Goal: Information Seeking & Learning: Get advice/opinions

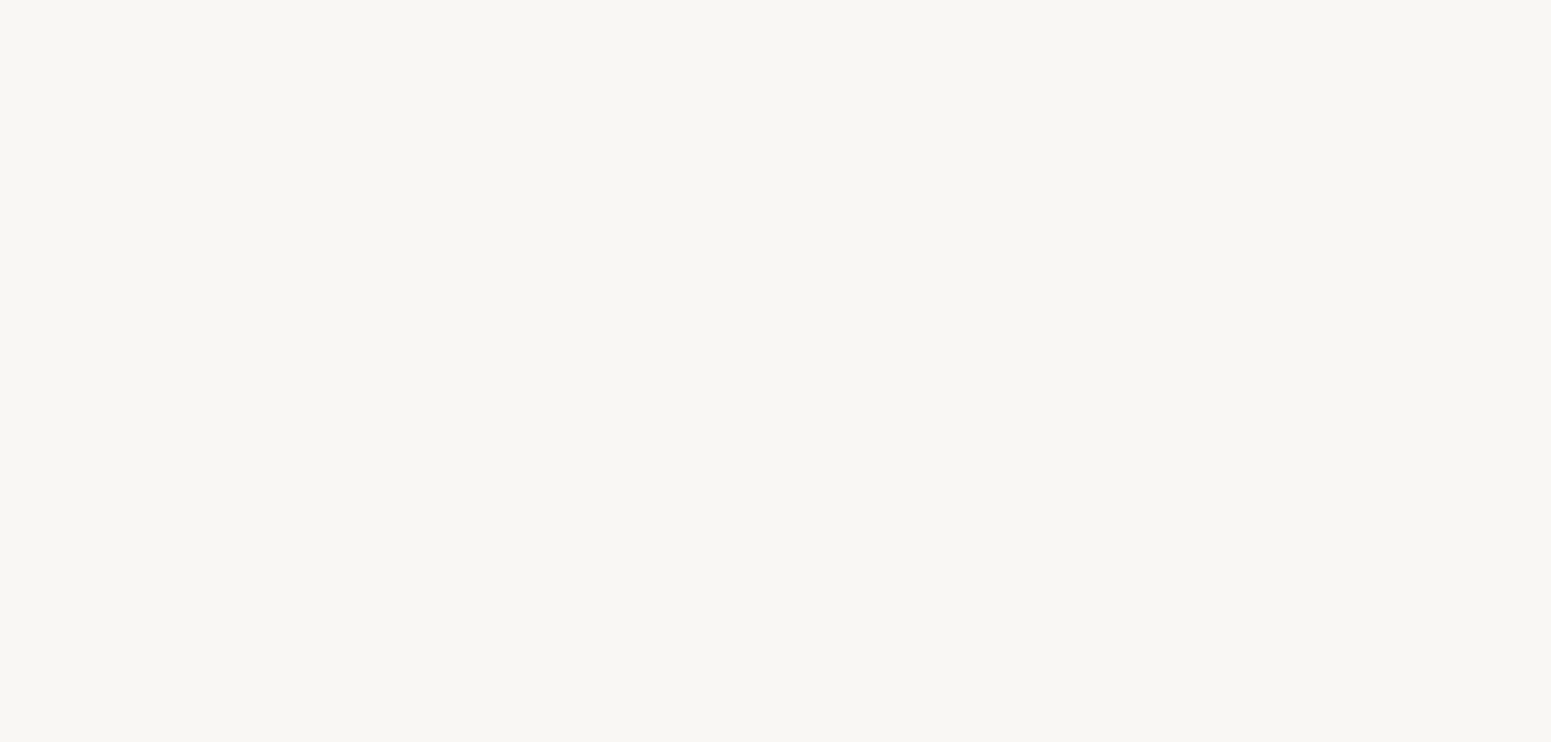
select select "DE"
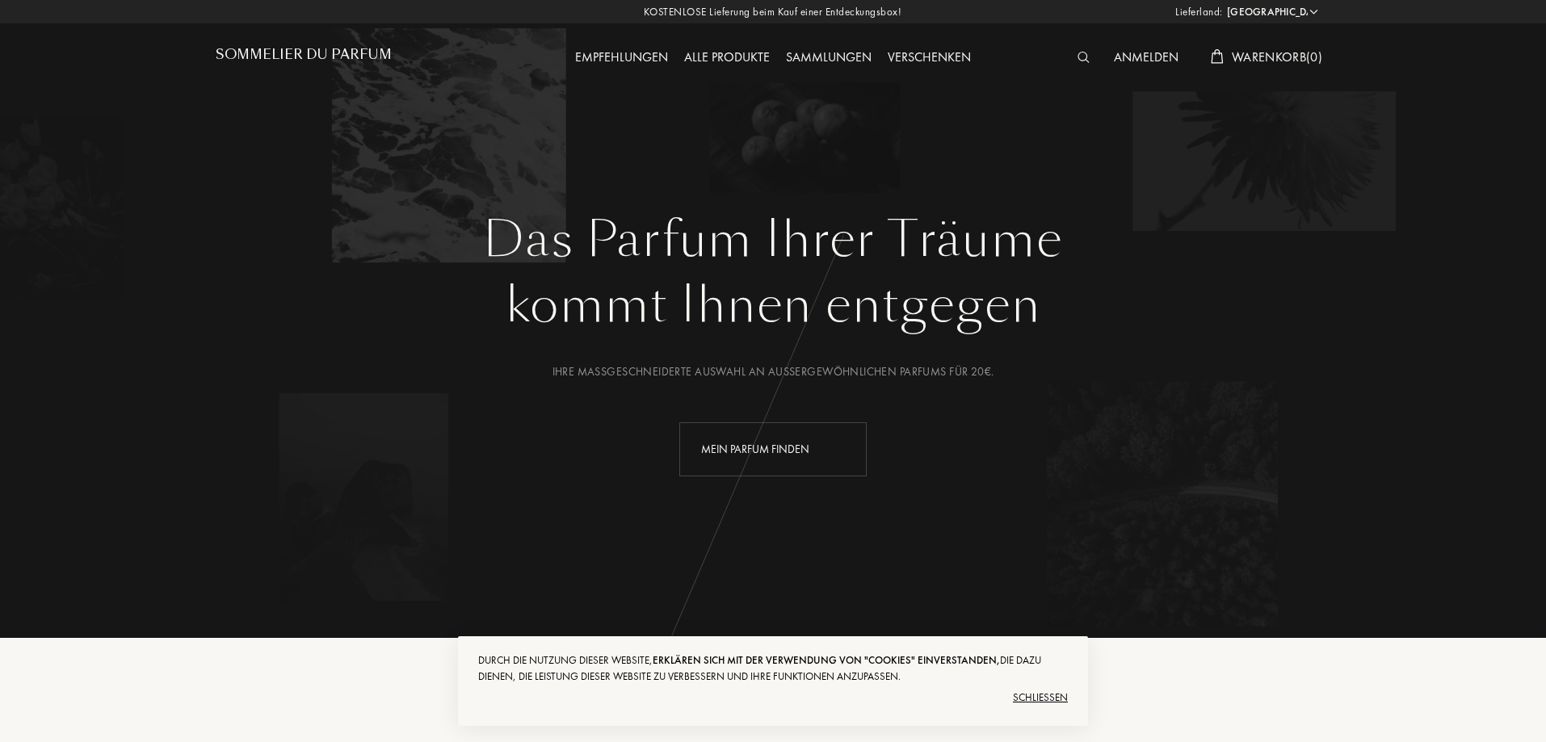
click at [803, 457] on div "Mein Parfum finden" at bounding box center [772, 449] width 187 height 54
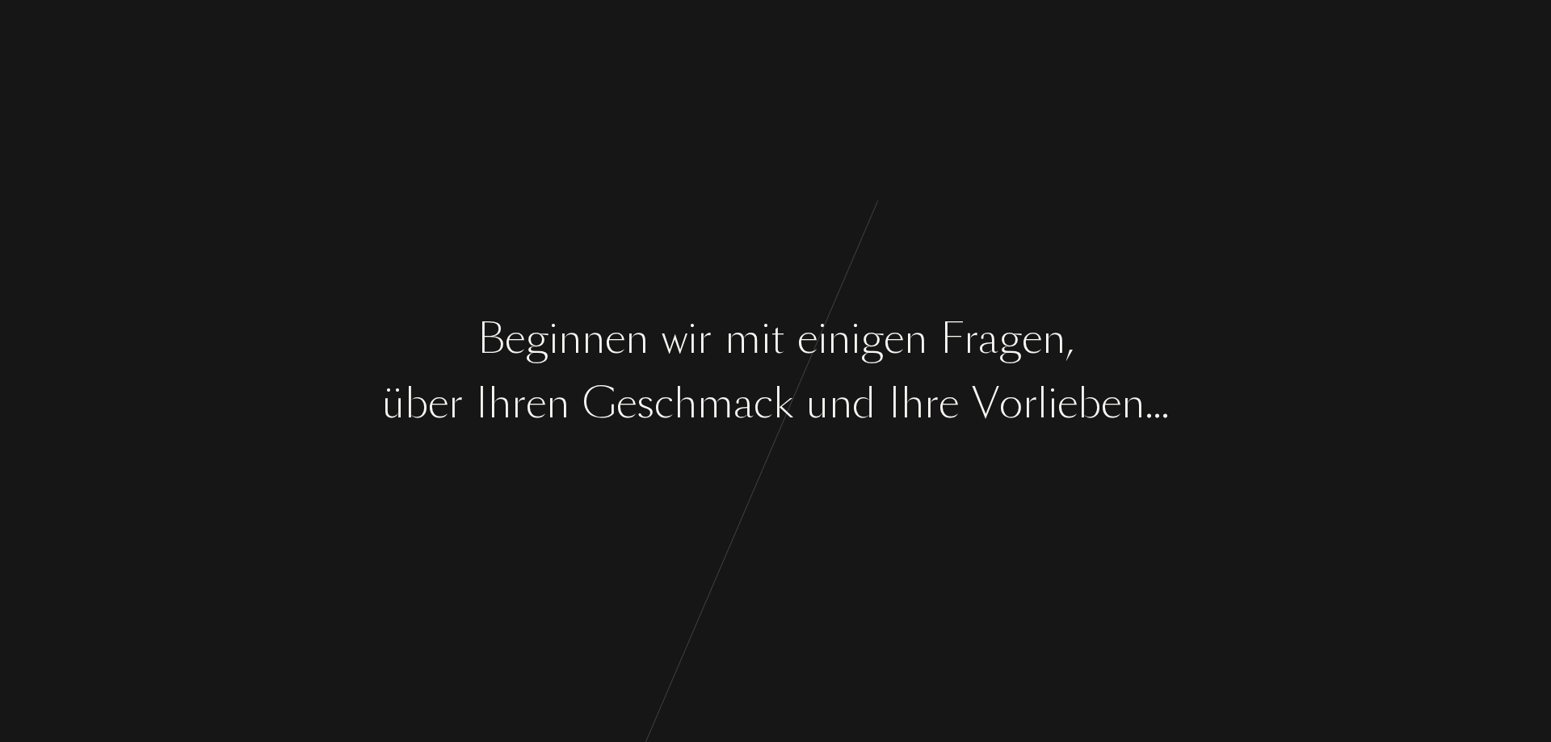
click at [800, 450] on div "B e g i n n e n w i r m i t e i n i g e n F [PERSON_NAME] , ü b e r I [PERSON_N…" at bounding box center [775, 371] width 1551 height 742
click at [848, 373] on div "n" at bounding box center [840, 403] width 23 height 61
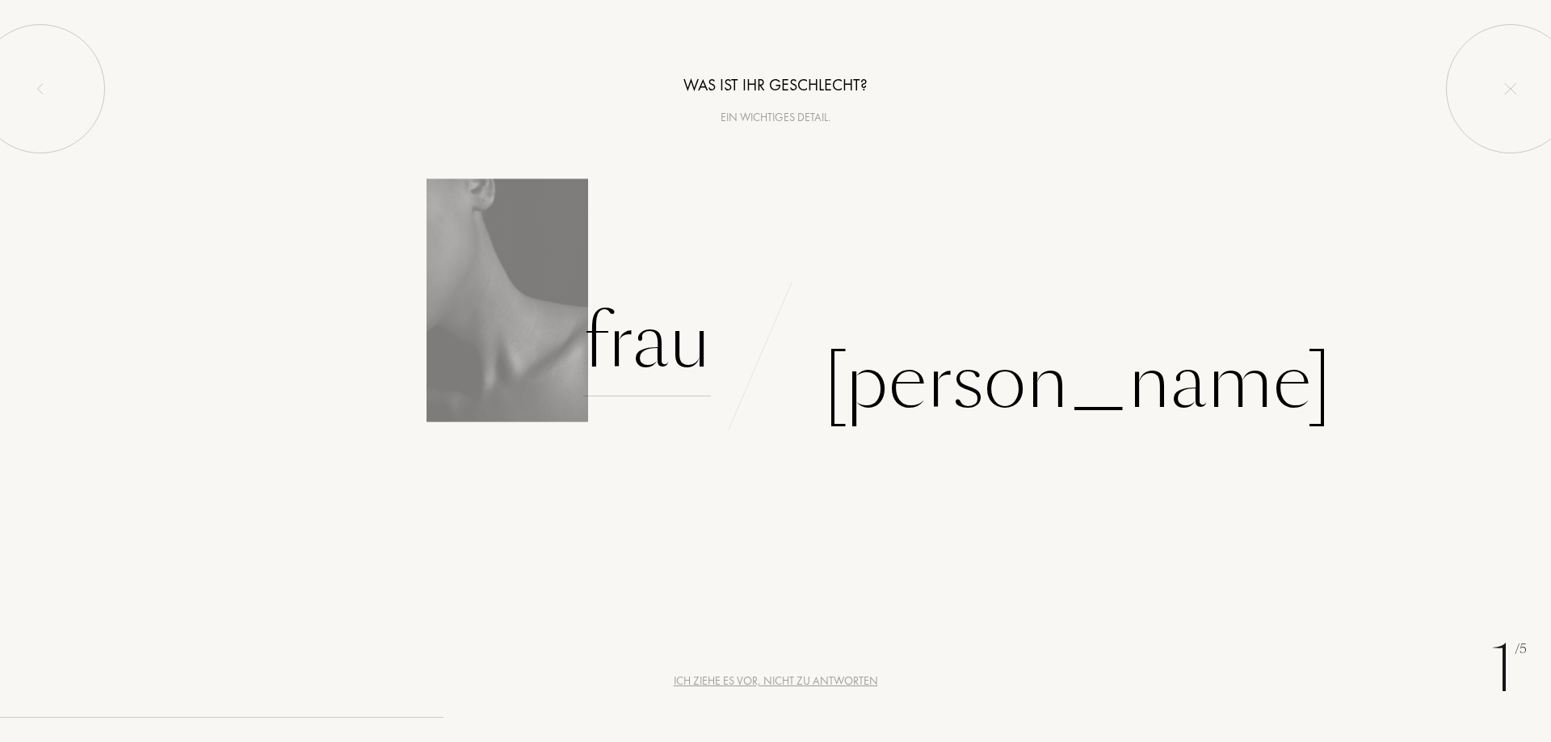
click at [668, 346] on div "Frau" at bounding box center [647, 341] width 128 height 109
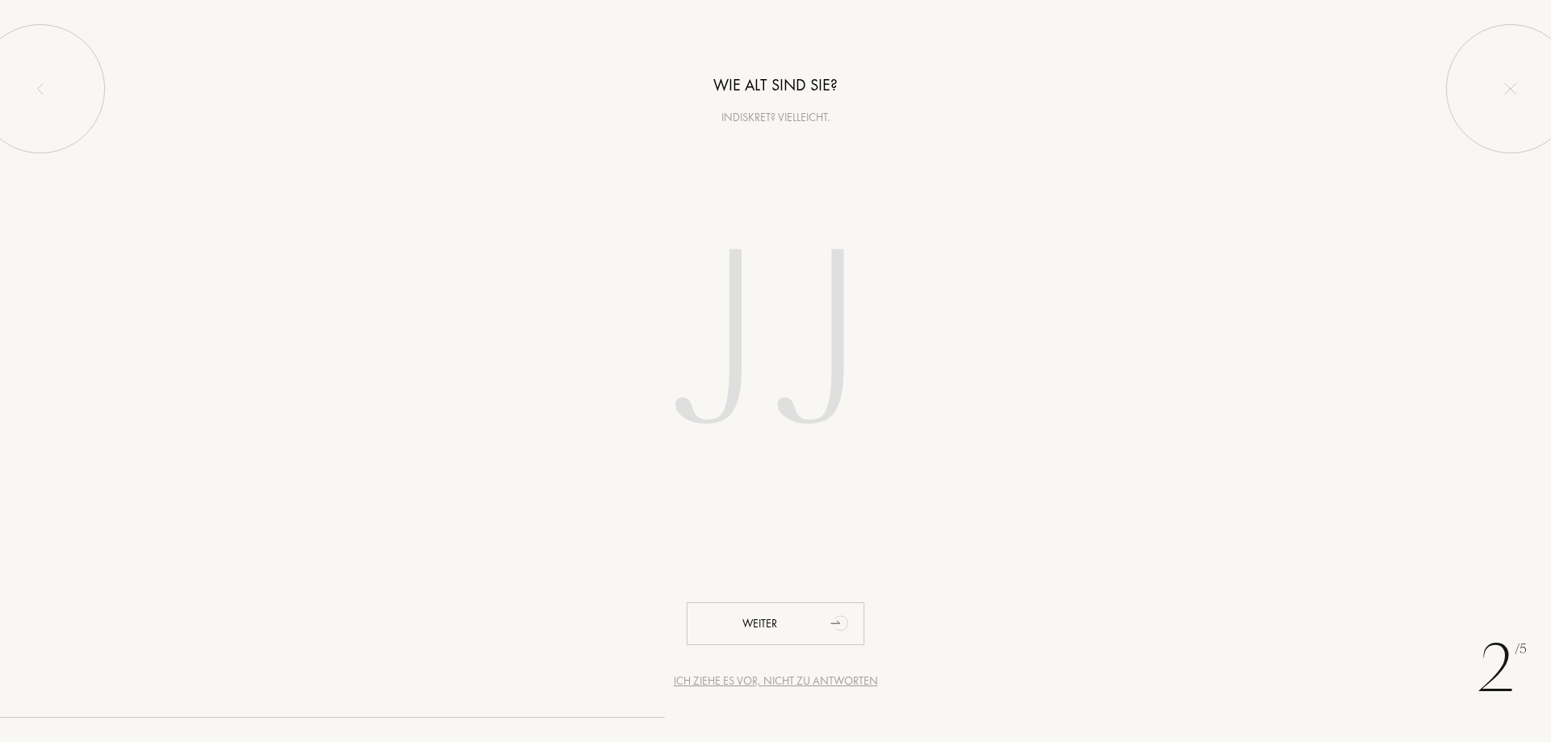
click at [737, 330] on input "number" at bounding box center [775, 346] width 460 height 327
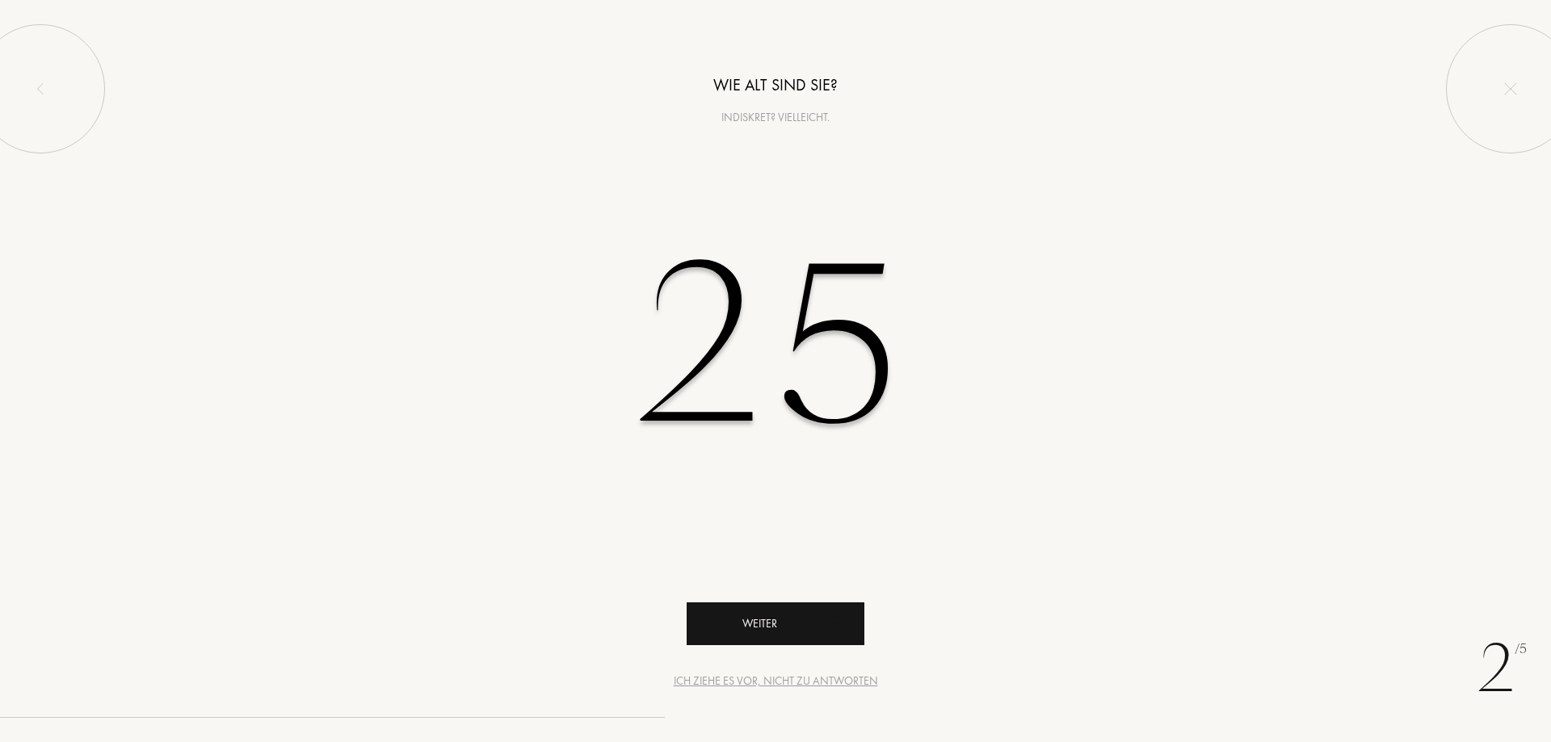
type input "25"
click at [789, 619] on div "Weiter" at bounding box center [775, 623] width 178 height 43
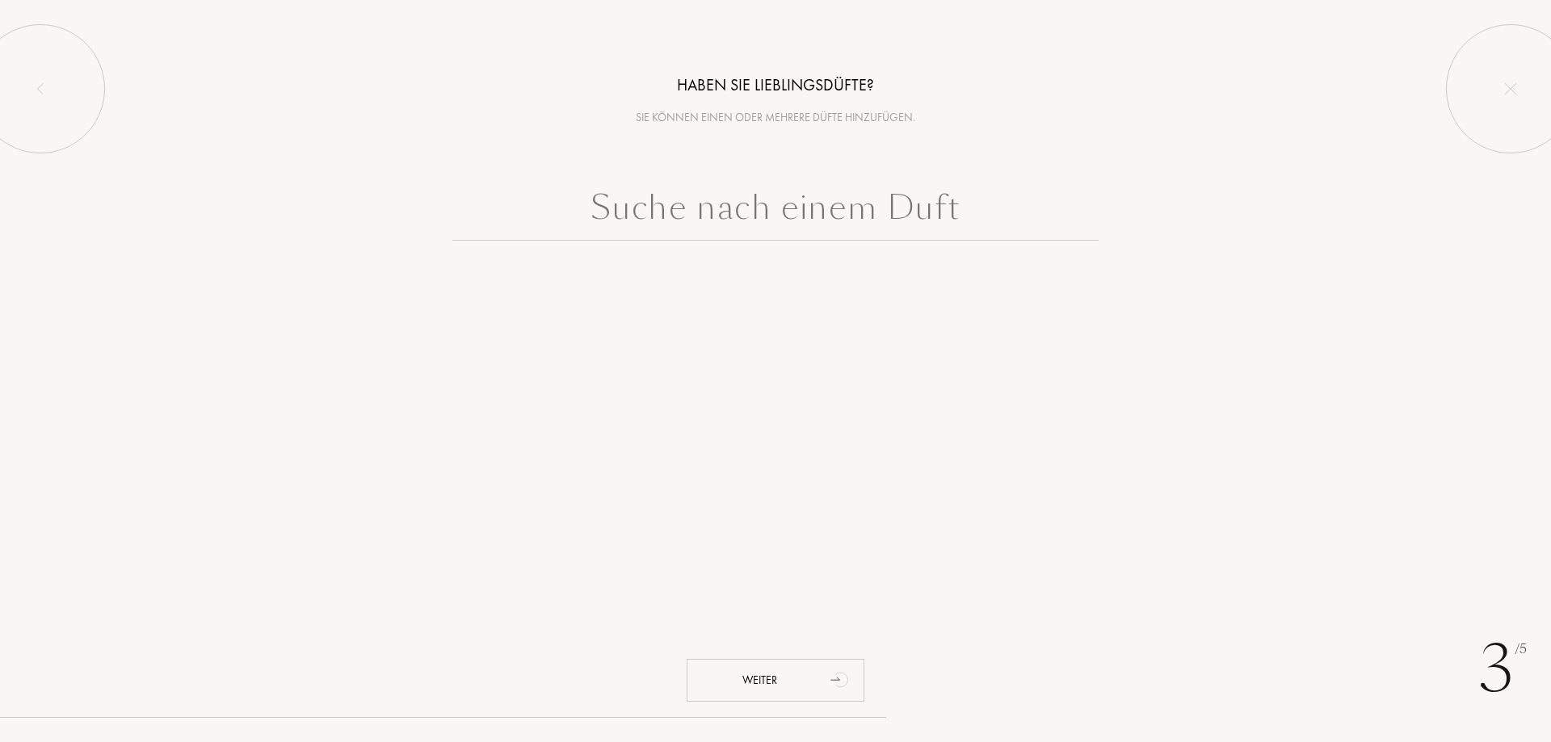
click at [748, 199] on input "text" at bounding box center [775, 212] width 646 height 58
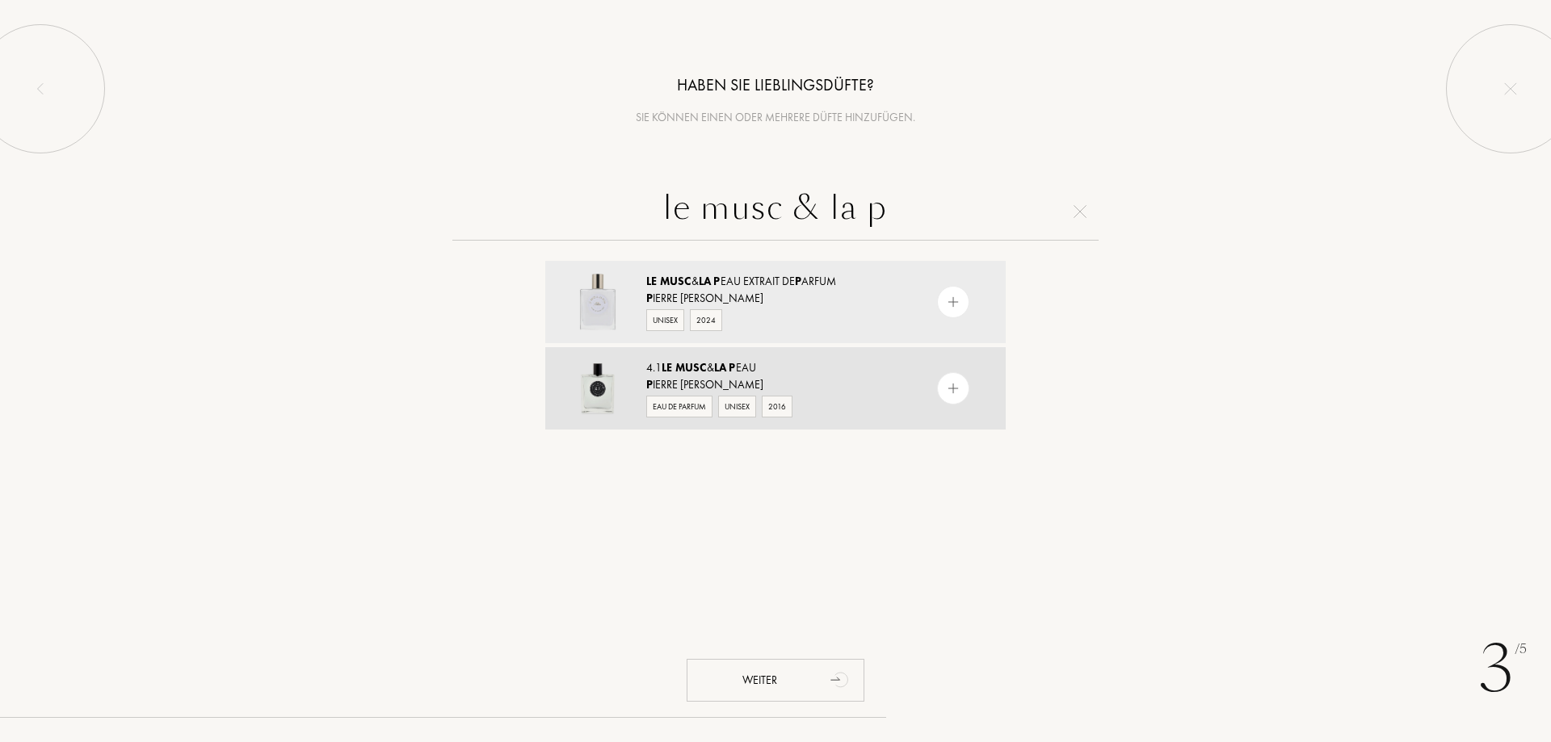
type input "le musc & la p"
click at [953, 396] on img at bounding box center [953, 388] width 15 height 15
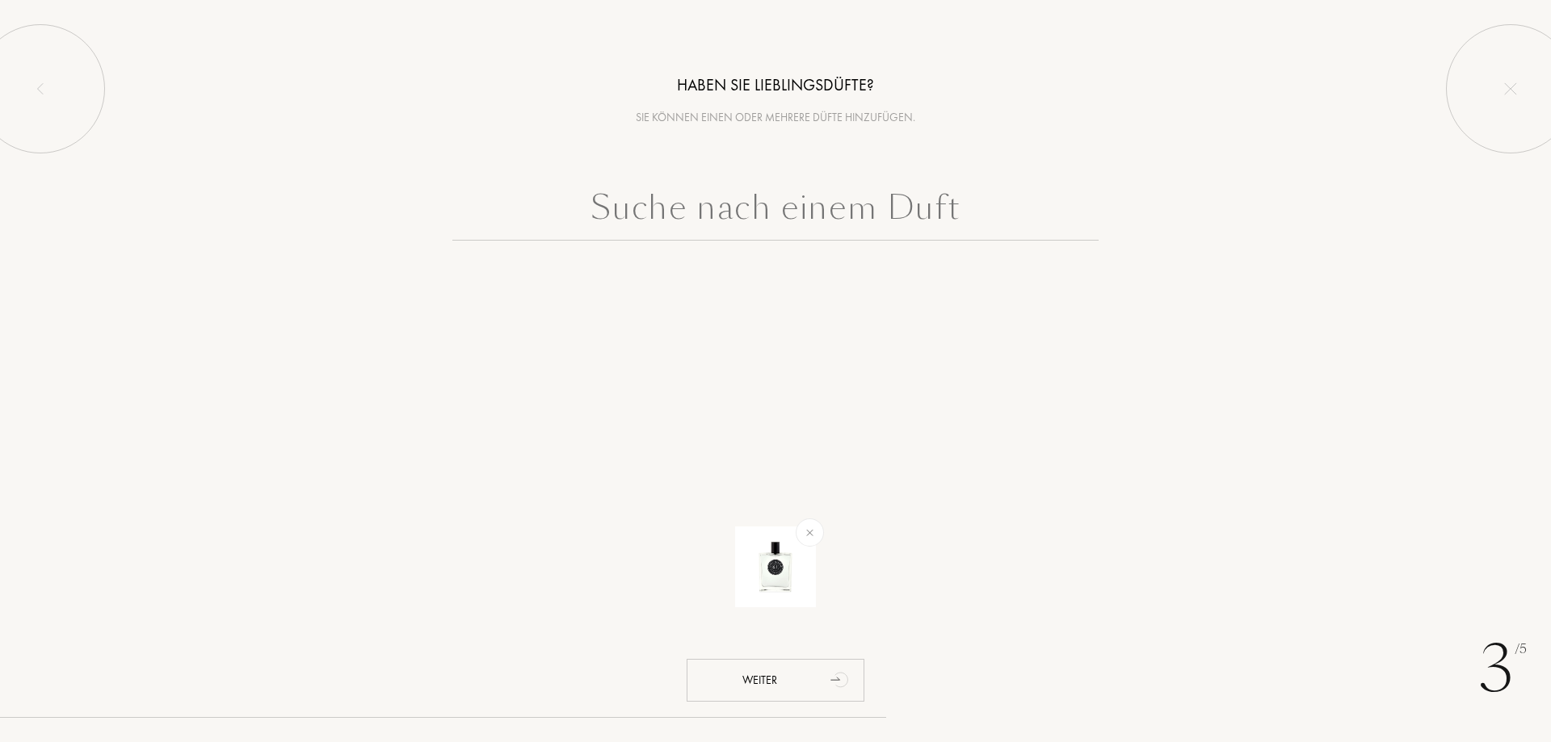
click at [904, 213] on input "text" at bounding box center [775, 212] width 646 height 58
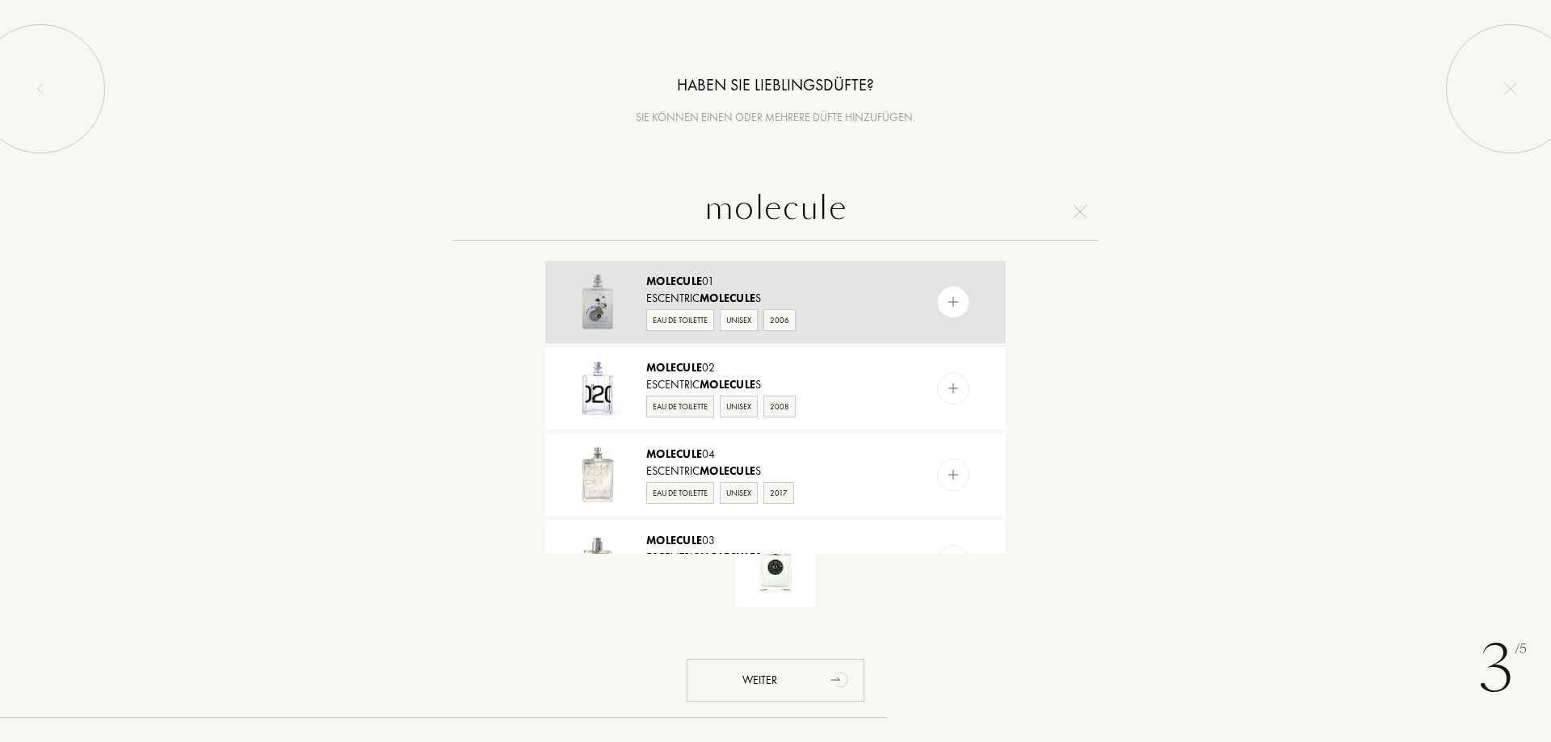
type input "molecule"
click at [949, 303] on img at bounding box center [953, 302] width 15 height 15
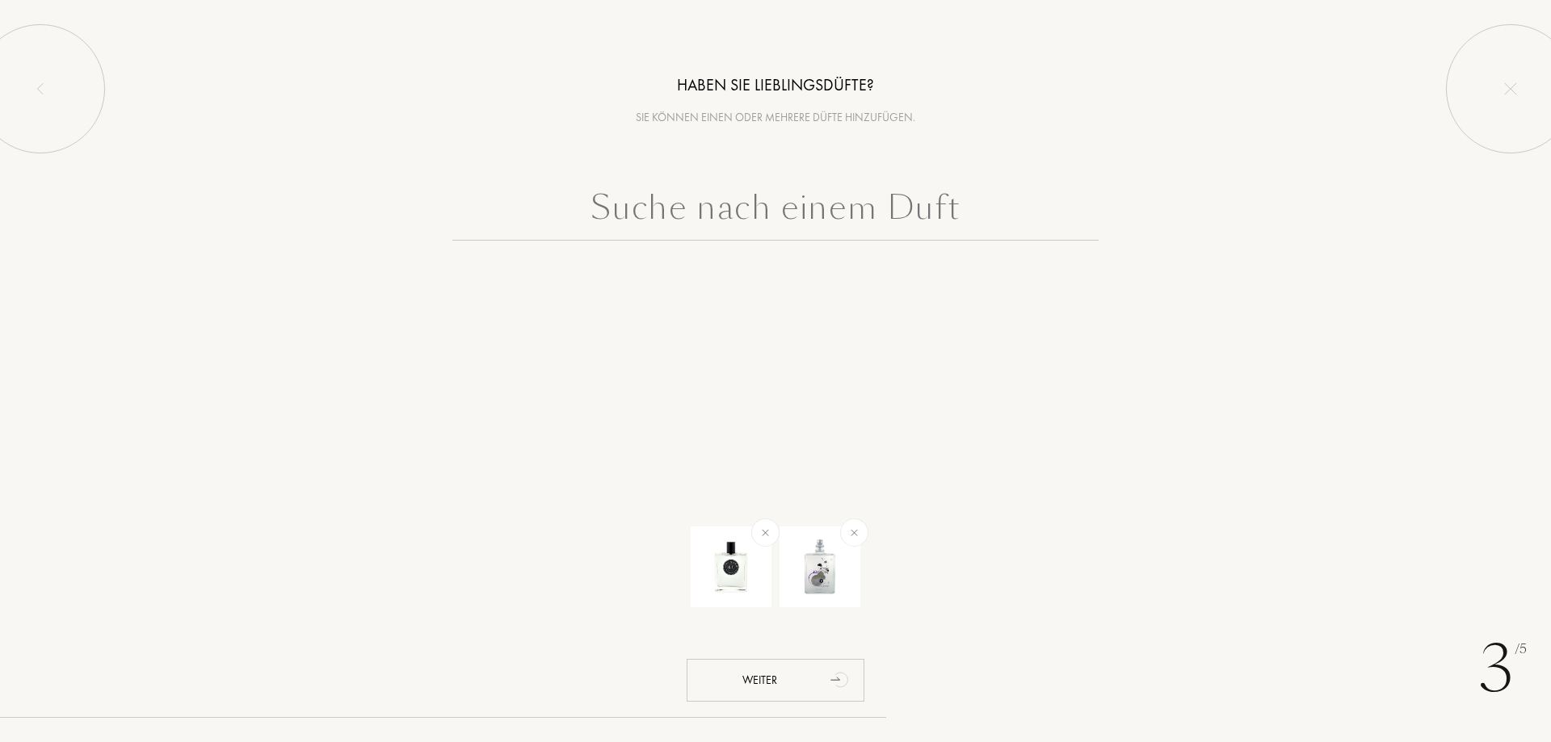
click at [895, 202] on input "text" at bounding box center [775, 212] width 646 height 58
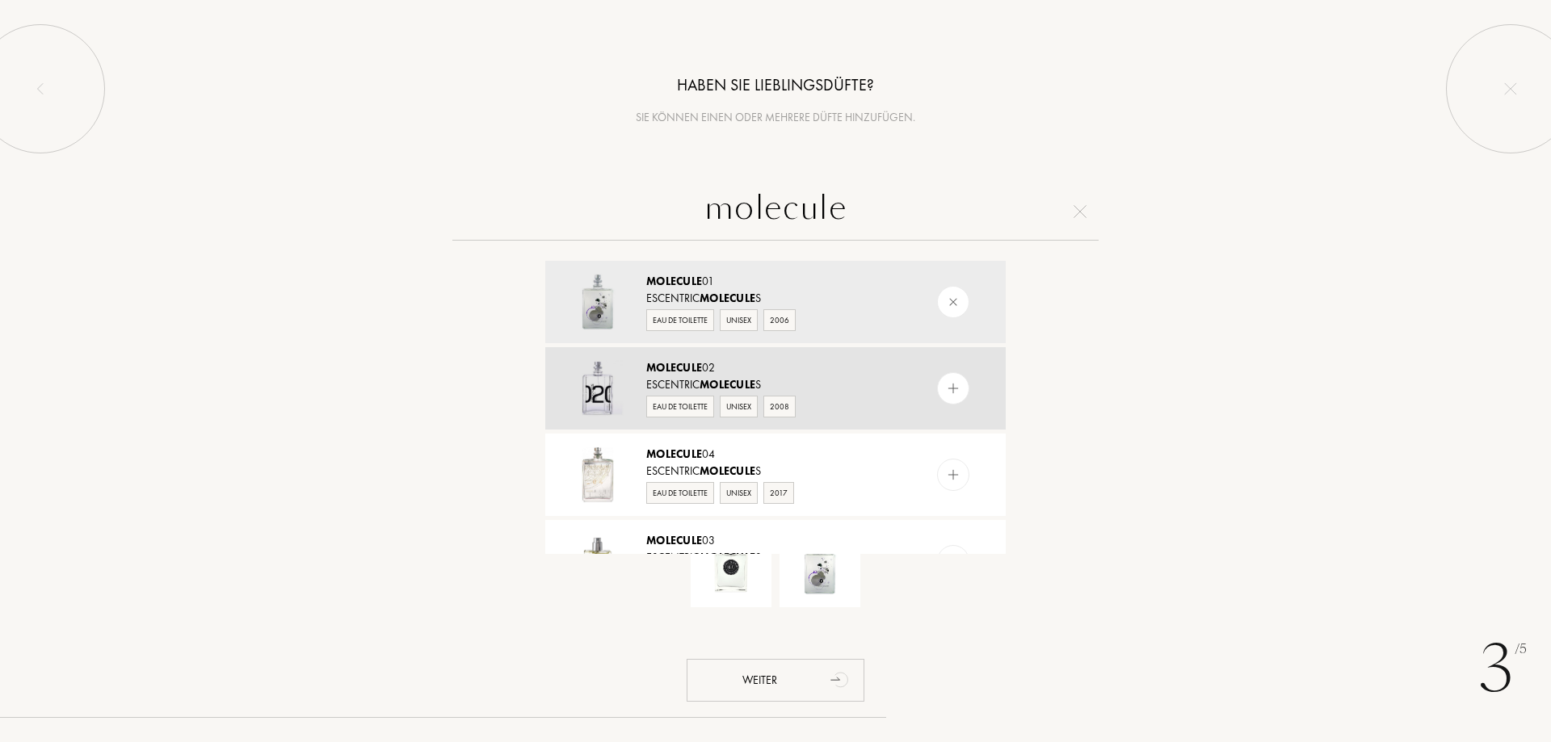
type input "molecule"
click at [942, 383] on div at bounding box center [953, 388] width 32 height 32
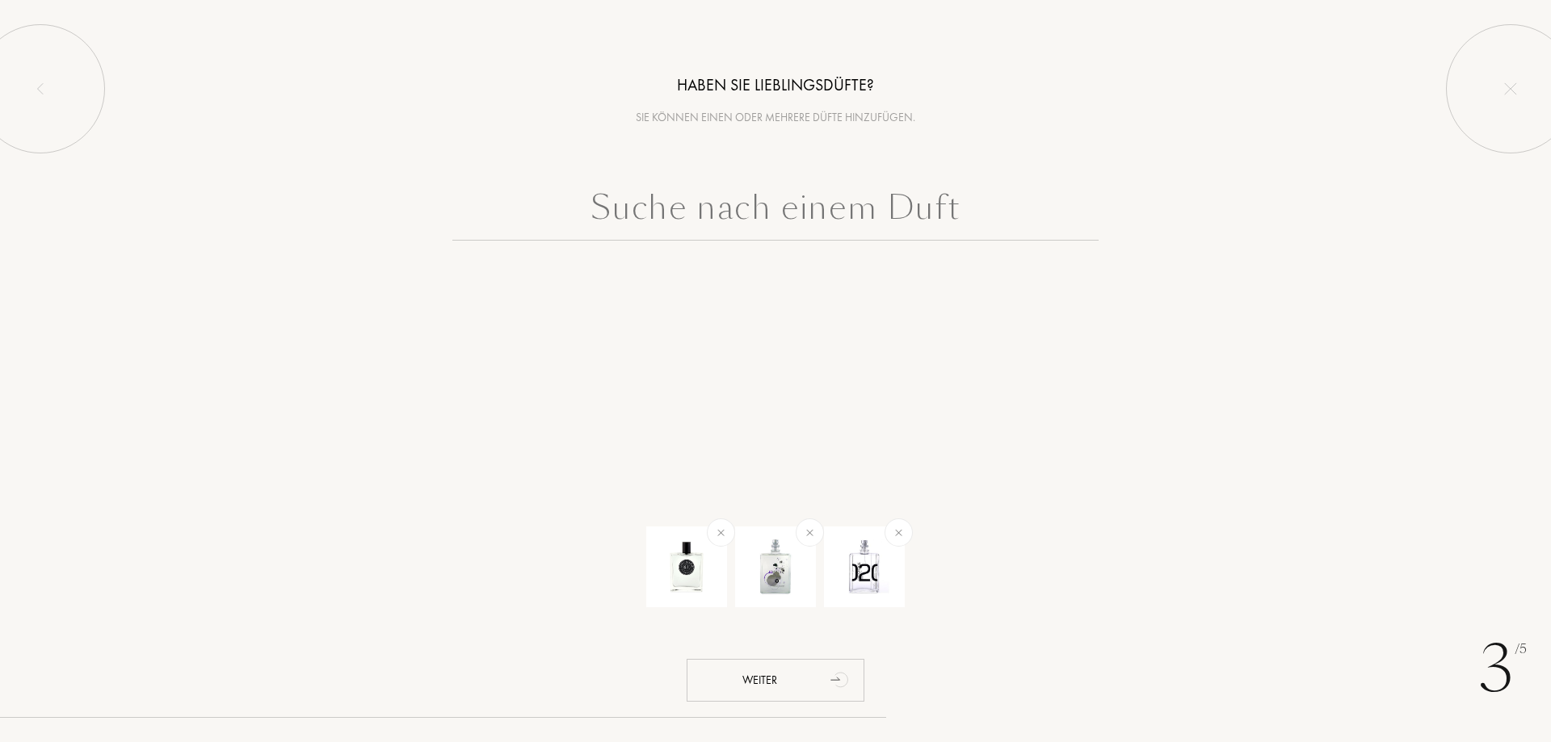
click at [815, 201] on input "text" at bounding box center [775, 212] width 646 height 58
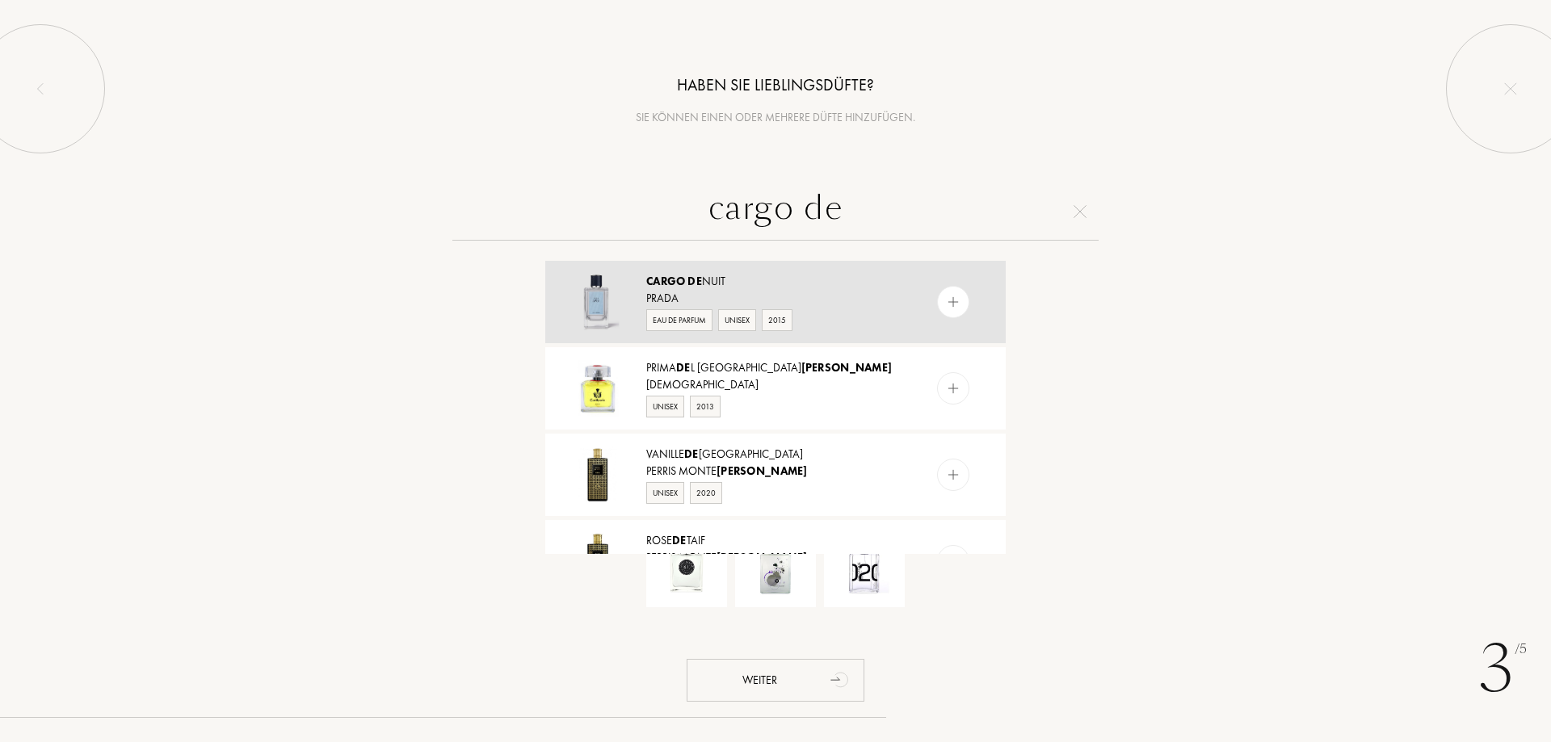
type input "cargo de"
click at [957, 298] on img at bounding box center [953, 302] width 15 height 15
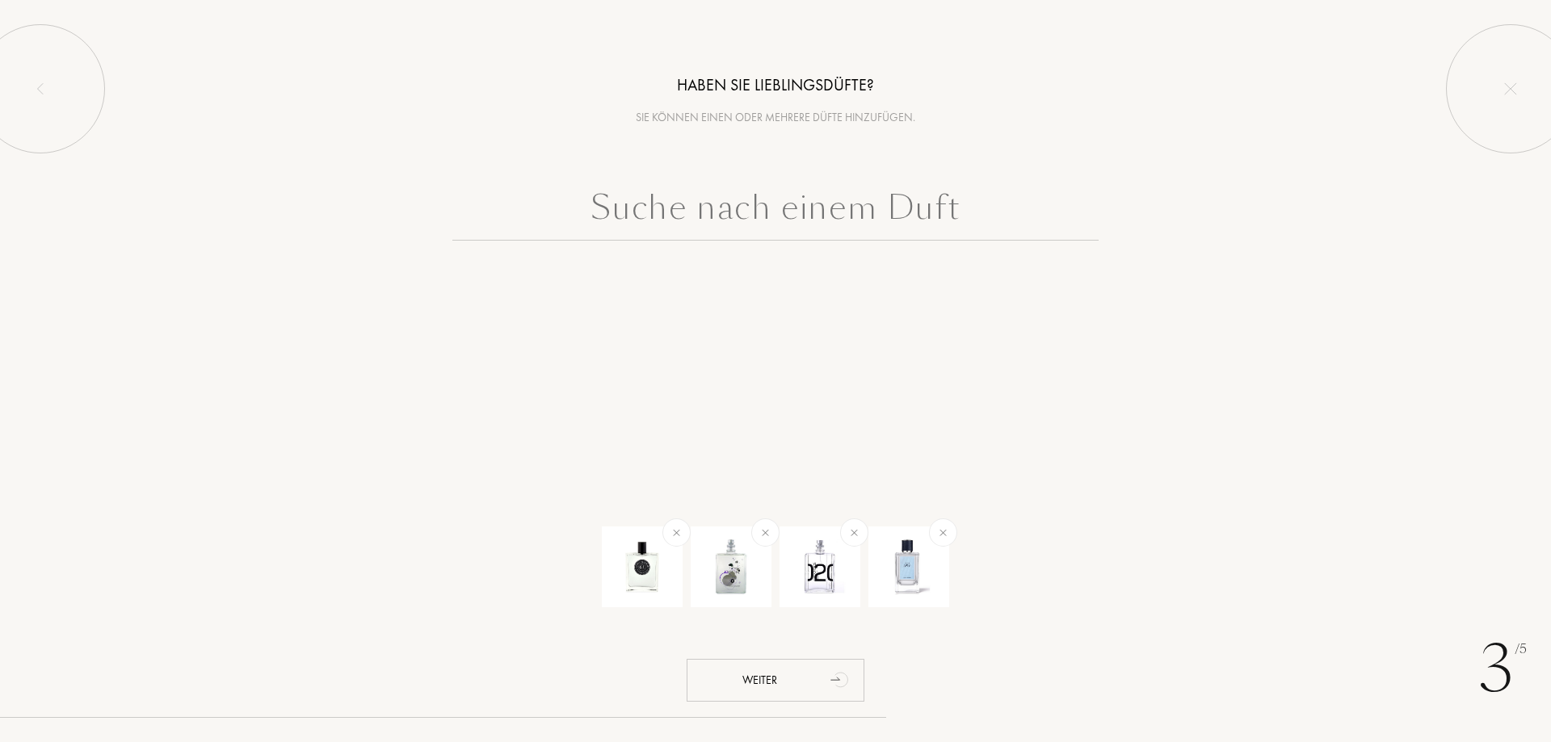
click at [866, 228] on input "text" at bounding box center [775, 212] width 646 height 58
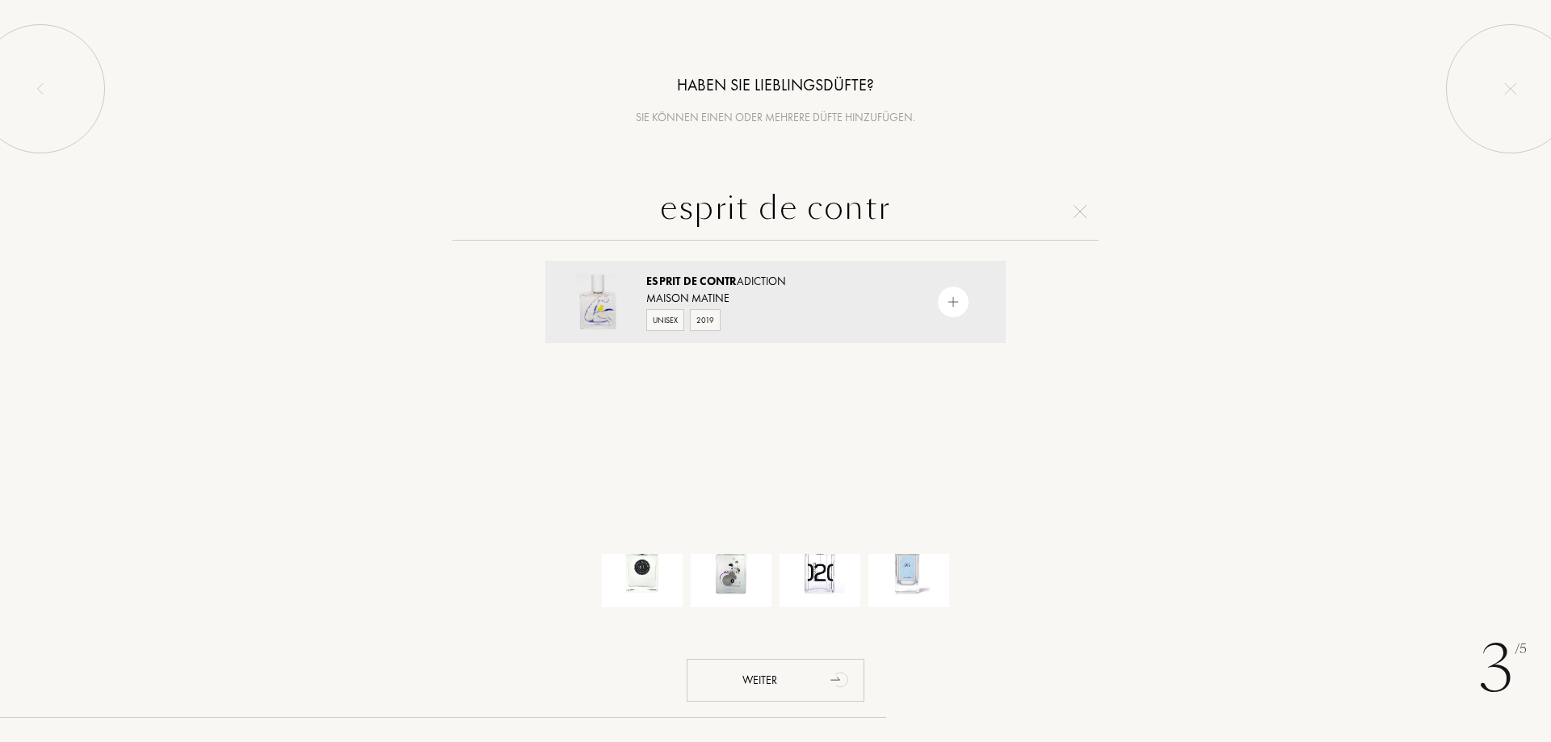
type input "esprit de contr"
click at [952, 300] on img at bounding box center [953, 302] width 15 height 15
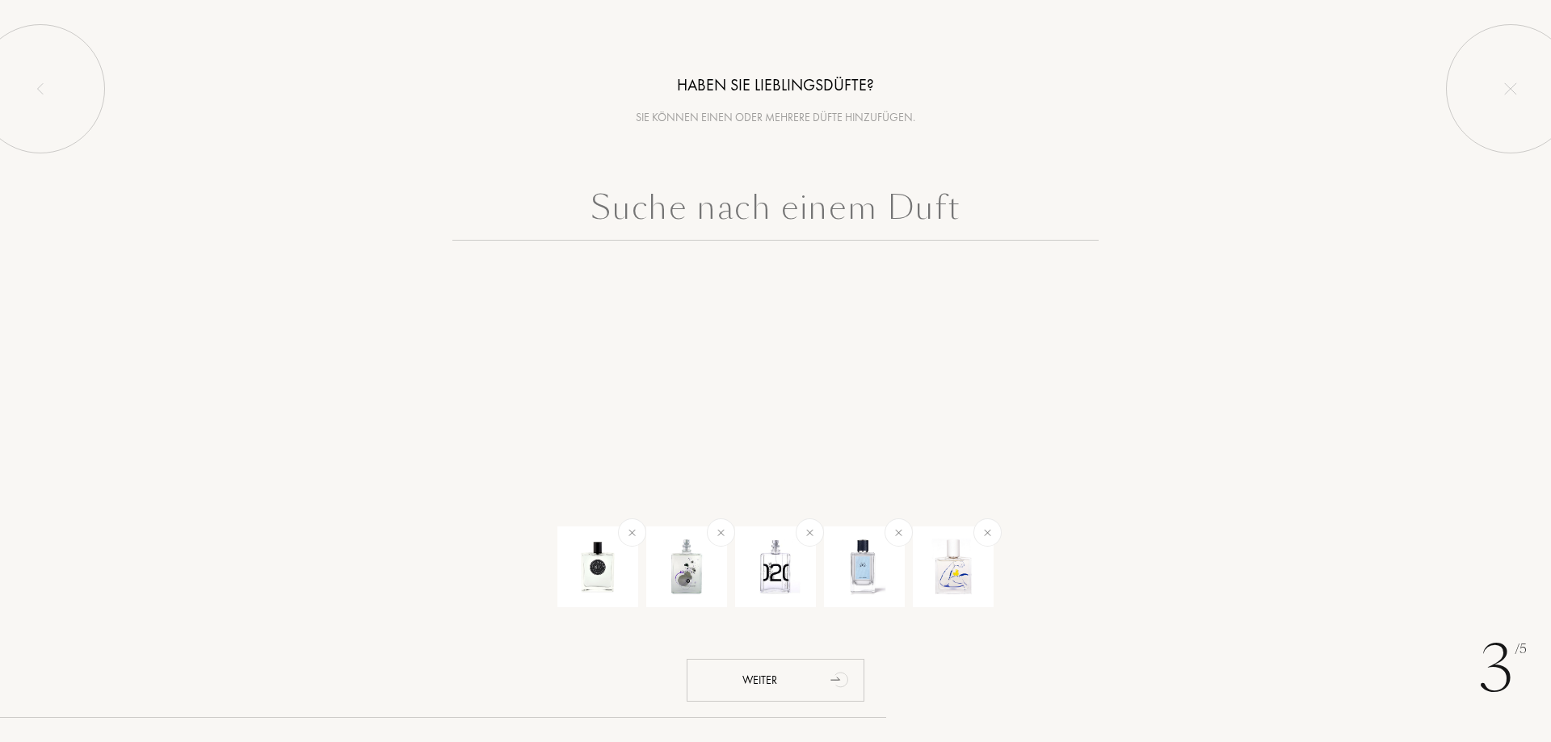
click at [892, 233] on input "text" at bounding box center [775, 212] width 646 height 58
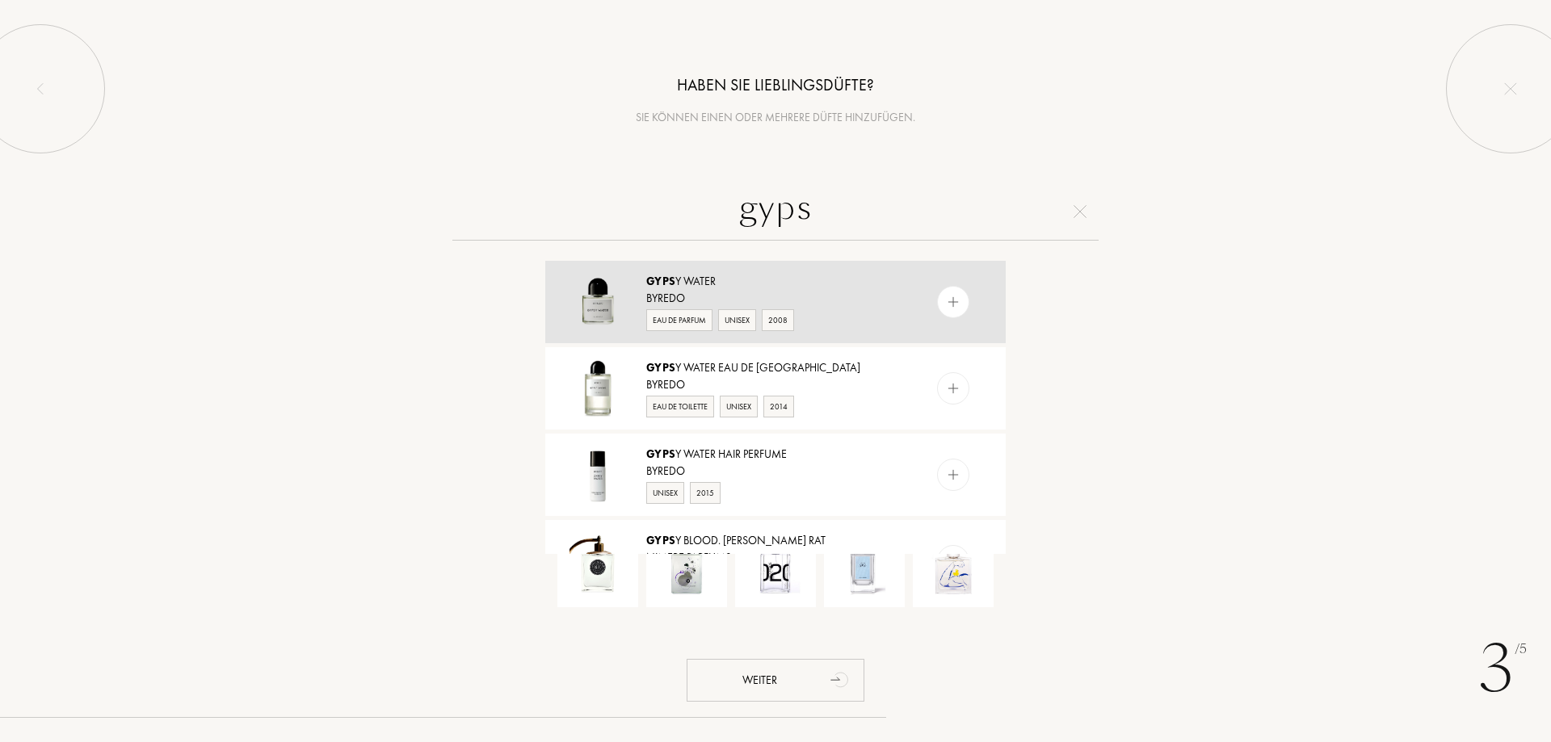
type input "gyps"
click at [949, 295] on img at bounding box center [953, 302] width 15 height 15
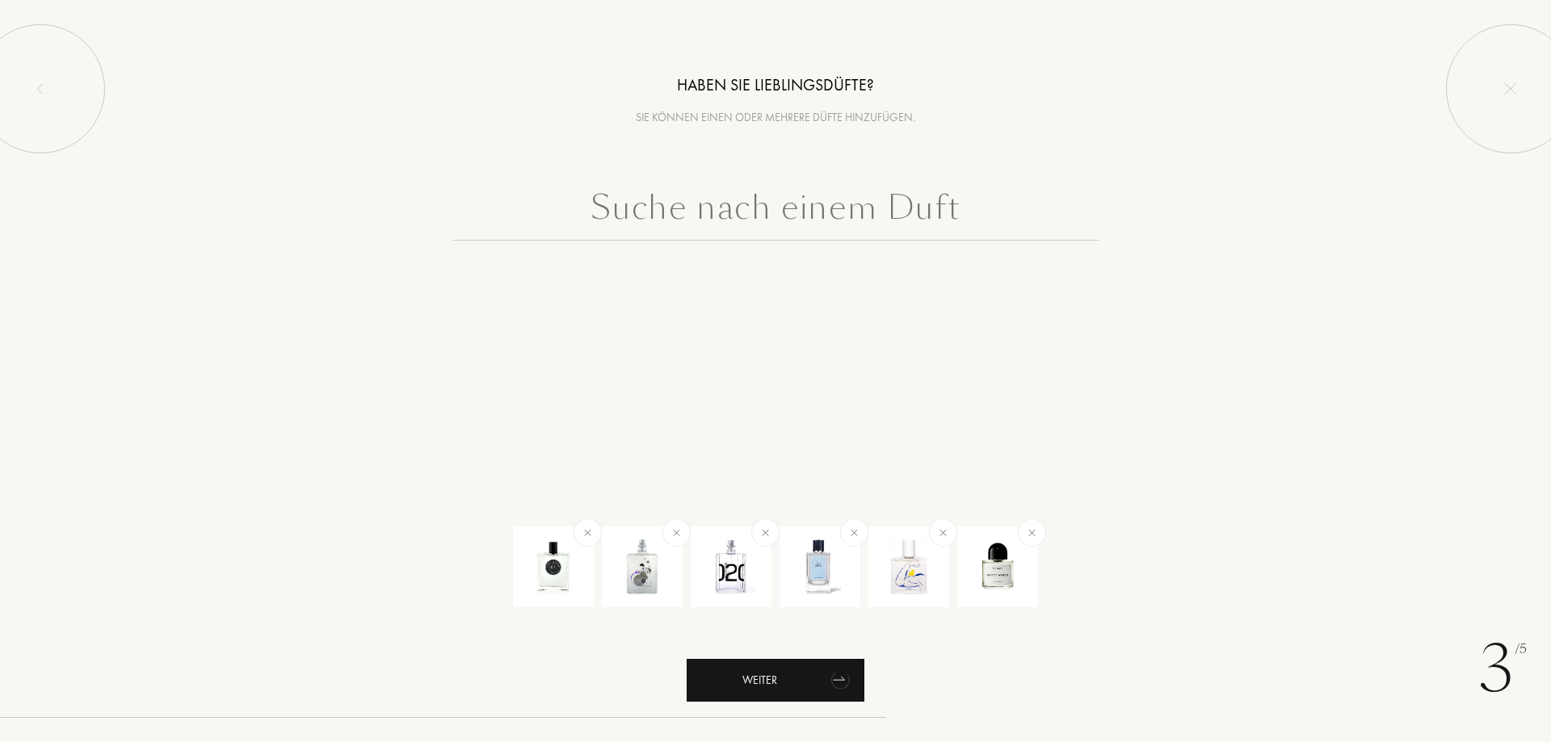
click at [858, 666] on div "Weiter" at bounding box center [775, 680] width 178 height 43
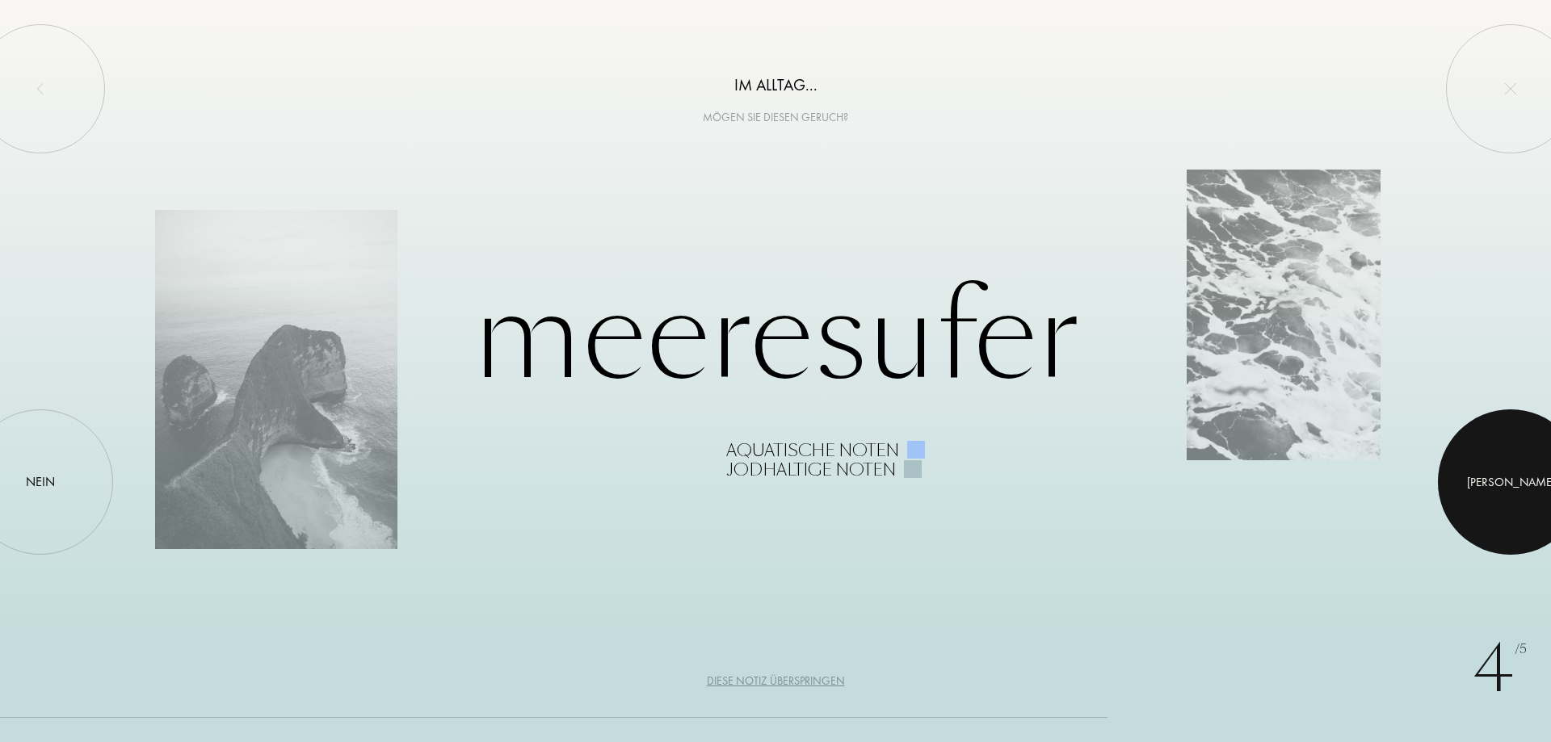
click at [1509, 468] on div at bounding box center [1509, 481] width 145 height 145
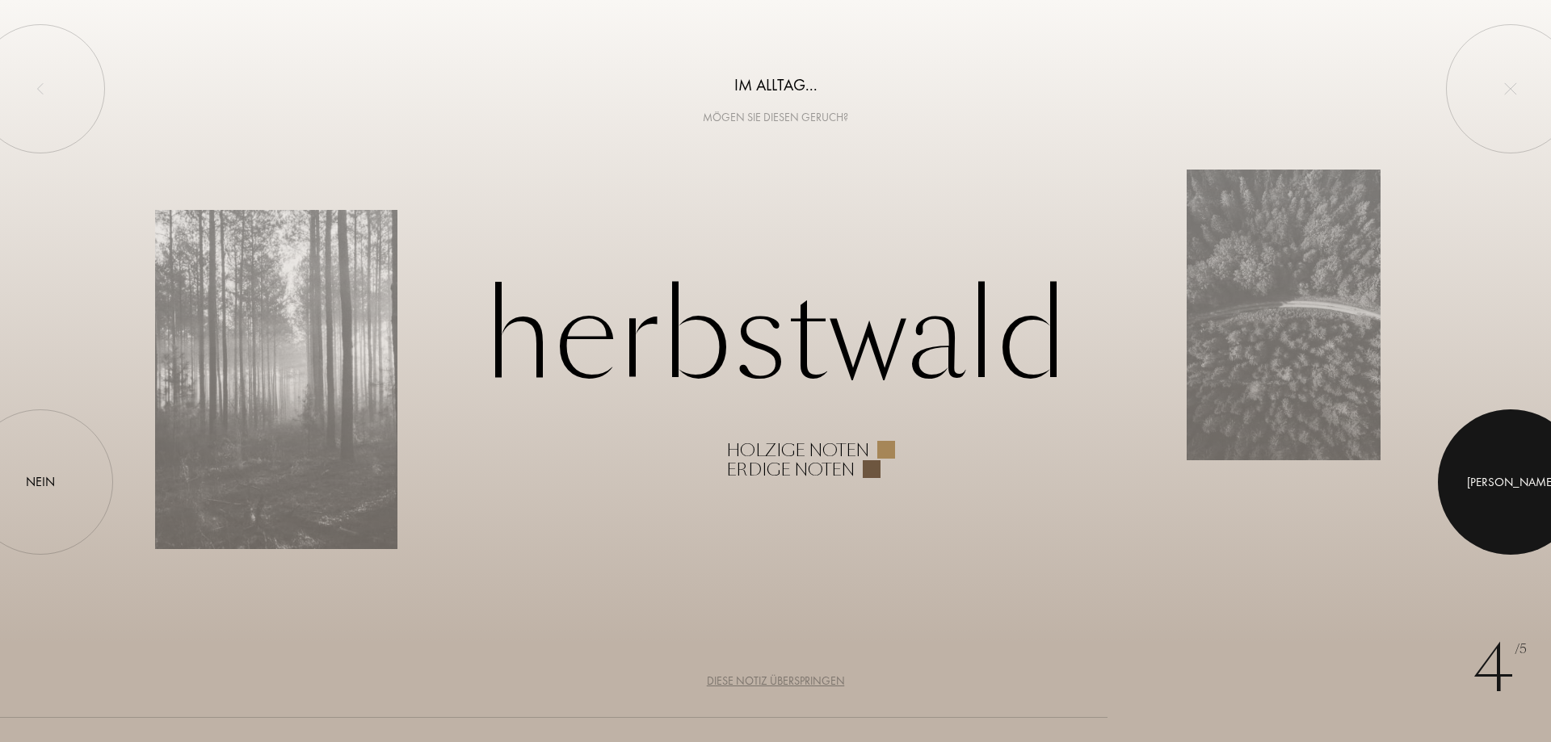
click at [1500, 455] on div at bounding box center [1509, 481] width 145 height 145
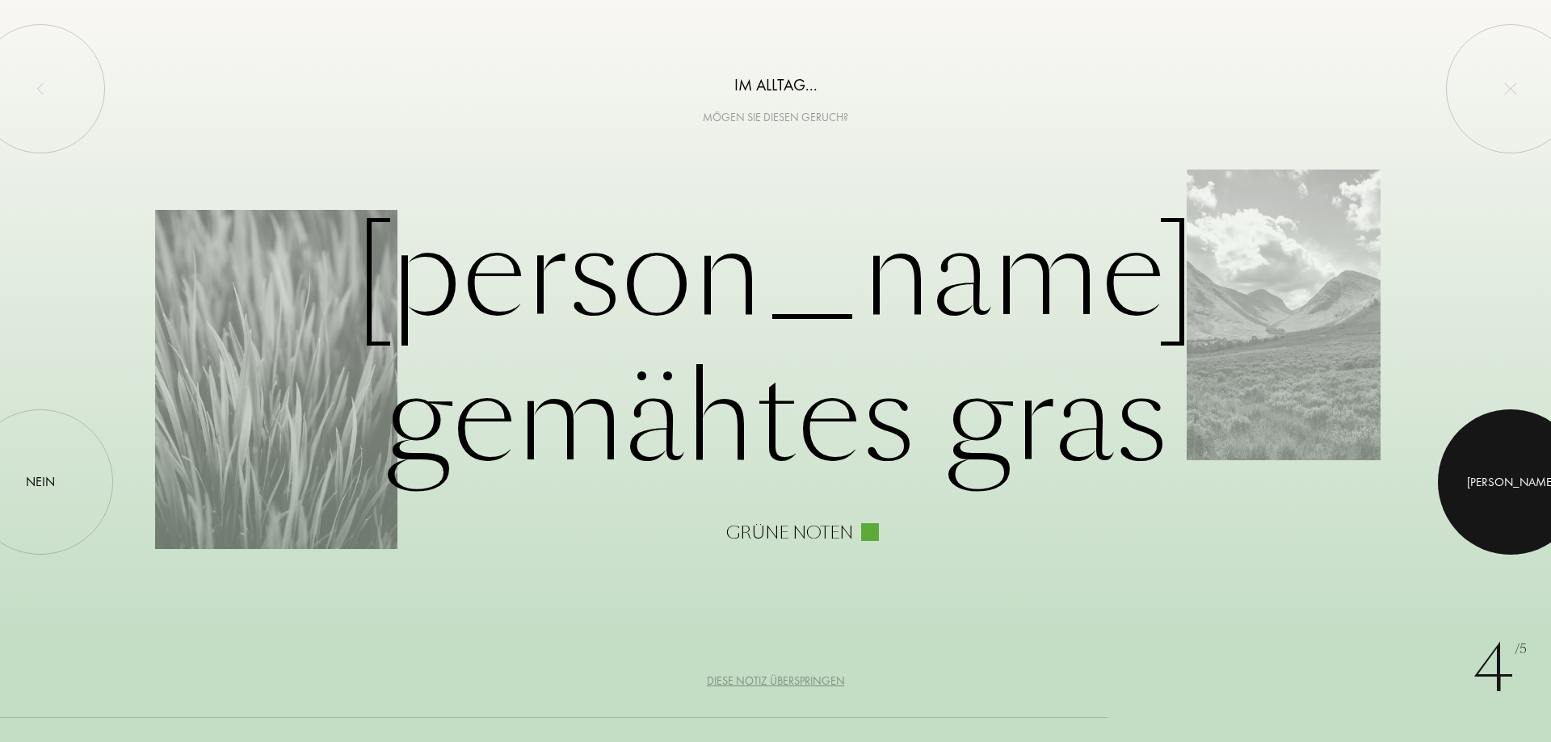
click at [1510, 454] on div at bounding box center [1509, 481] width 145 height 145
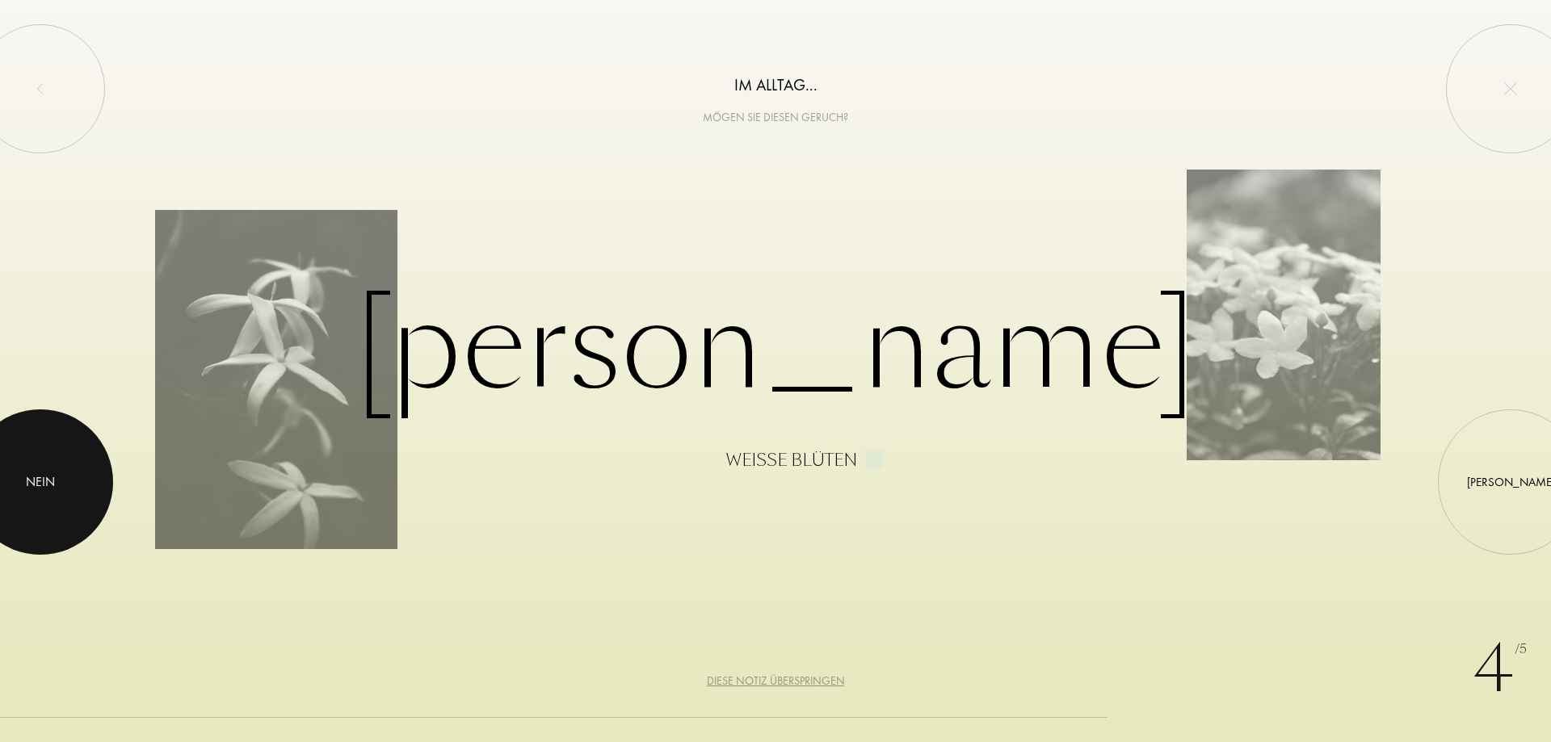
click at [64, 480] on div at bounding box center [40, 481] width 145 height 145
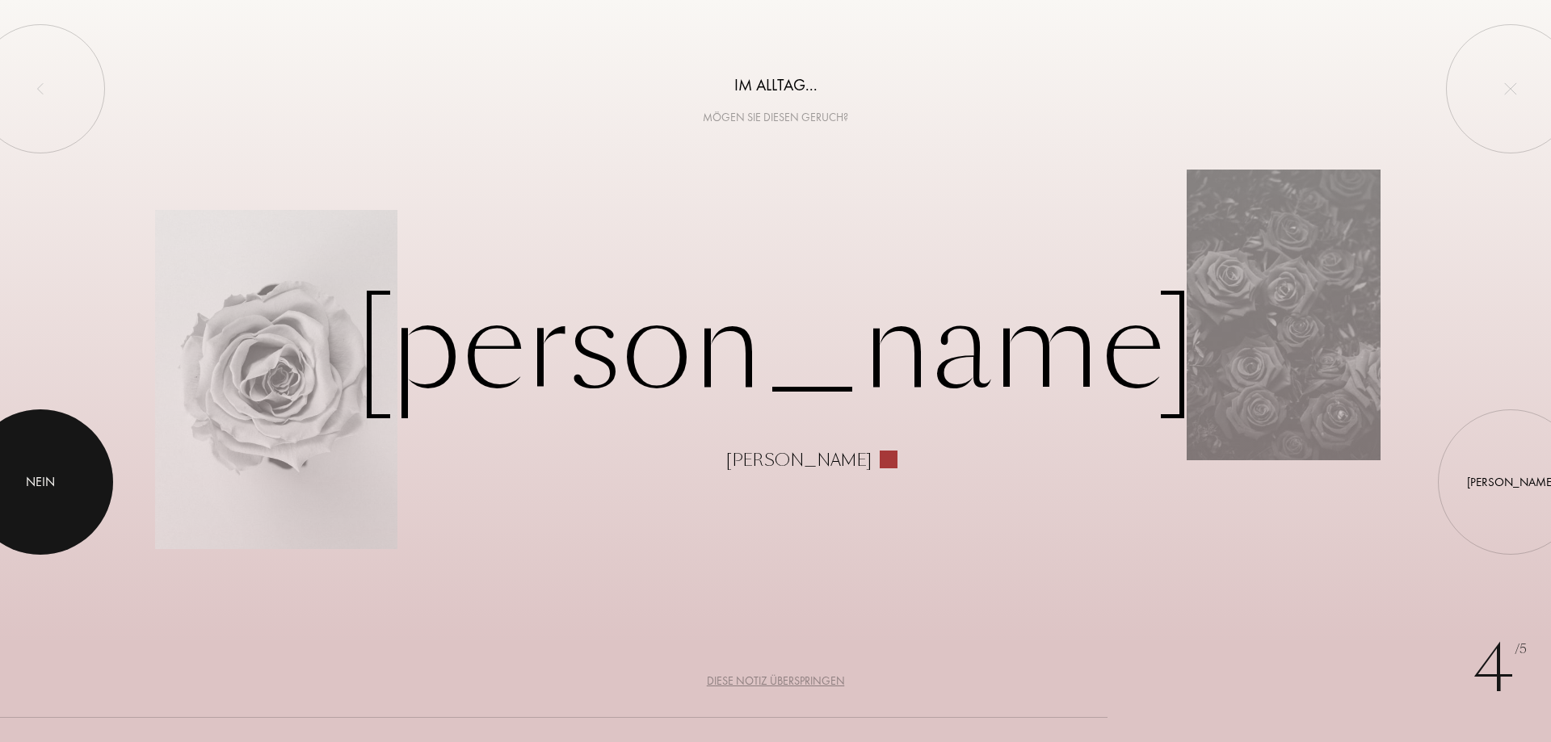
click at [57, 479] on div at bounding box center [40, 481] width 145 height 145
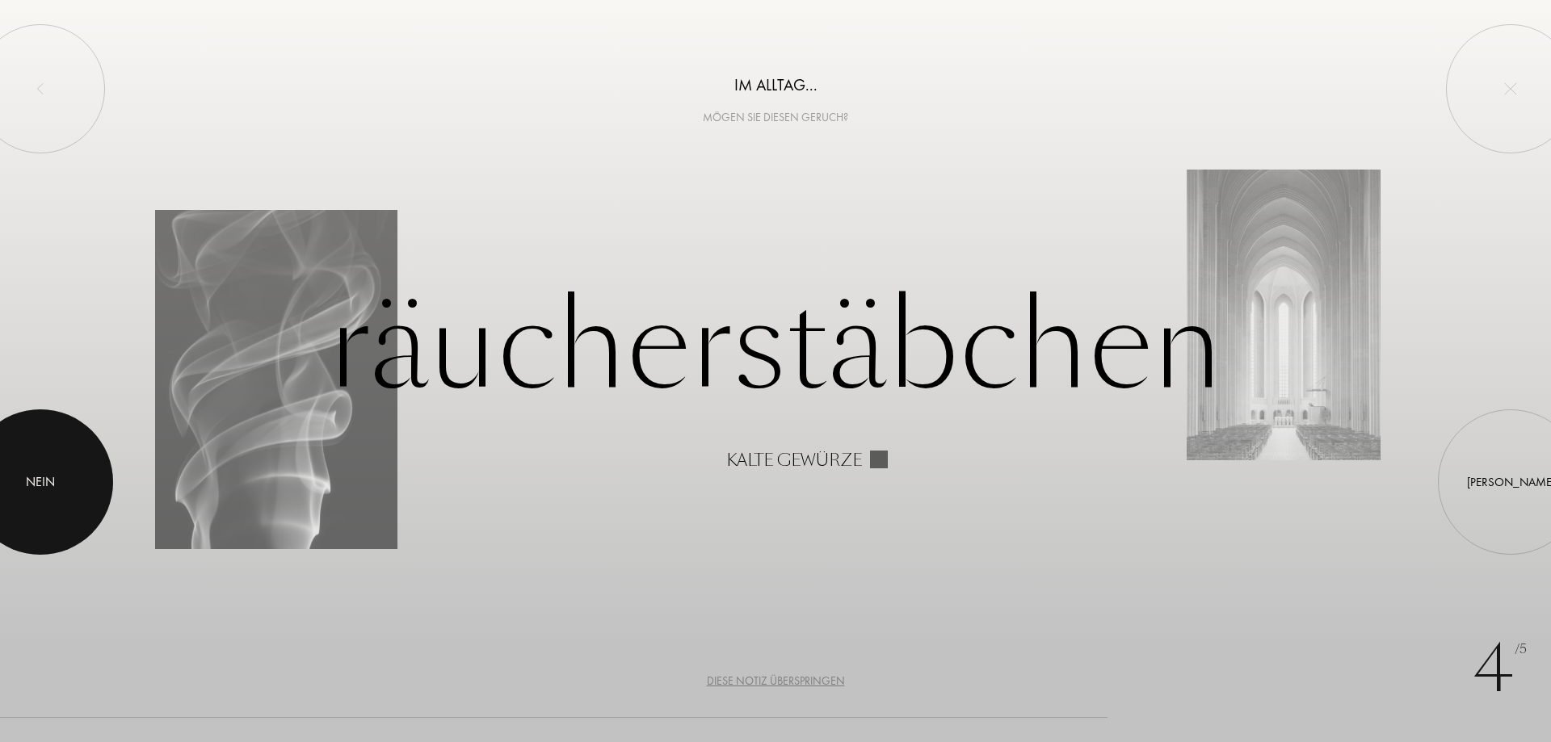
click at [57, 479] on div at bounding box center [40, 481] width 145 height 145
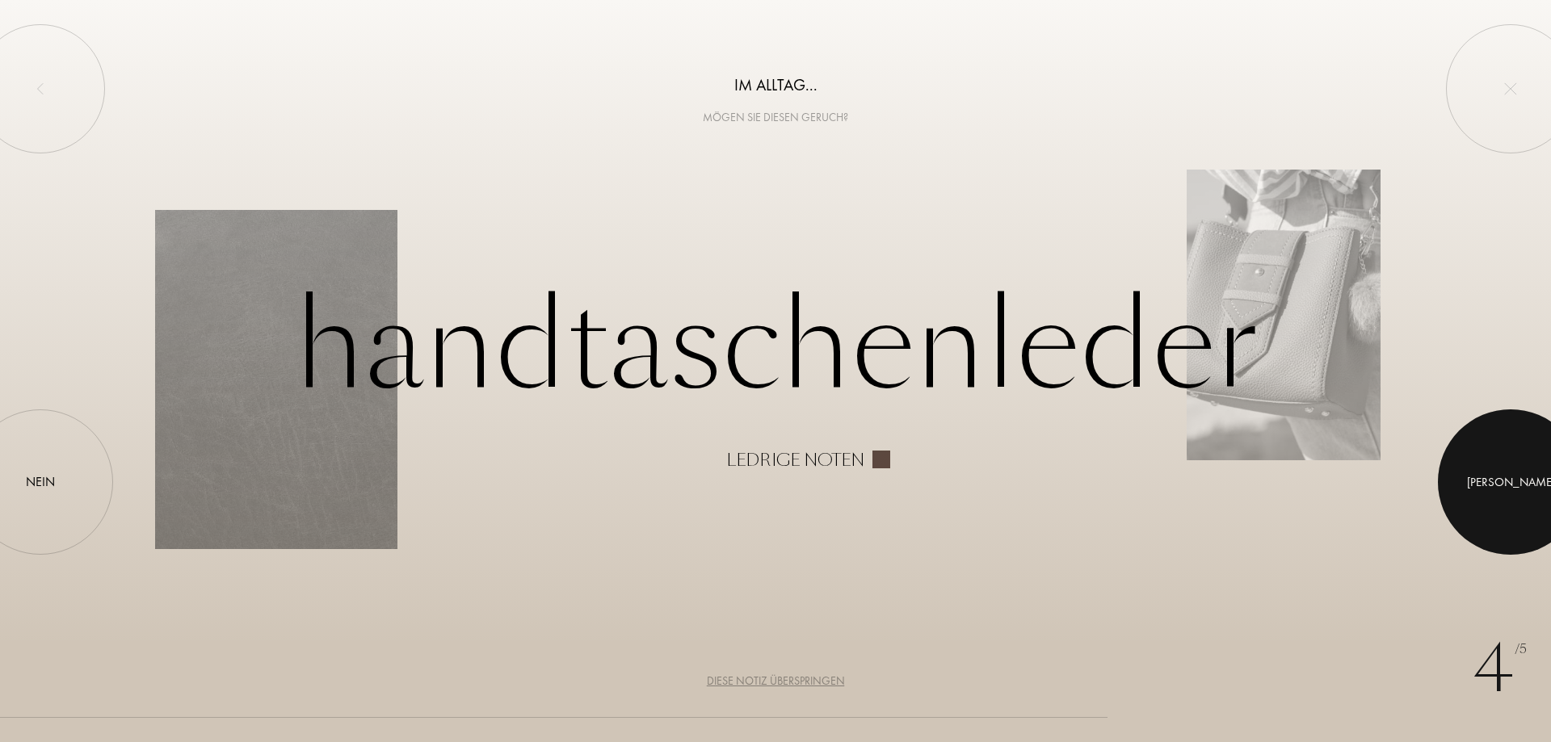
click at [1499, 494] on div at bounding box center [1509, 481] width 145 height 145
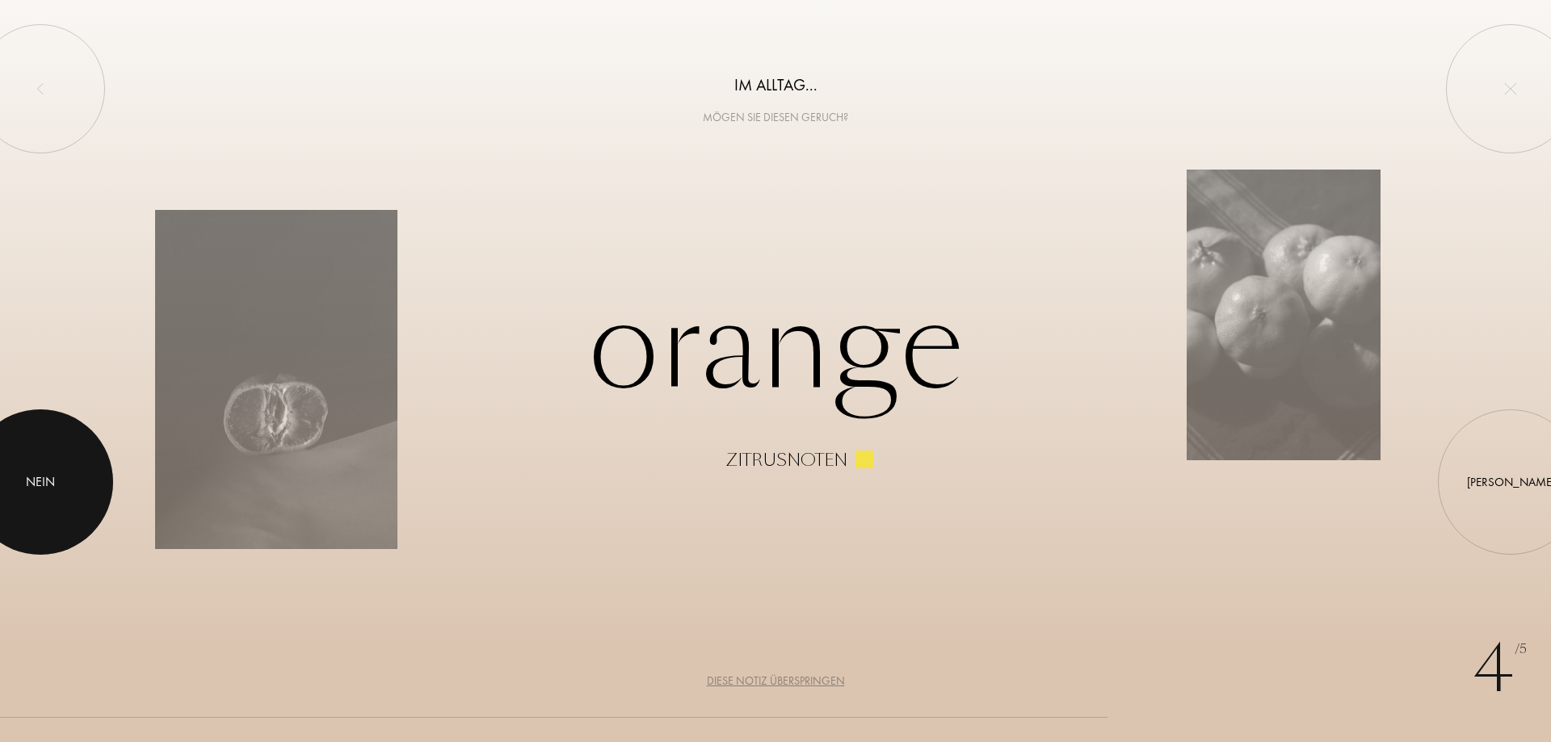
click at [64, 477] on div at bounding box center [40, 481] width 145 height 145
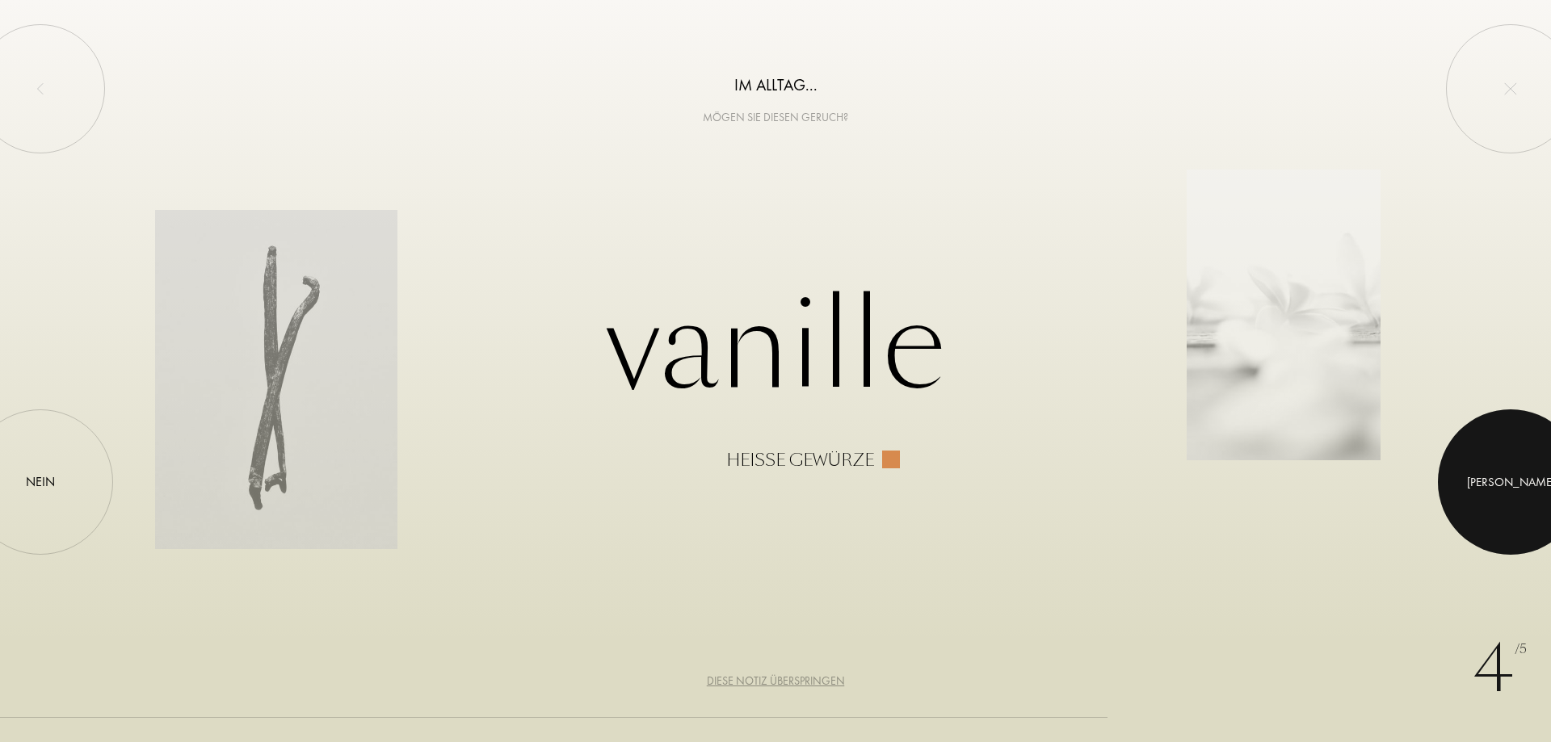
click at [1492, 462] on div at bounding box center [1509, 481] width 145 height 145
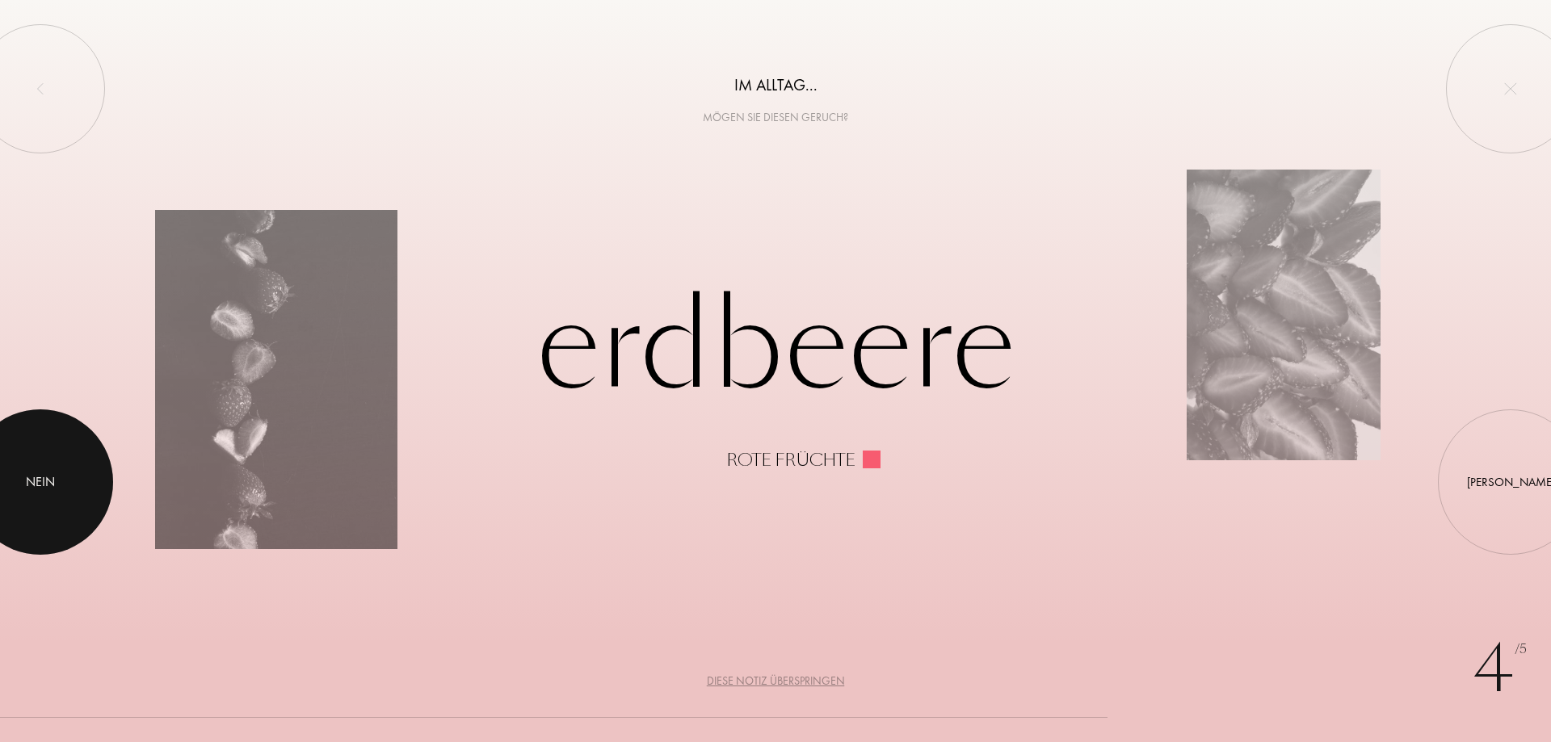
click at [55, 451] on div at bounding box center [40, 481] width 145 height 145
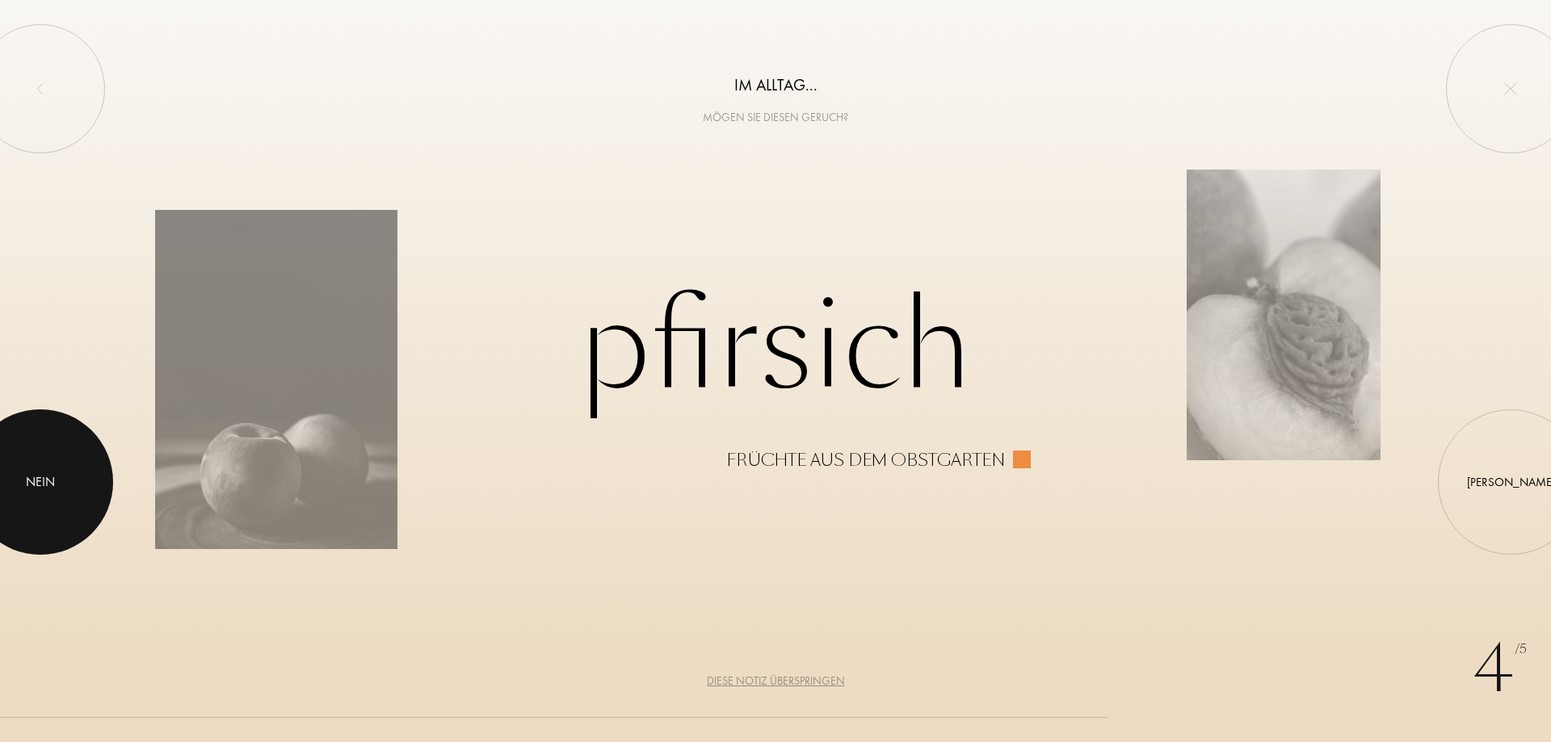
click at [33, 474] on div "Nein" at bounding box center [40, 481] width 29 height 19
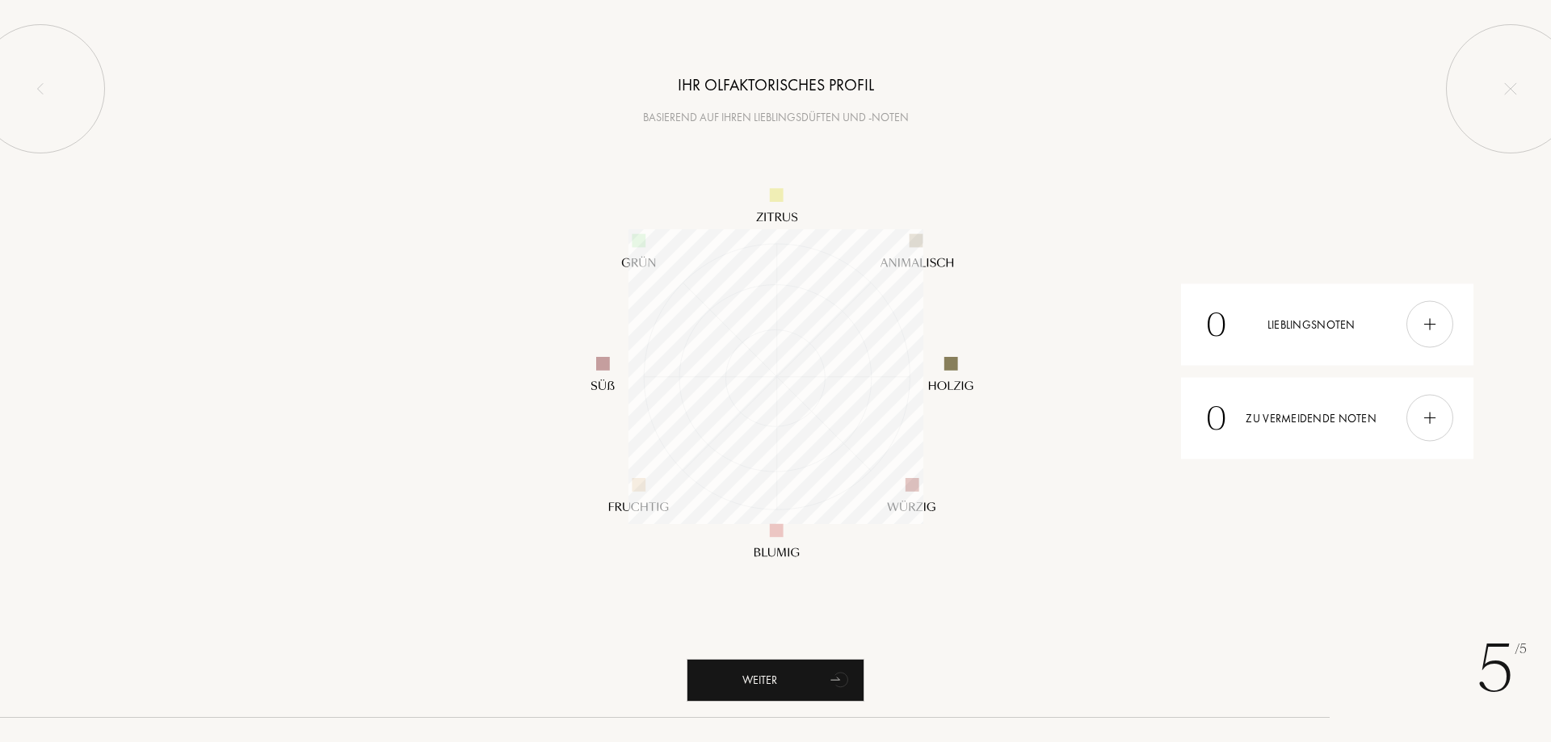
scroll to position [295, 295]
click at [1408, 420] on div at bounding box center [1429, 418] width 47 height 47
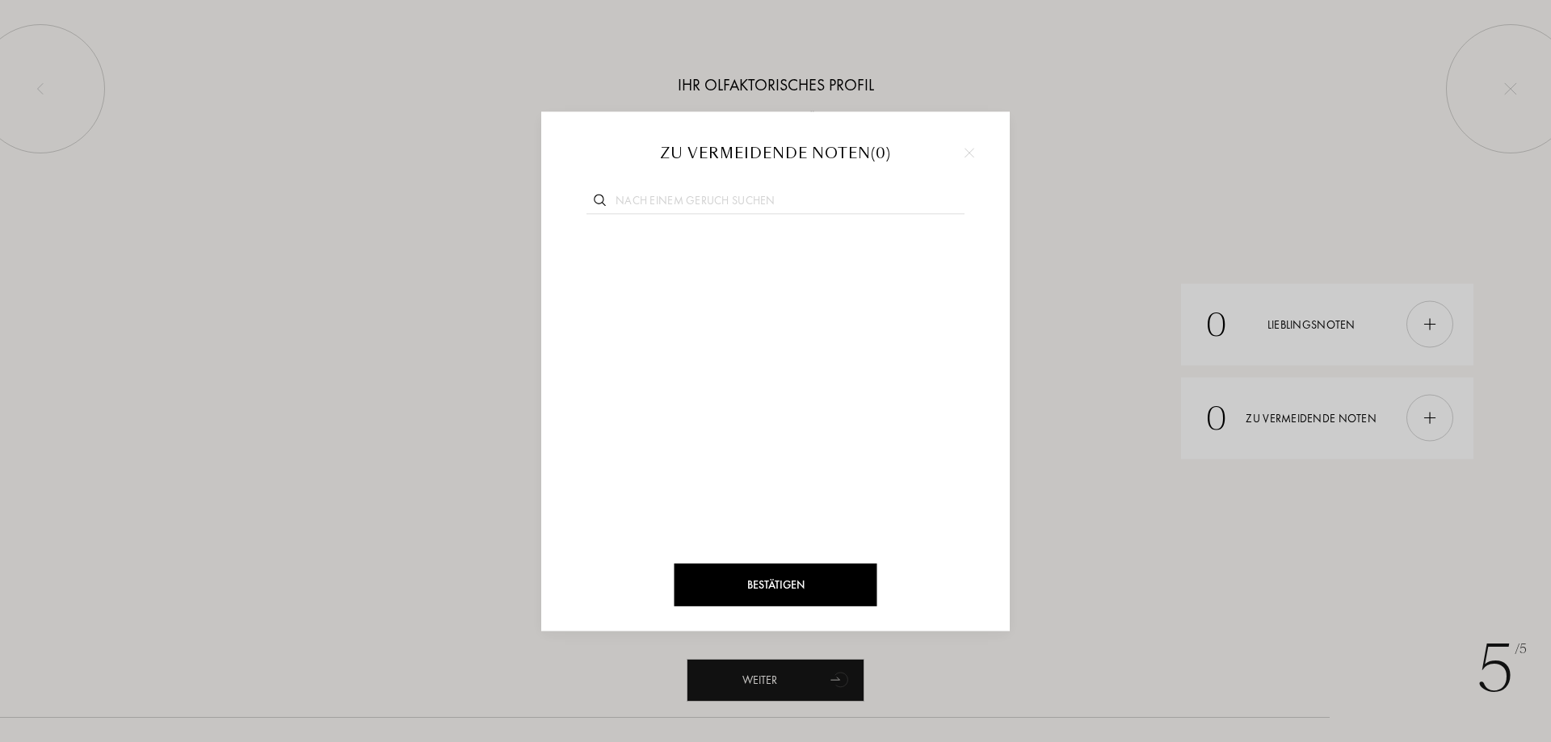
click at [772, 187] on div at bounding box center [775, 199] width 420 height 62
click at [754, 191] on div at bounding box center [775, 199] width 420 height 62
click at [737, 193] on input "text" at bounding box center [775, 203] width 378 height 22
type input "jasmin"
click at [748, 243] on div at bounding box center [759, 248] width 23 height 23
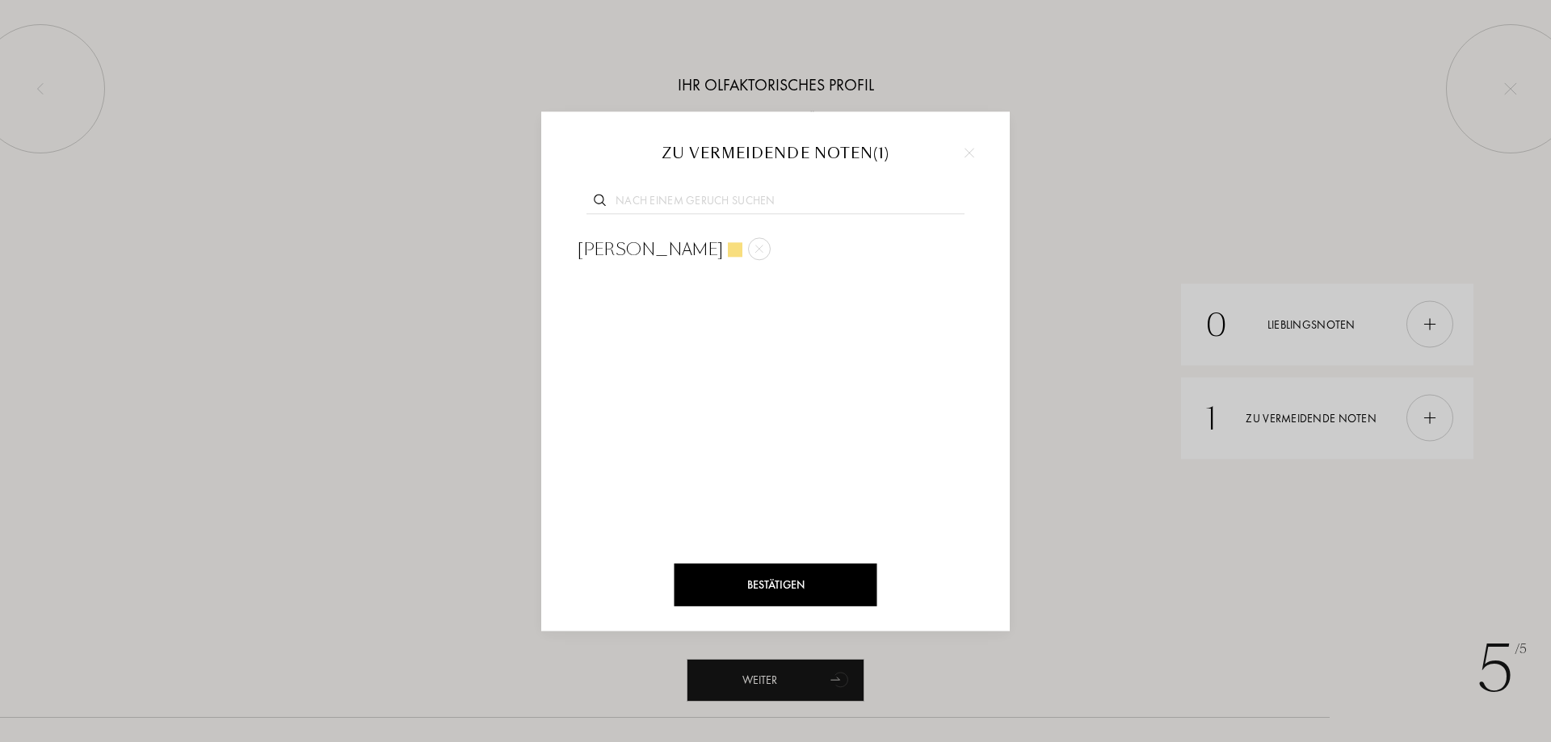
click at [696, 199] on input "text" at bounding box center [775, 203] width 378 height 22
type input "nero"
click at [669, 245] on div at bounding box center [678, 248] width 23 height 23
click at [683, 203] on input "text" at bounding box center [775, 203] width 378 height 22
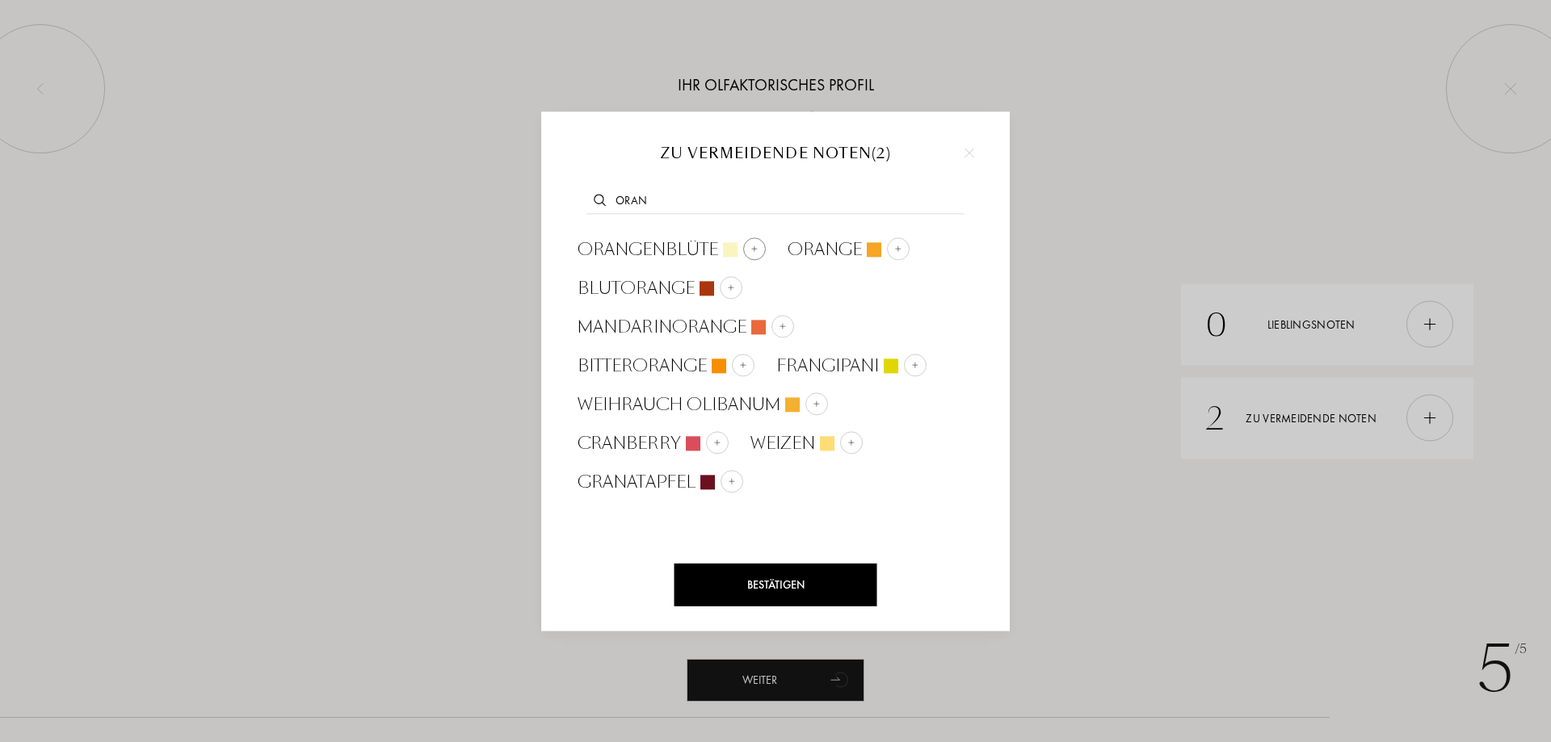
type input "oran"
click at [724, 245] on div at bounding box center [730, 249] width 15 height 15
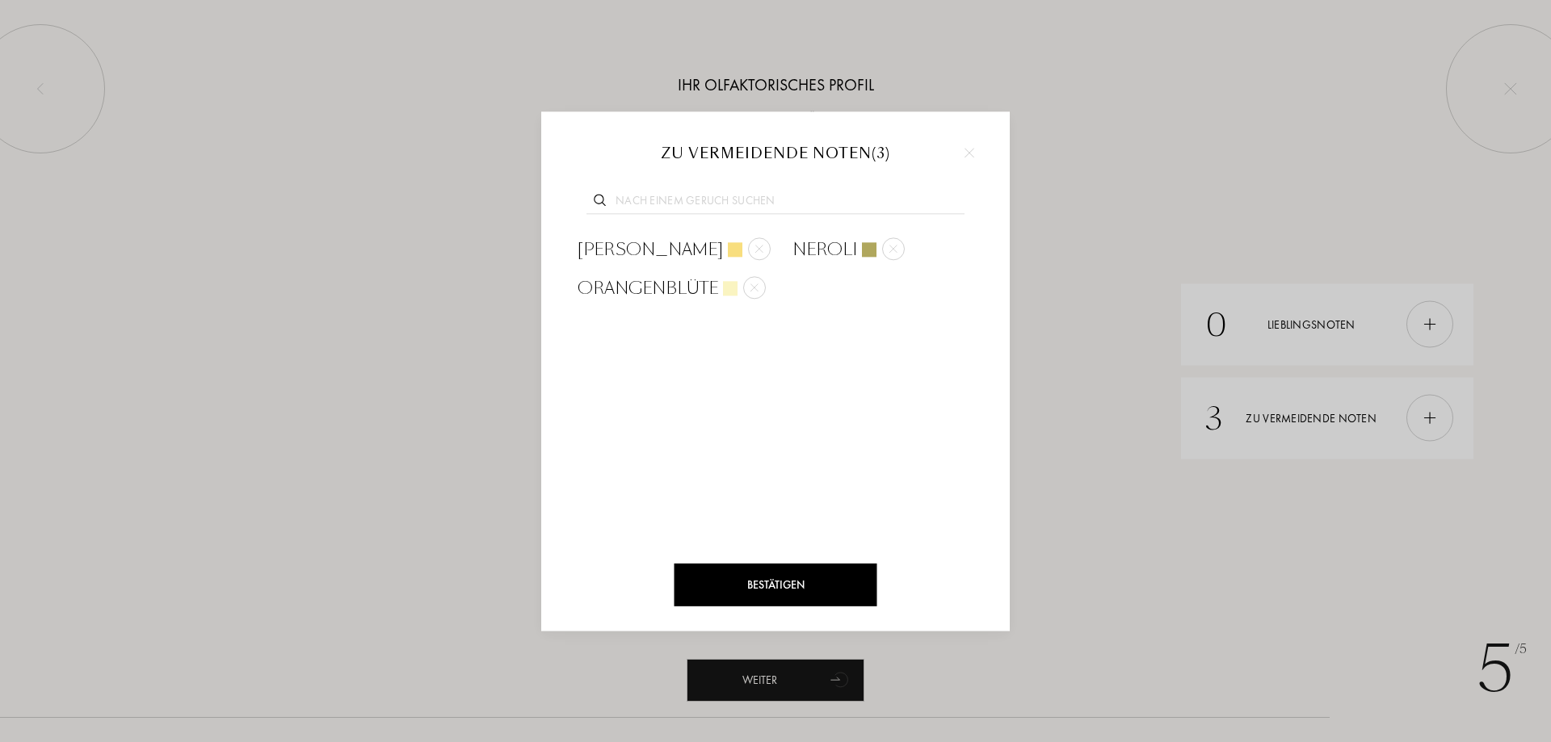
click at [714, 197] on input "text" at bounding box center [775, 203] width 378 height 22
type input "fei"
click at [743, 251] on img at bounding box center [741, 249] width 8 height 8
click at [713, 208] on input "text" at bounding box center [775, 203] width 378 height 22
type input "g"
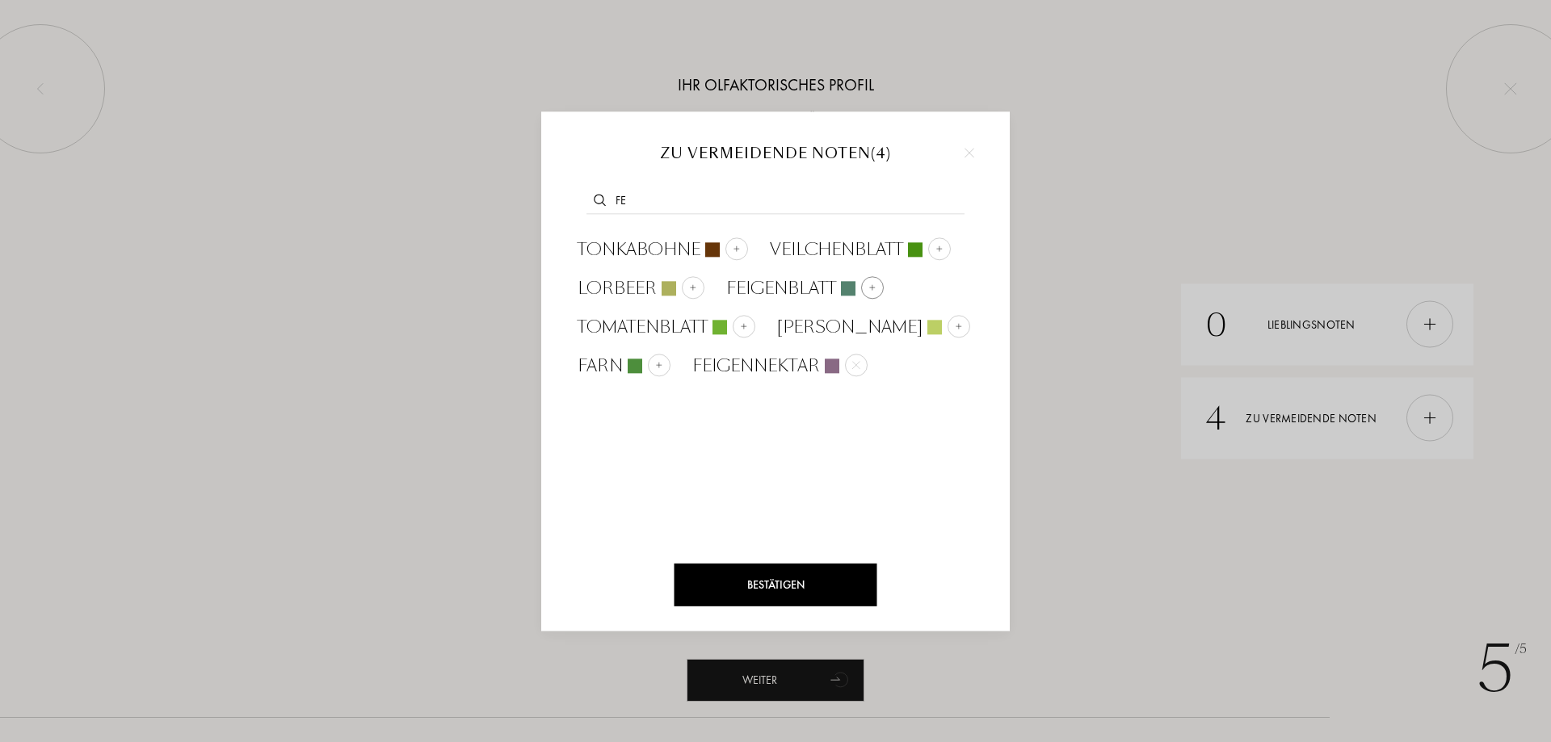
type input "fe"
click at [868, 290] on img at bounding box center [872, 287] width 8 height 8
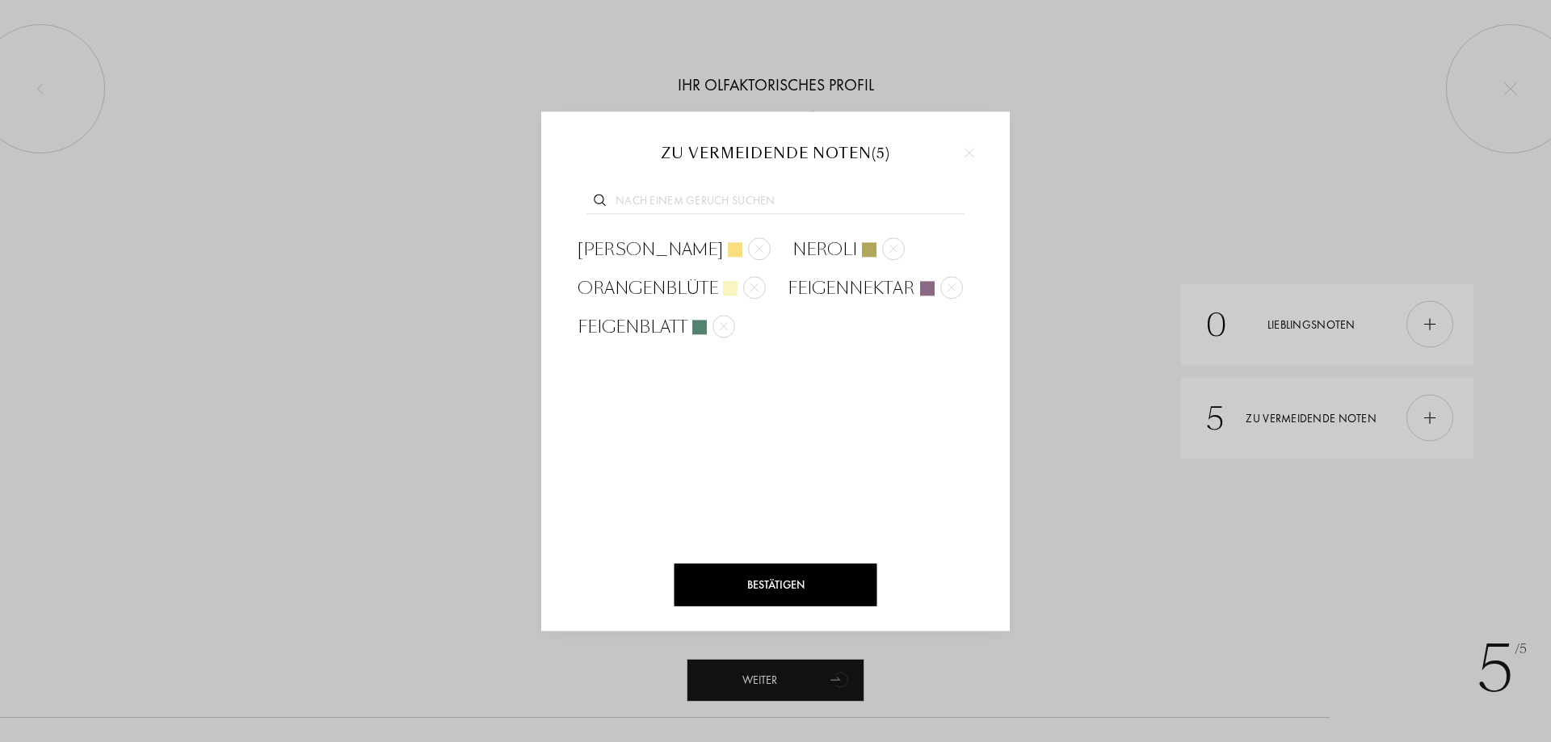
drag, startPoint x: 811, startPoint y: 583, endPoint x: 827, endPoint y: 597, distance: 21.2
click at [815, 594] on div "Bestätigen" at bounding box center [775, 585] width 203 height 43
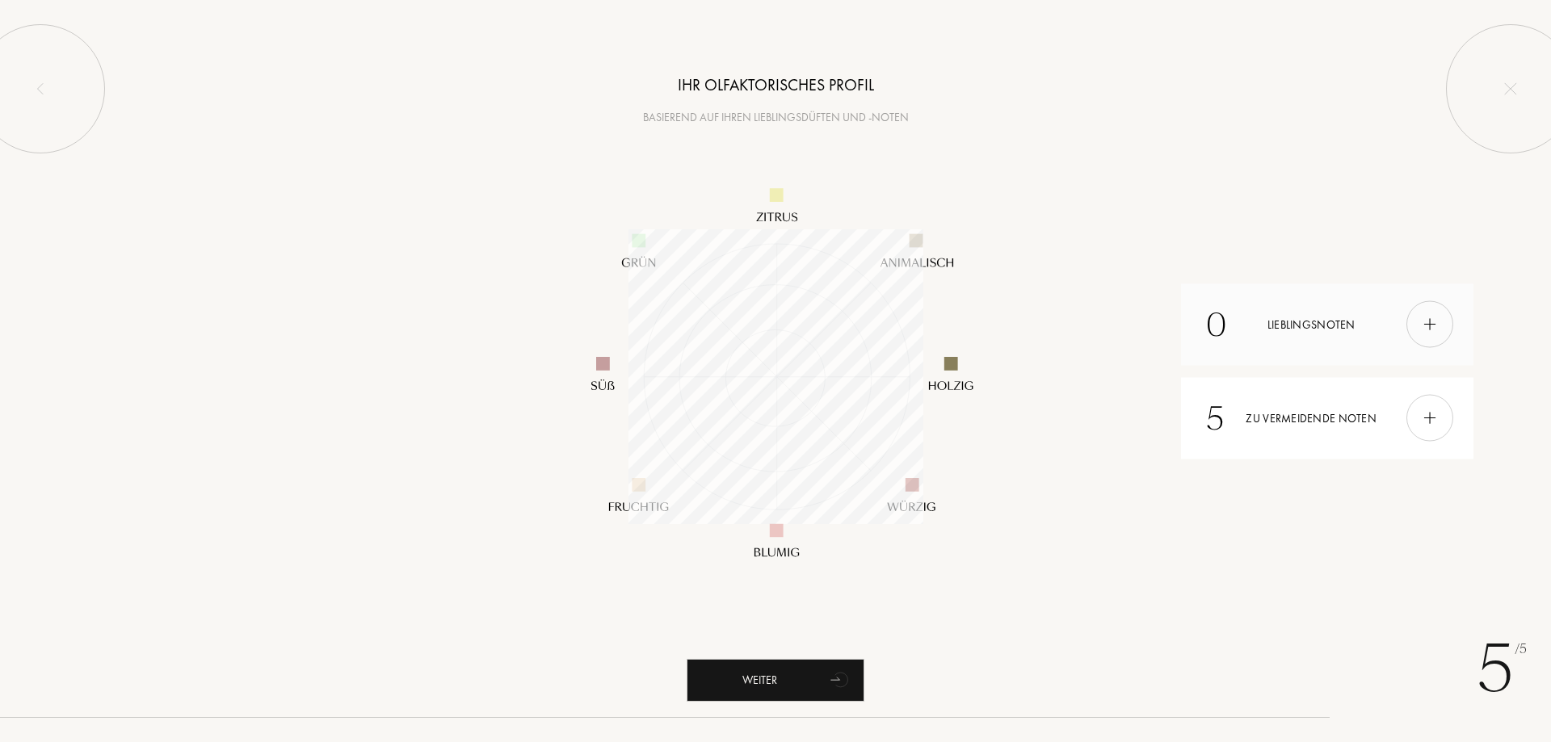
click at [1381, 313] on div "0 Lieblingsnoten" at bounding box center [1327, 324] width 292 height 82
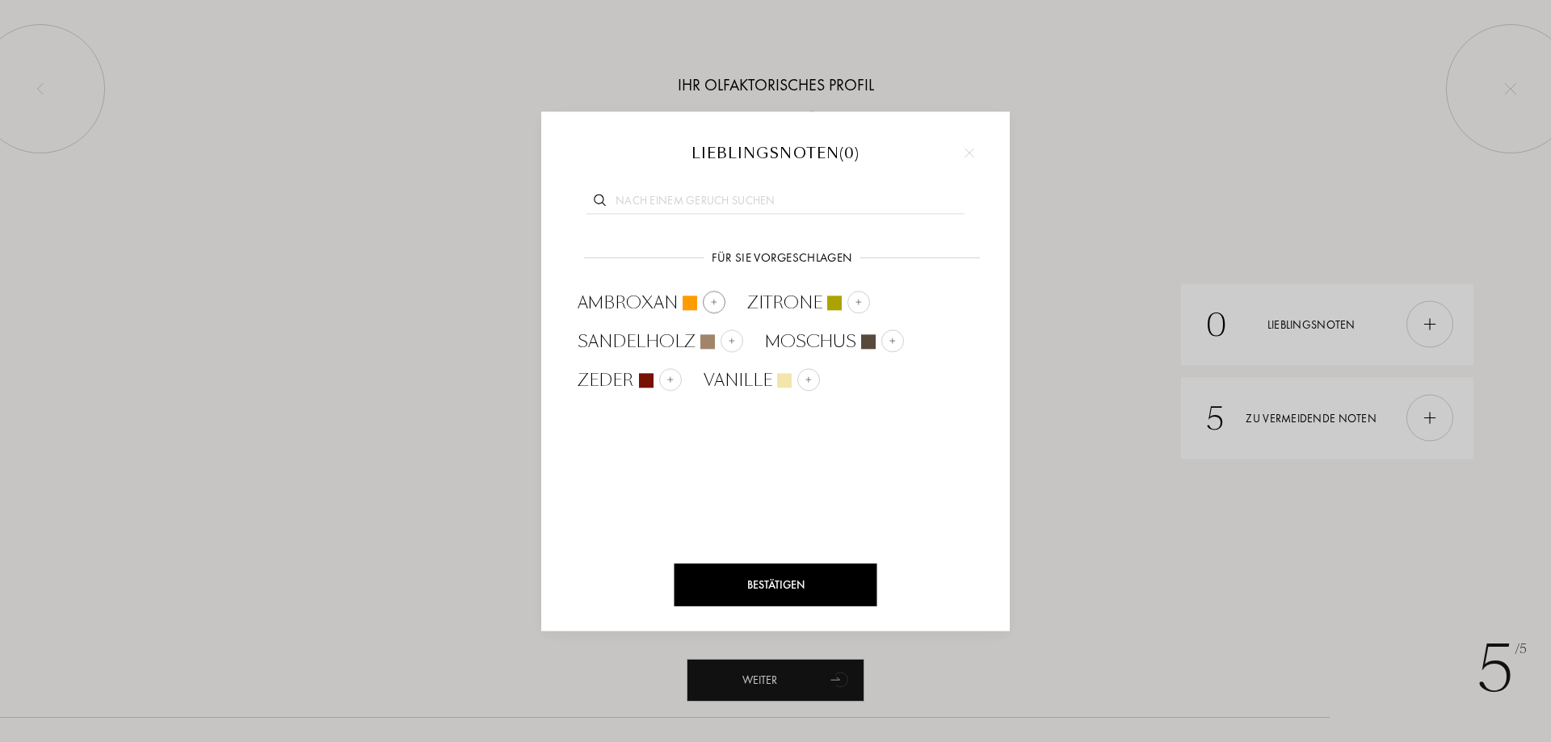
click at [718, 304] on div at bounding box center [714, 302] width 23 height 23
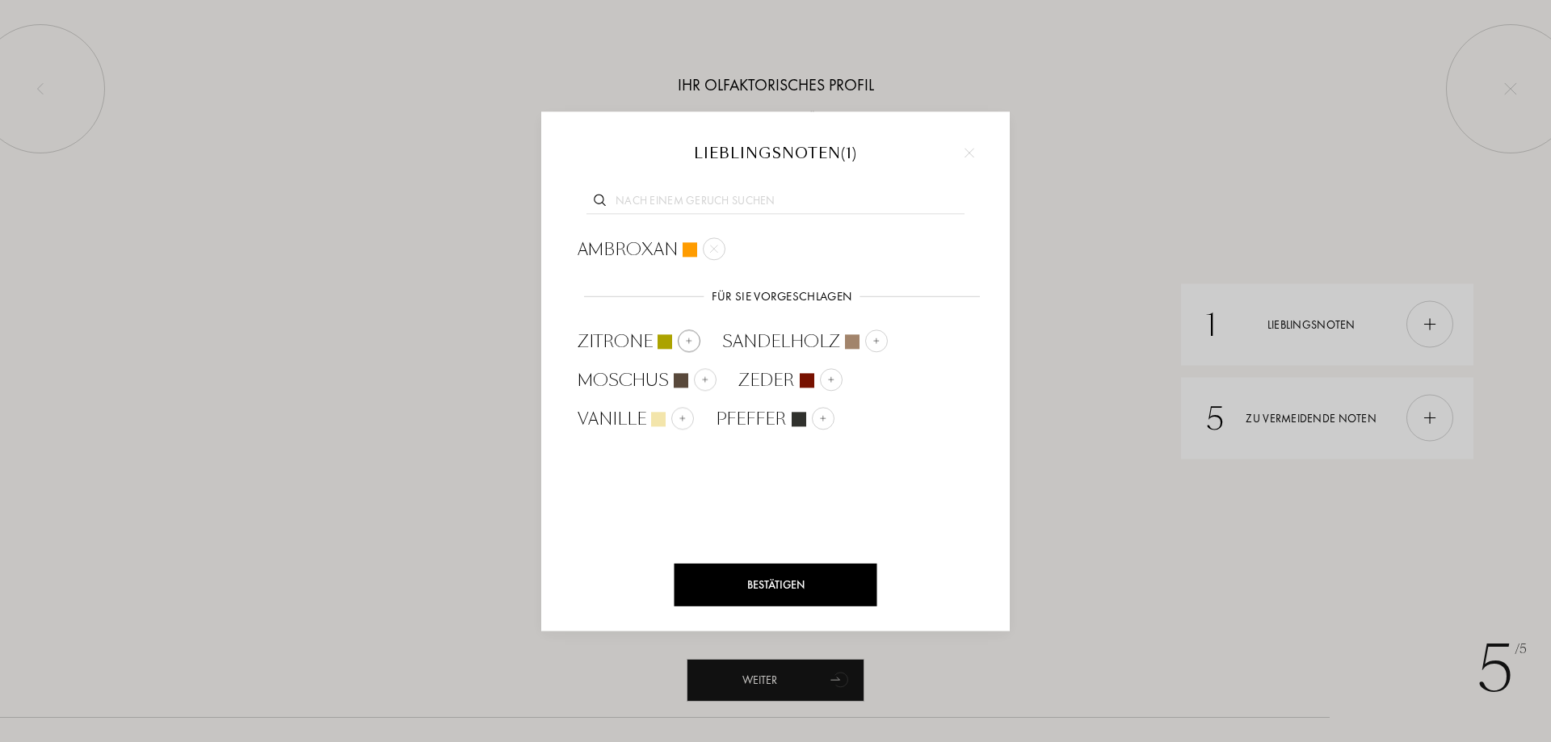
click at [678, 336] on div at bounding box center [689, 340] width 23 height 23
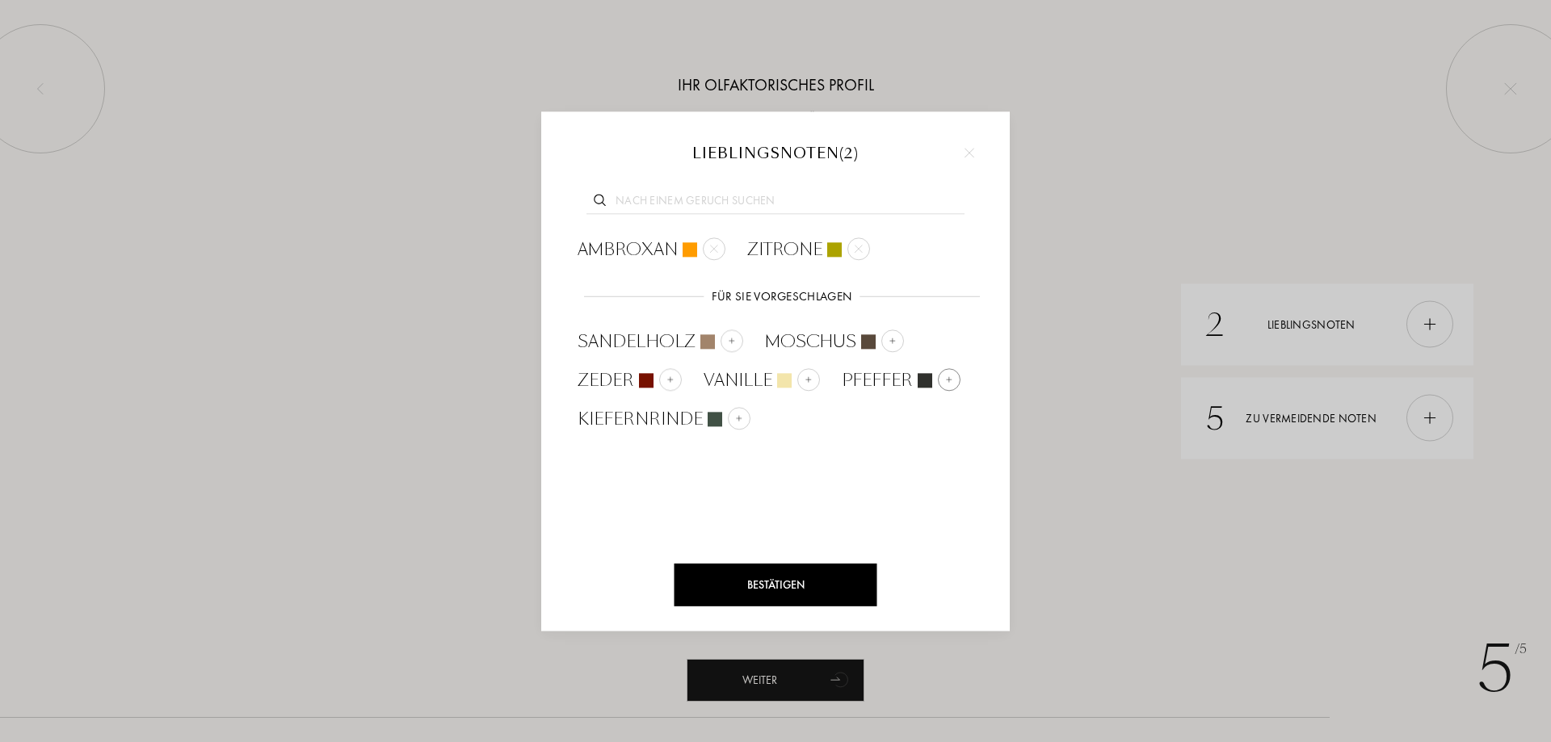
click at [945, 385] on div at bounding box center [949, 379] width 23 height 23
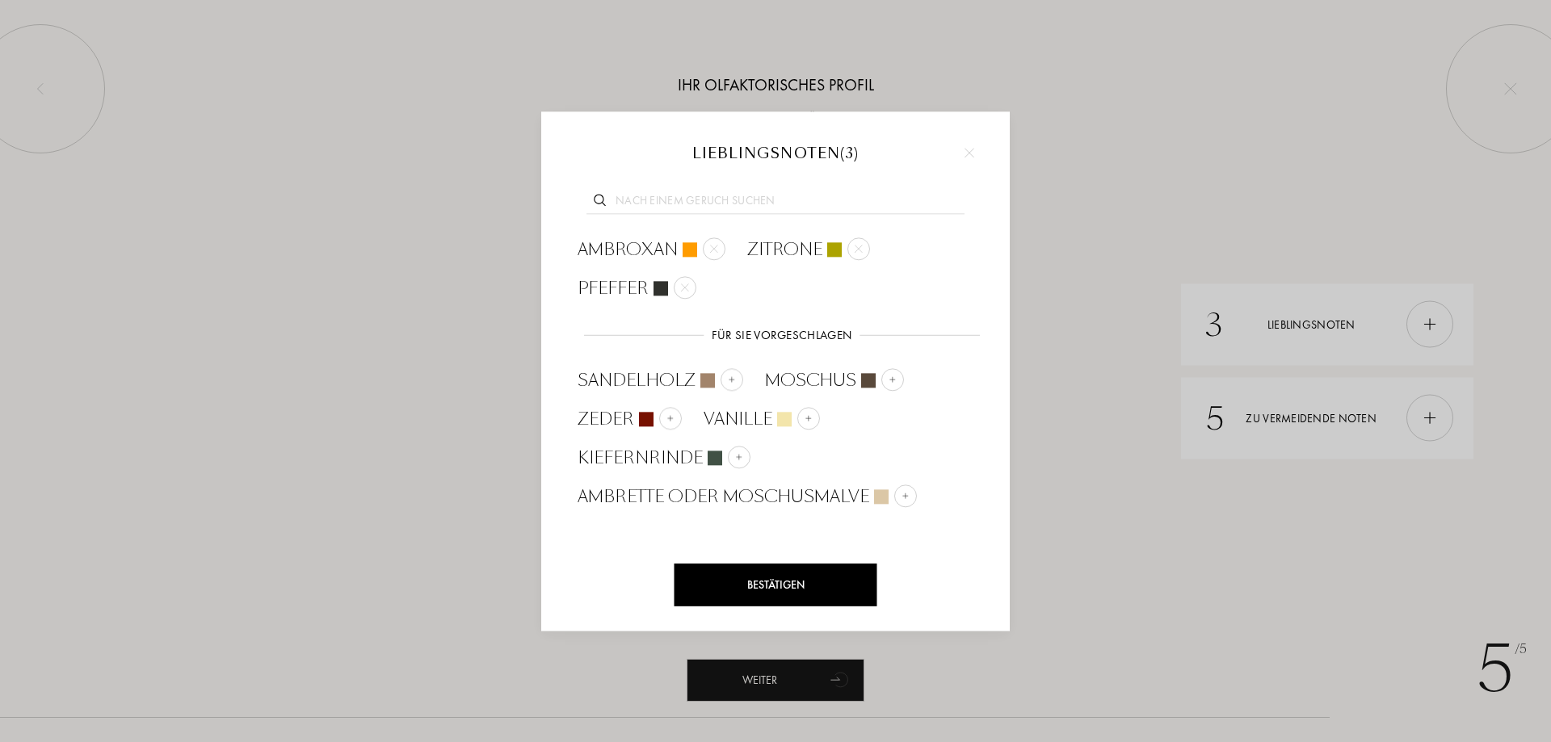
click at [747, 193] on input "text" at bounding box center [775, 203] width 378 height 22
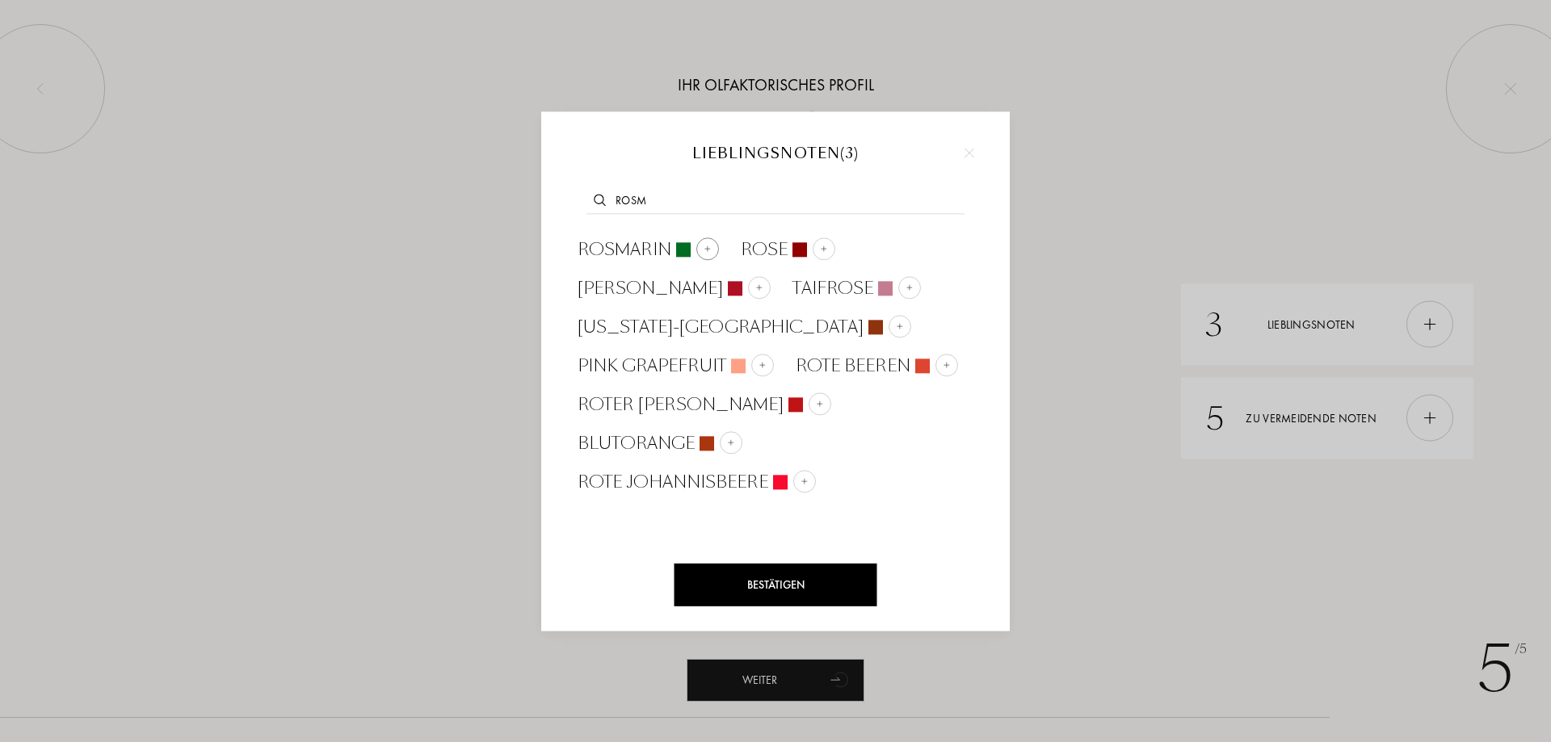
type input "rosm"
click at [714, 245] on div at bounding box center [707, 248] width 23 height 23
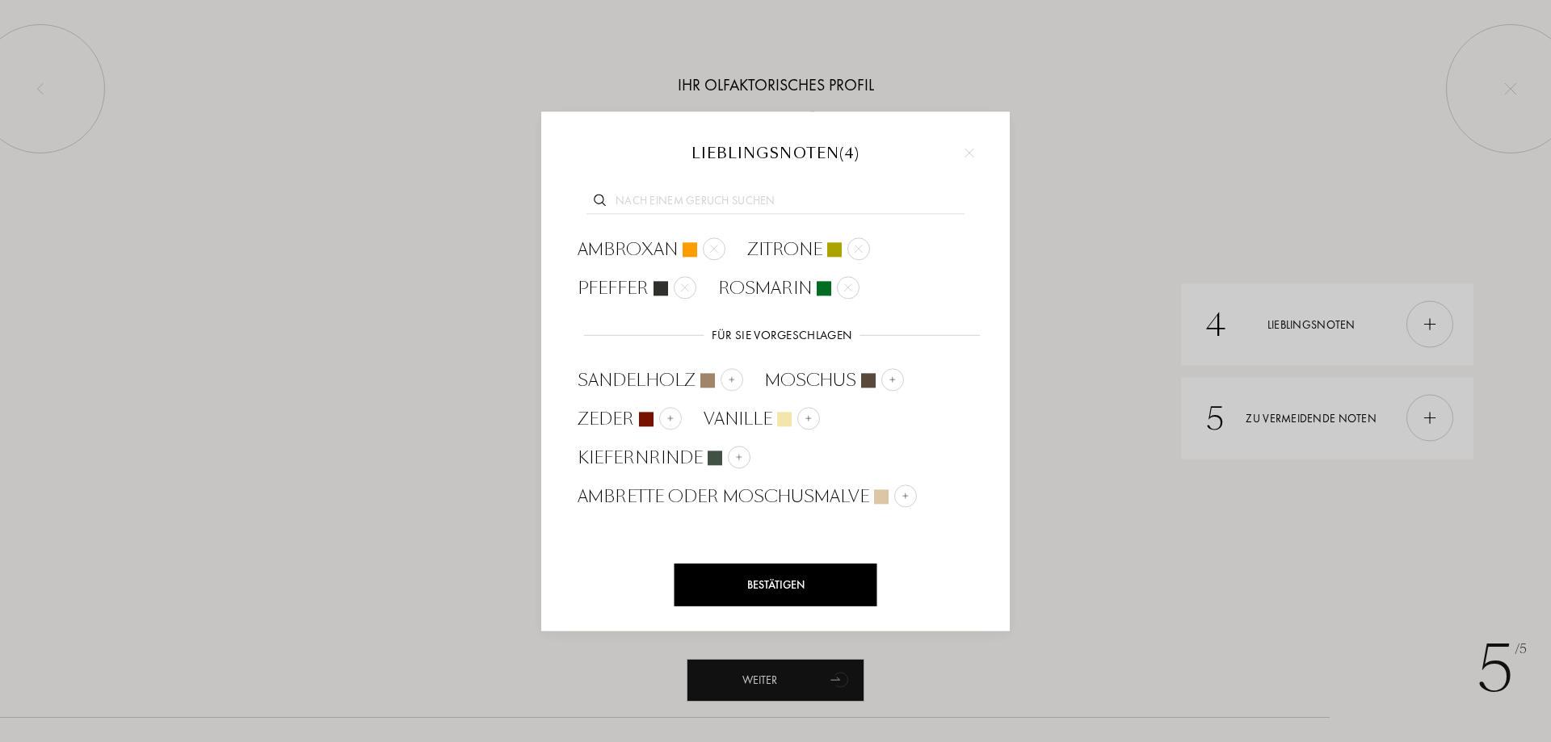
click at [697, 204] on input "text" at bounding box center [775, 203] width 378 height 22
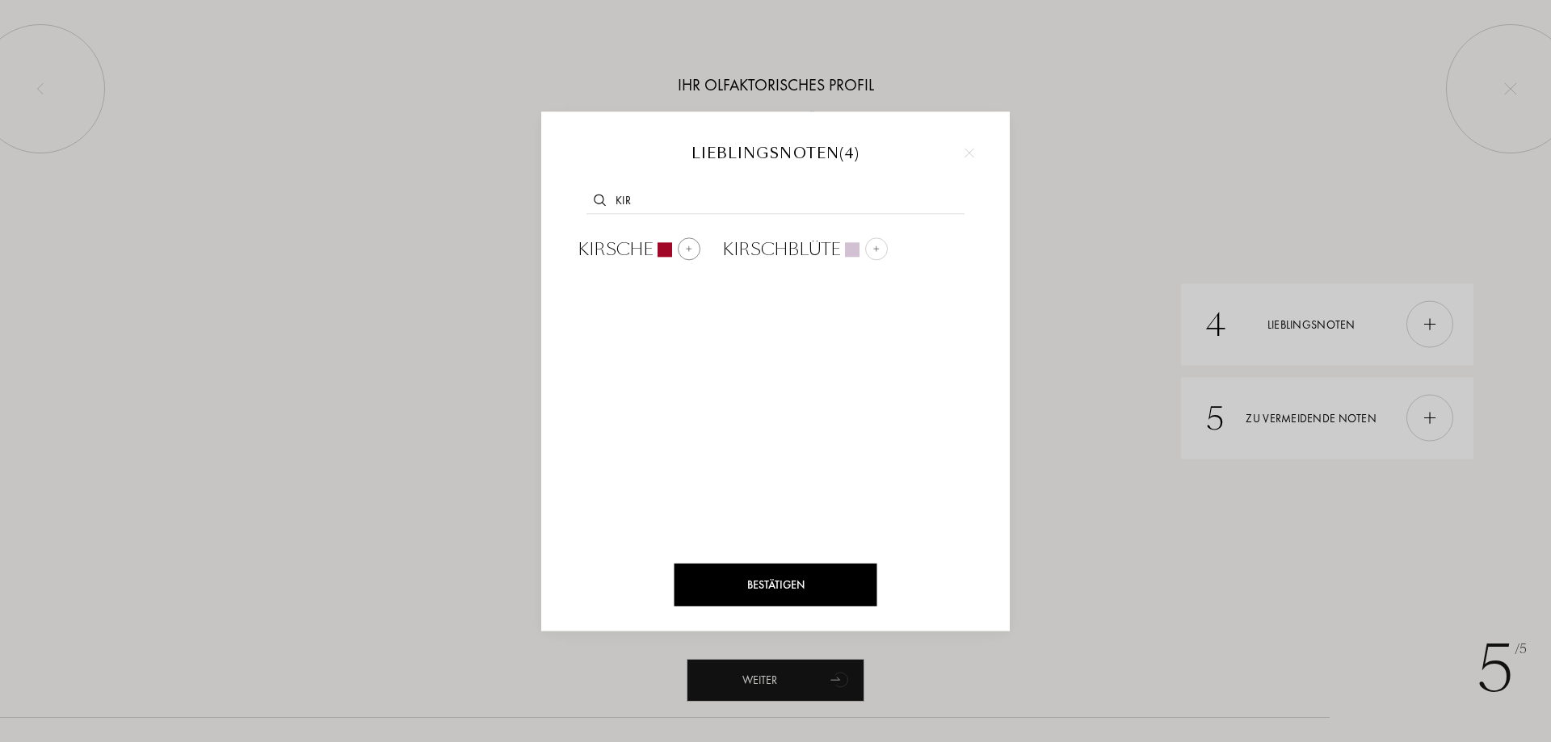
type input "kir"
click at [686, 241] on div at bounding box center [689, 248] width 23 height 23
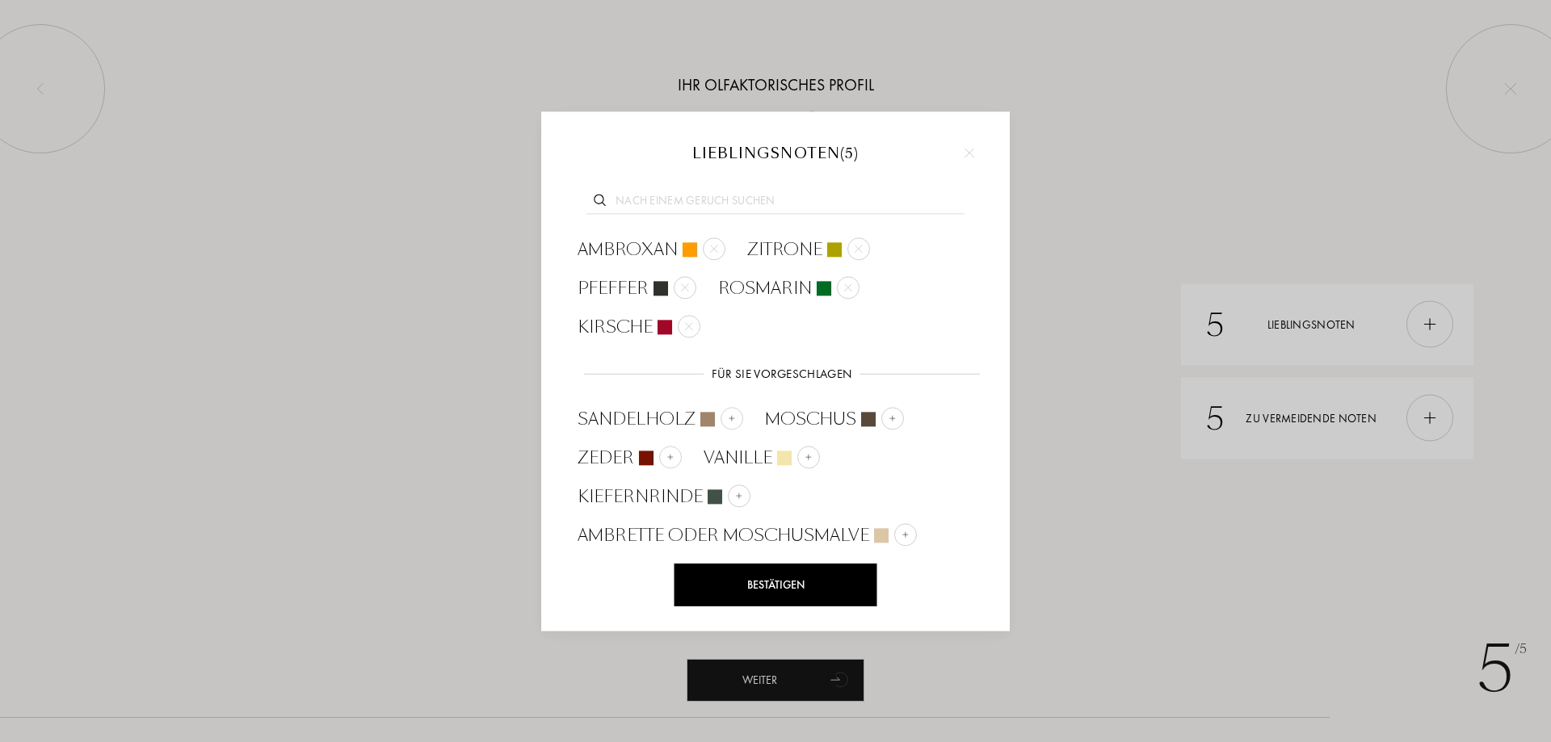
click at [833, 585] on div "Bestätigen" at bounding box center [775, 585] width 203 height 43
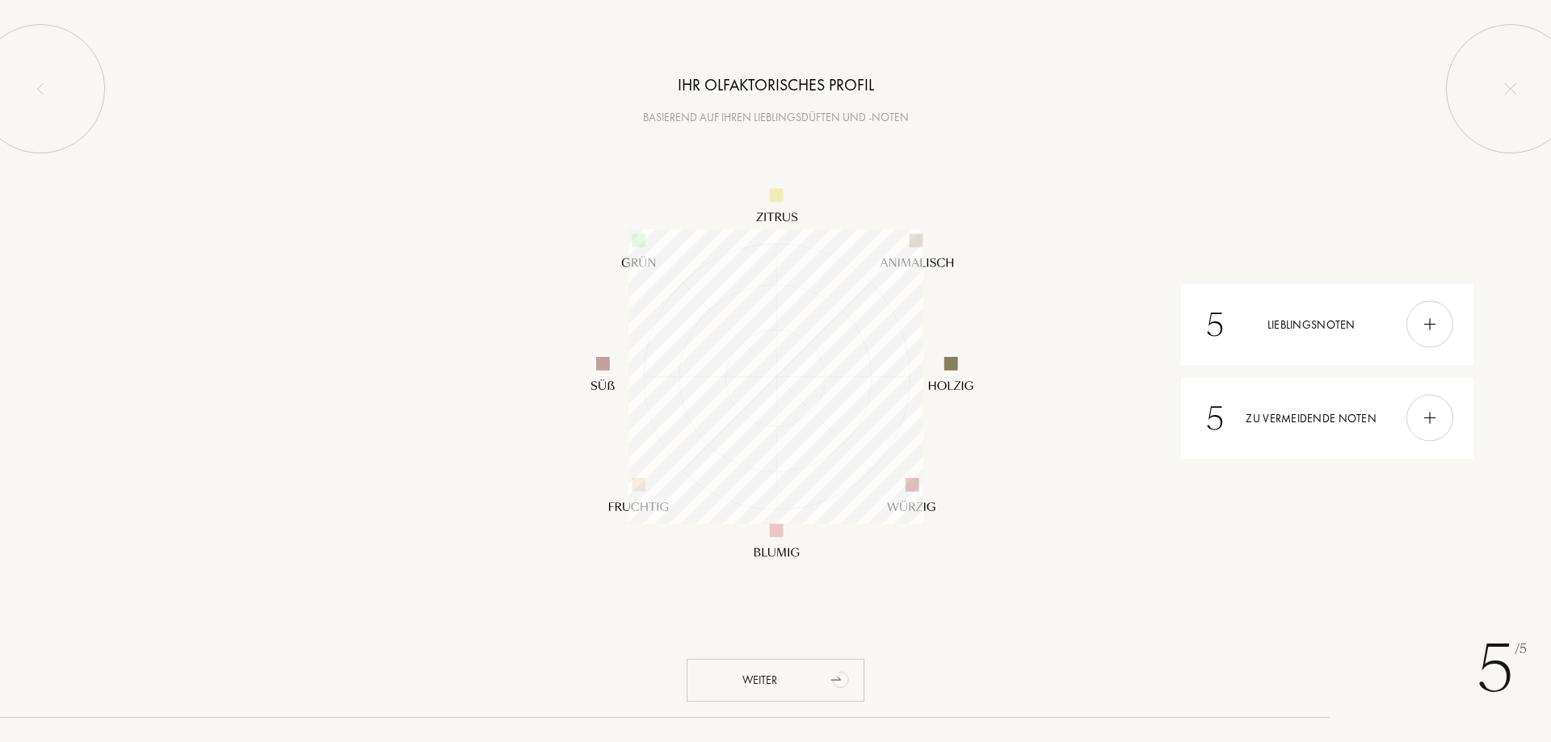
click at [809, 675] on div "Weiter" at bounding box center [775, 680] width 178 height 43
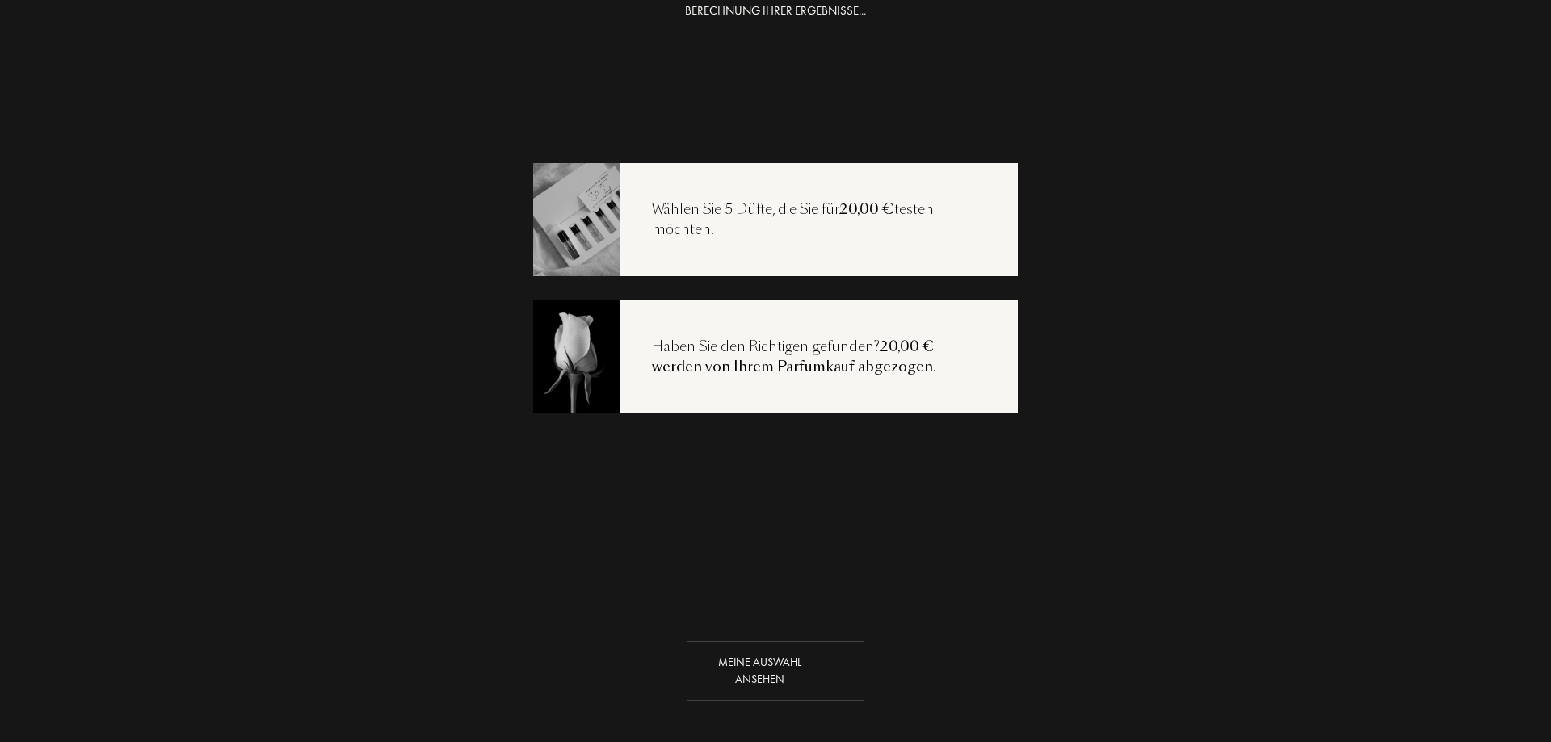
scroll to position [32, 0]
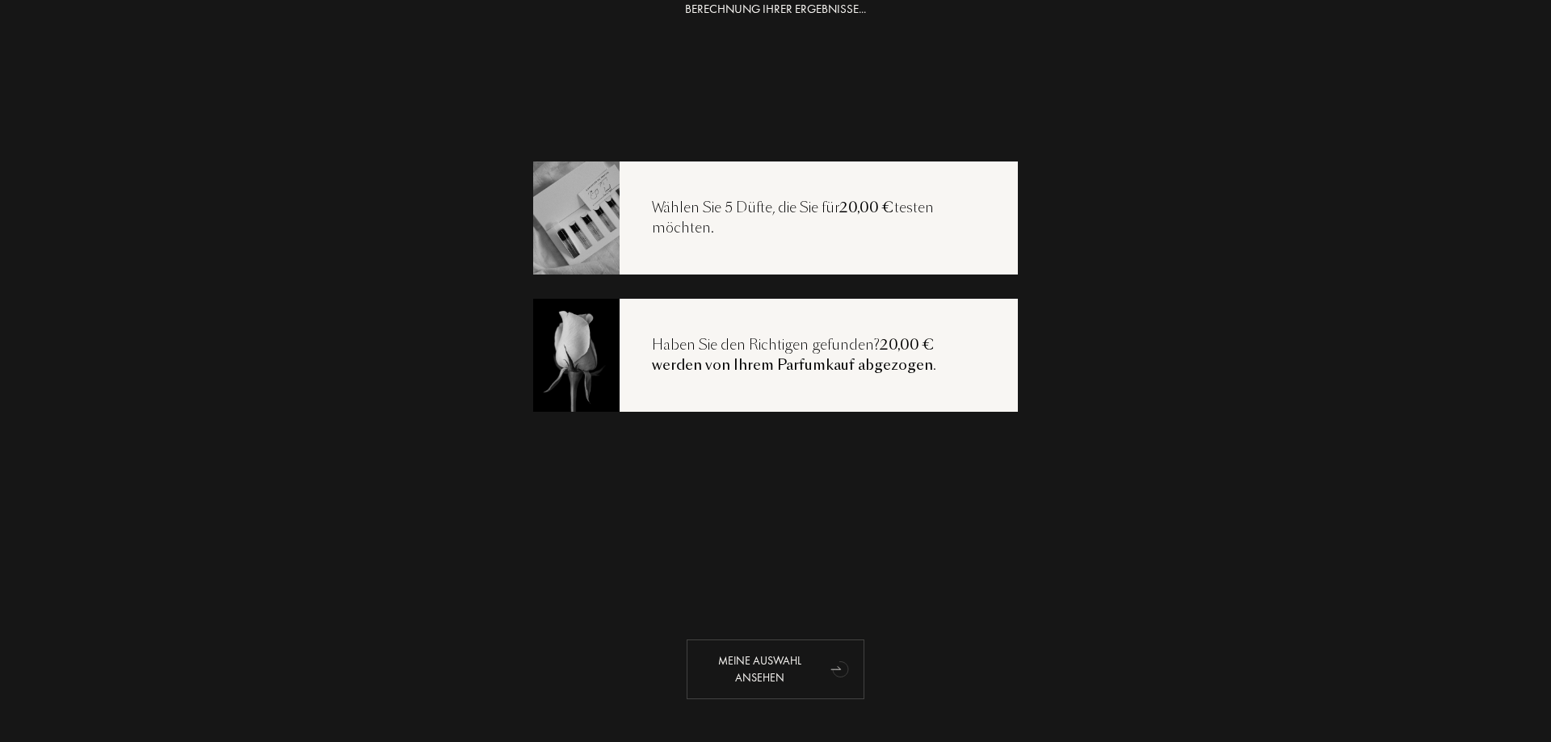
click at [836, 647] on div "Meine Auswahl ansehen" at bounding box center [775, 670] width 178 height 60
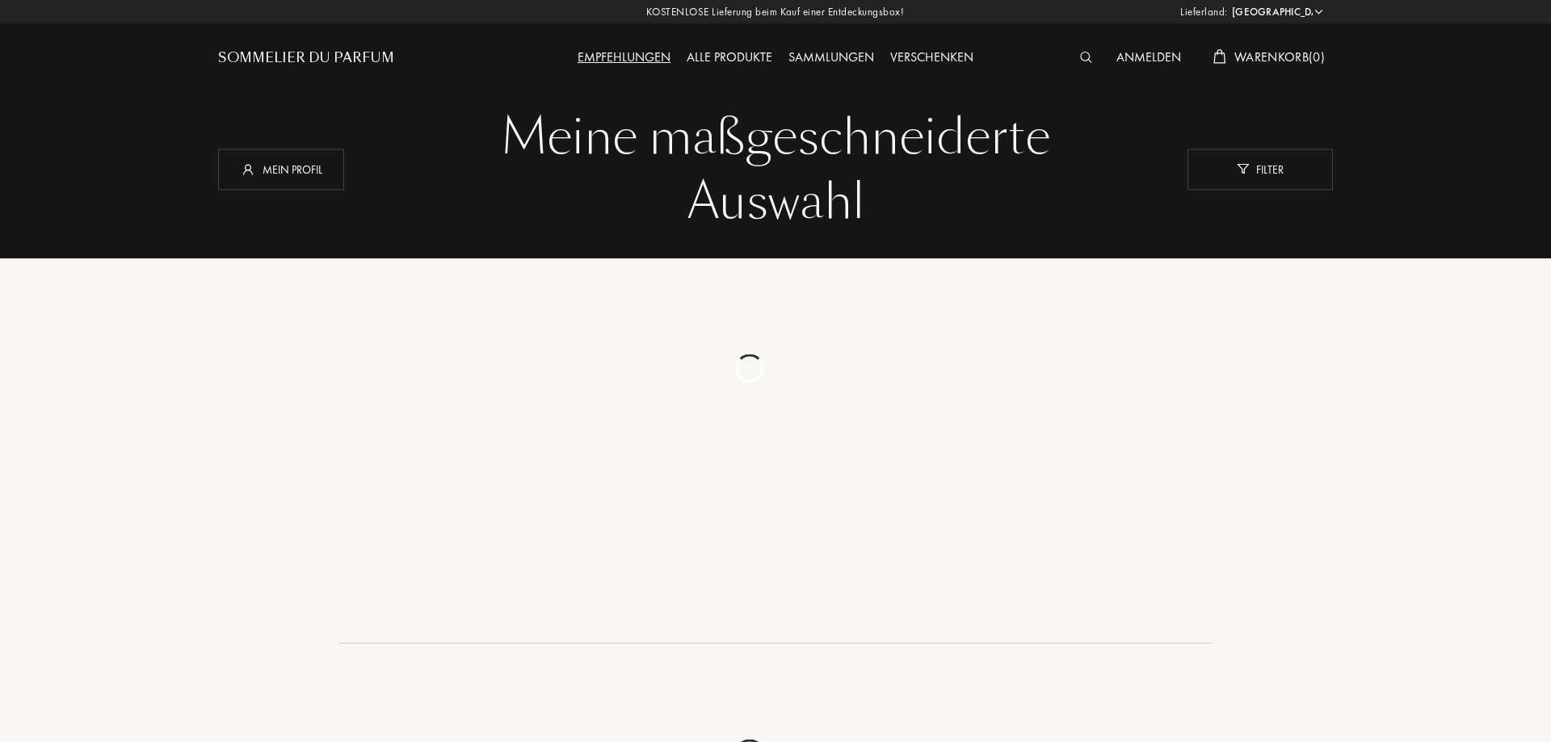
select select "DE"
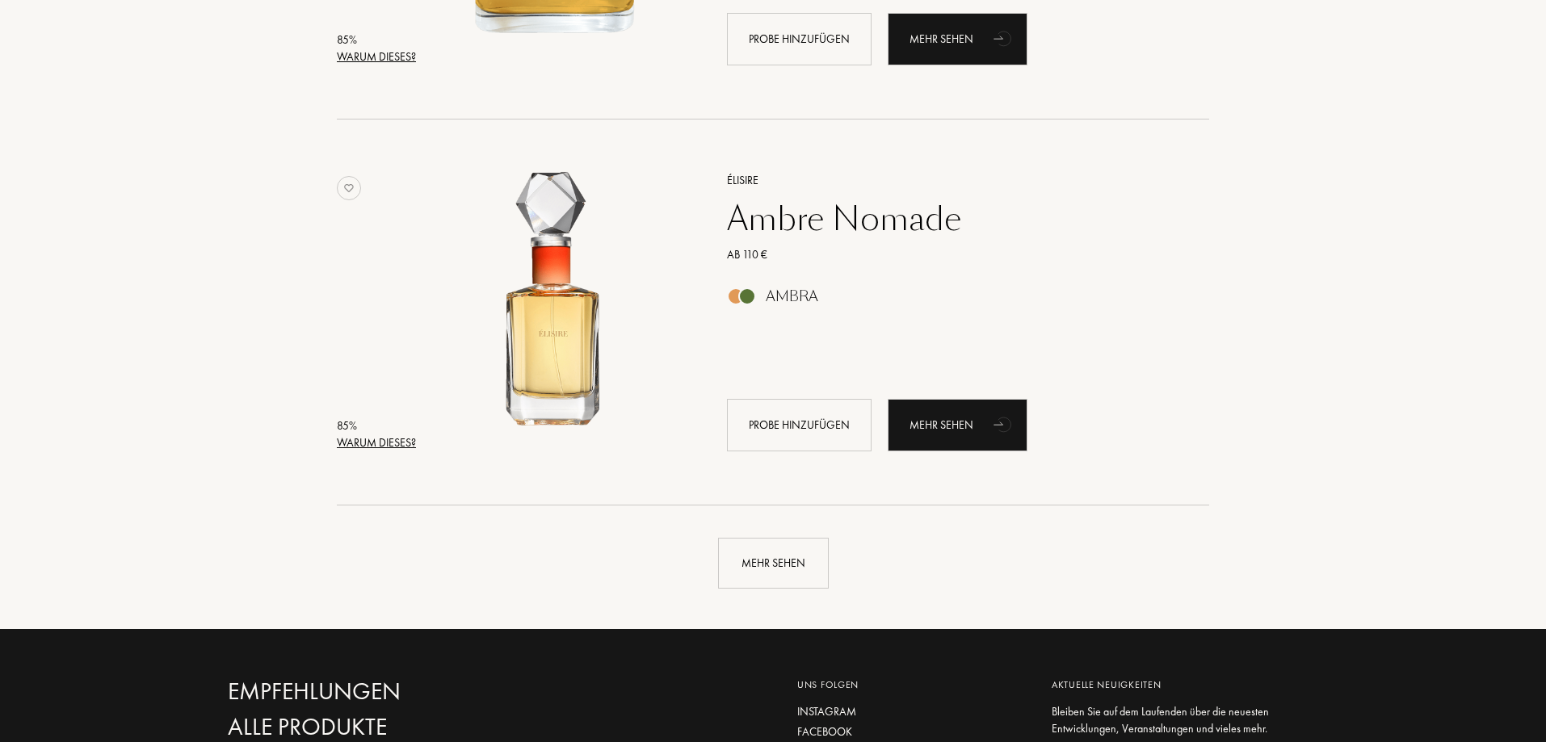
scroll to position [3715, 0]
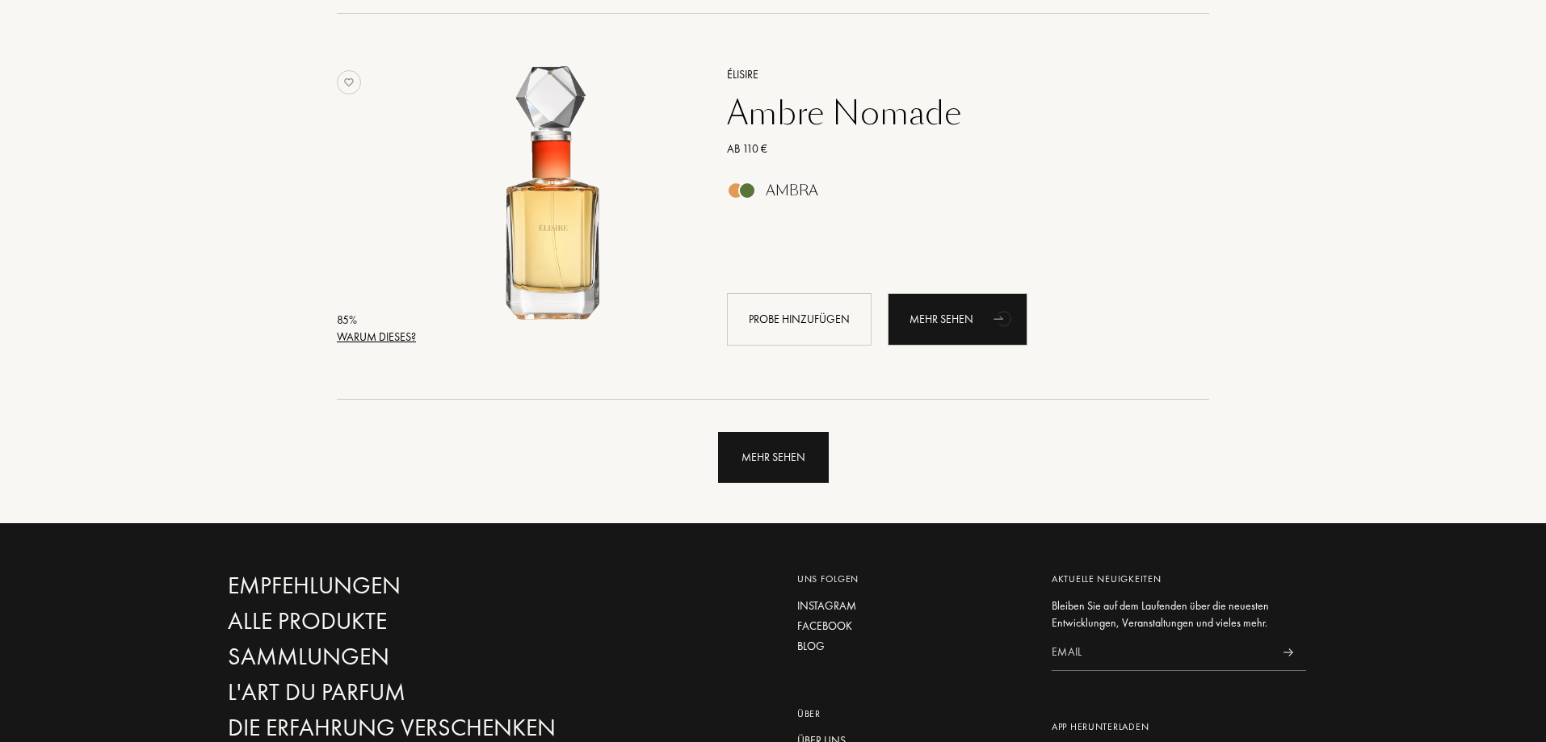
click at [769, 459] on div "Mehr sehen" at bounding box center [773, 457] width 111 height 51
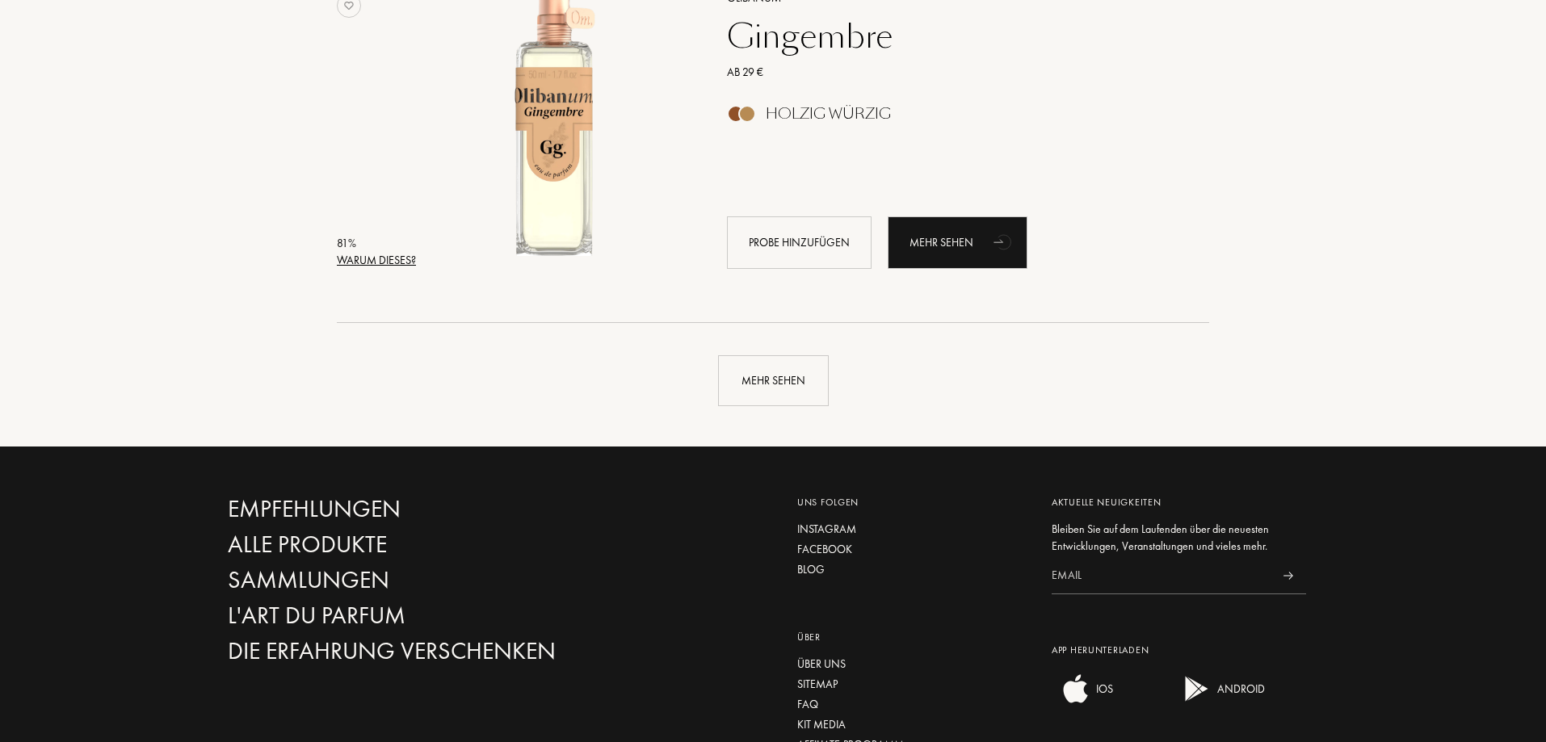
scroll to position [7672, 0]
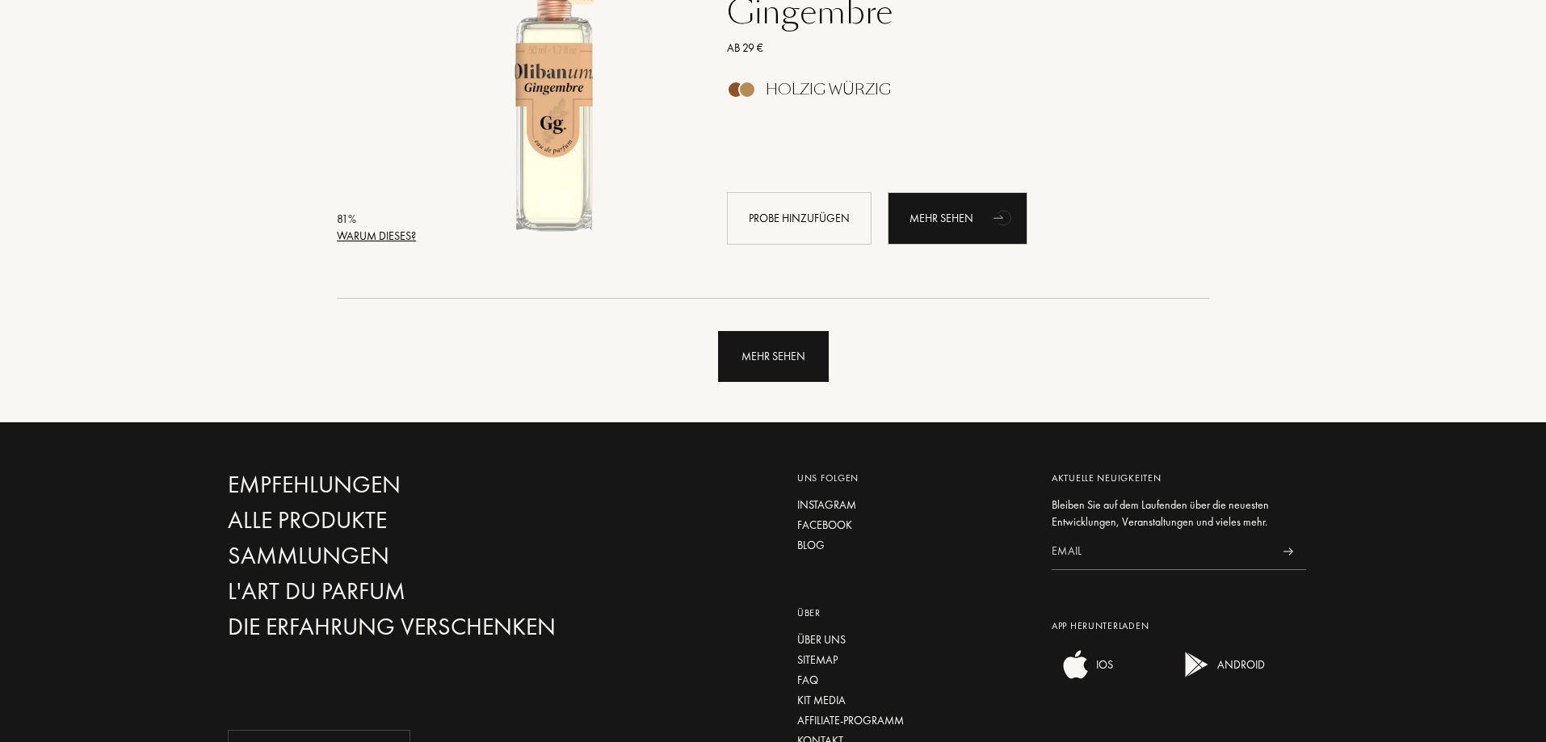
click at [778, 366] on div "Mehr sehen" at bounding box center [773, 356] width 111 height 51
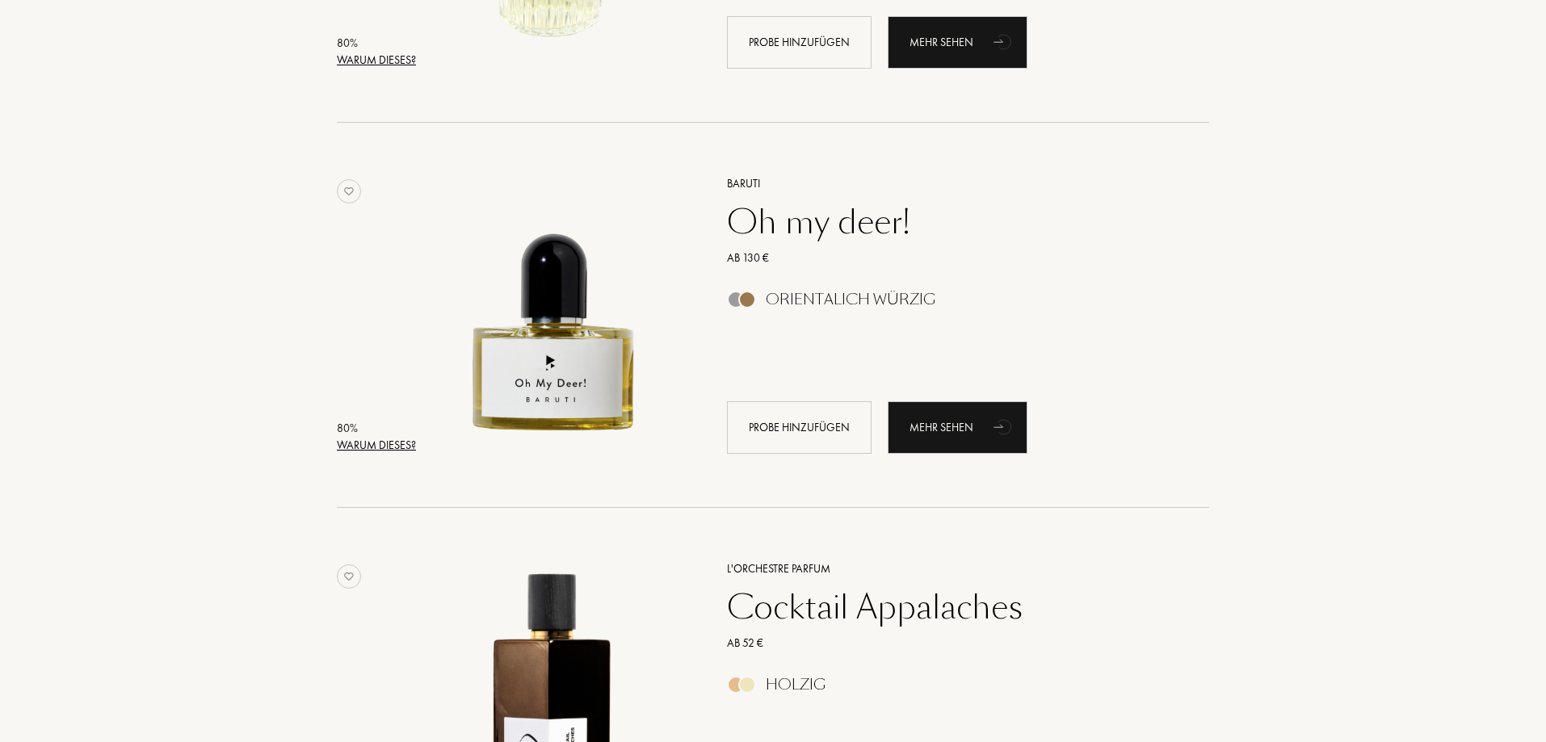
scroll to position [9125, 0]
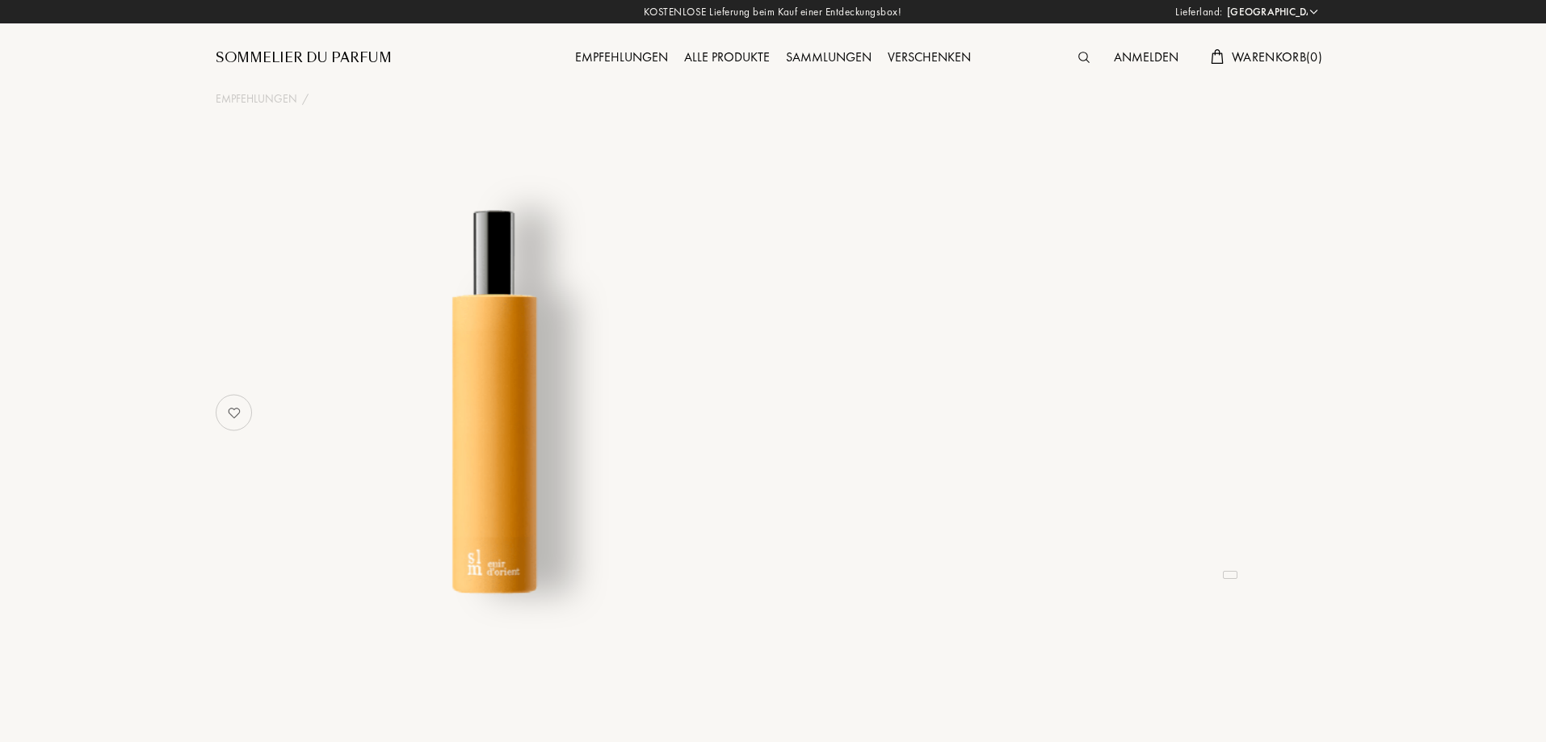
select select "DE"
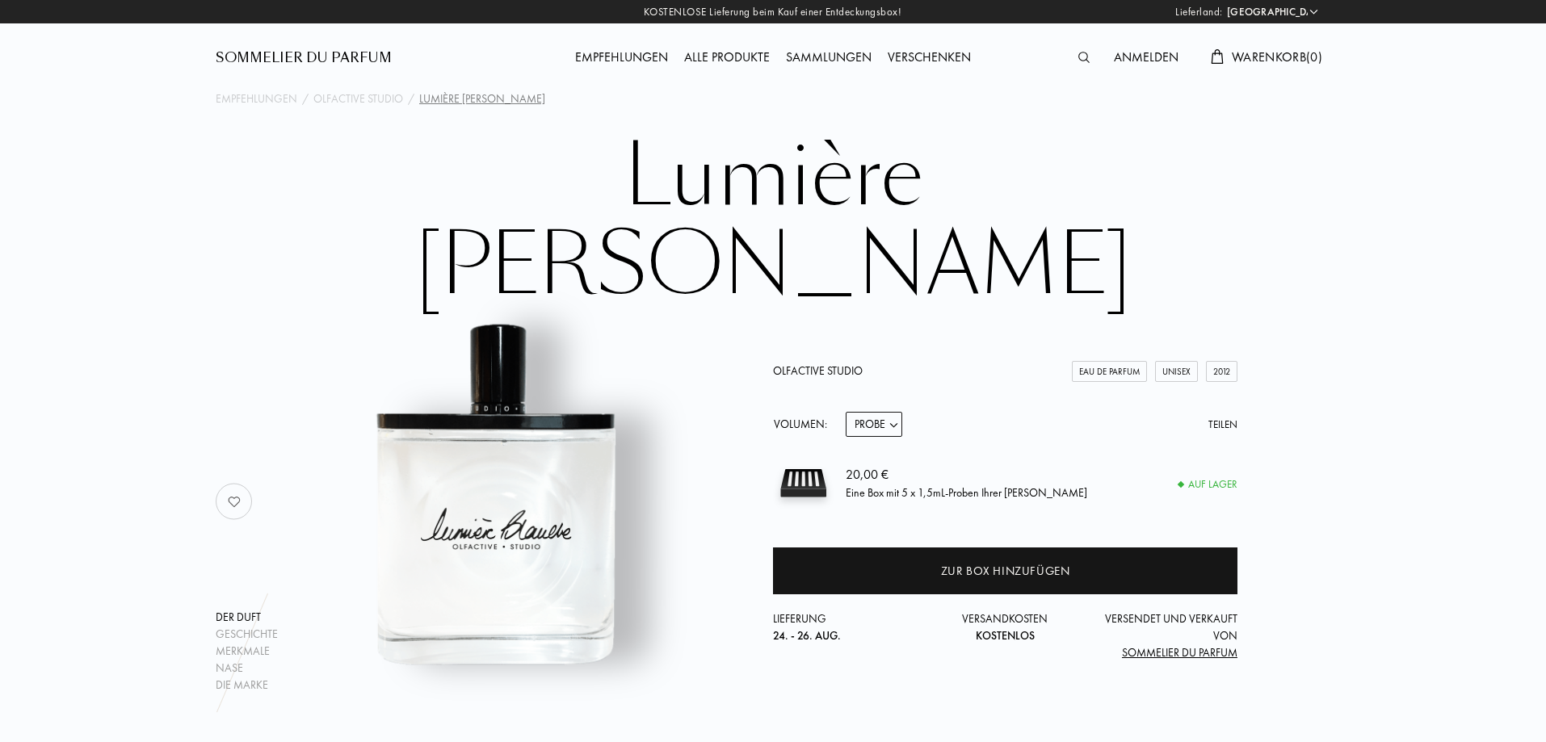
select select "DE"
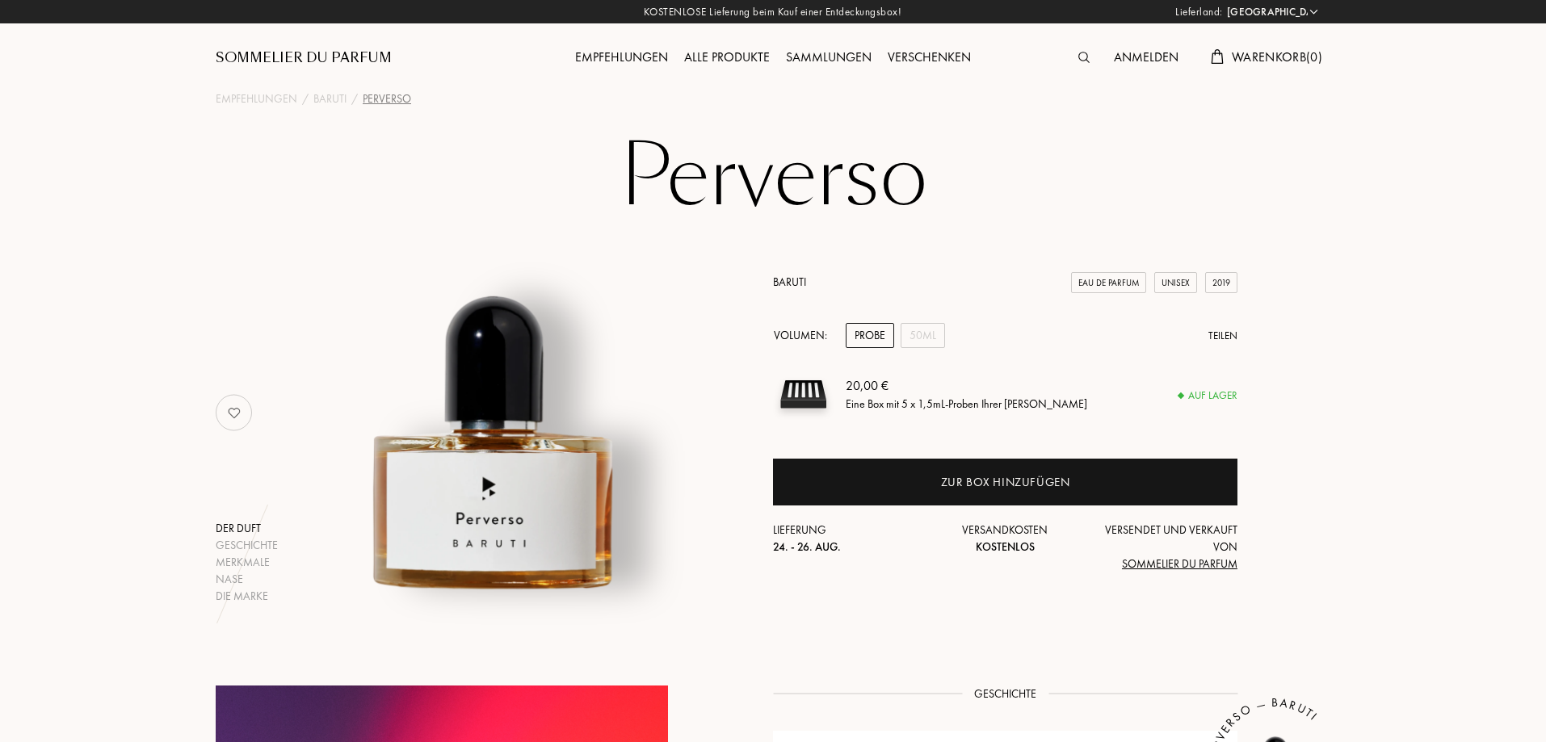
select select "DE"
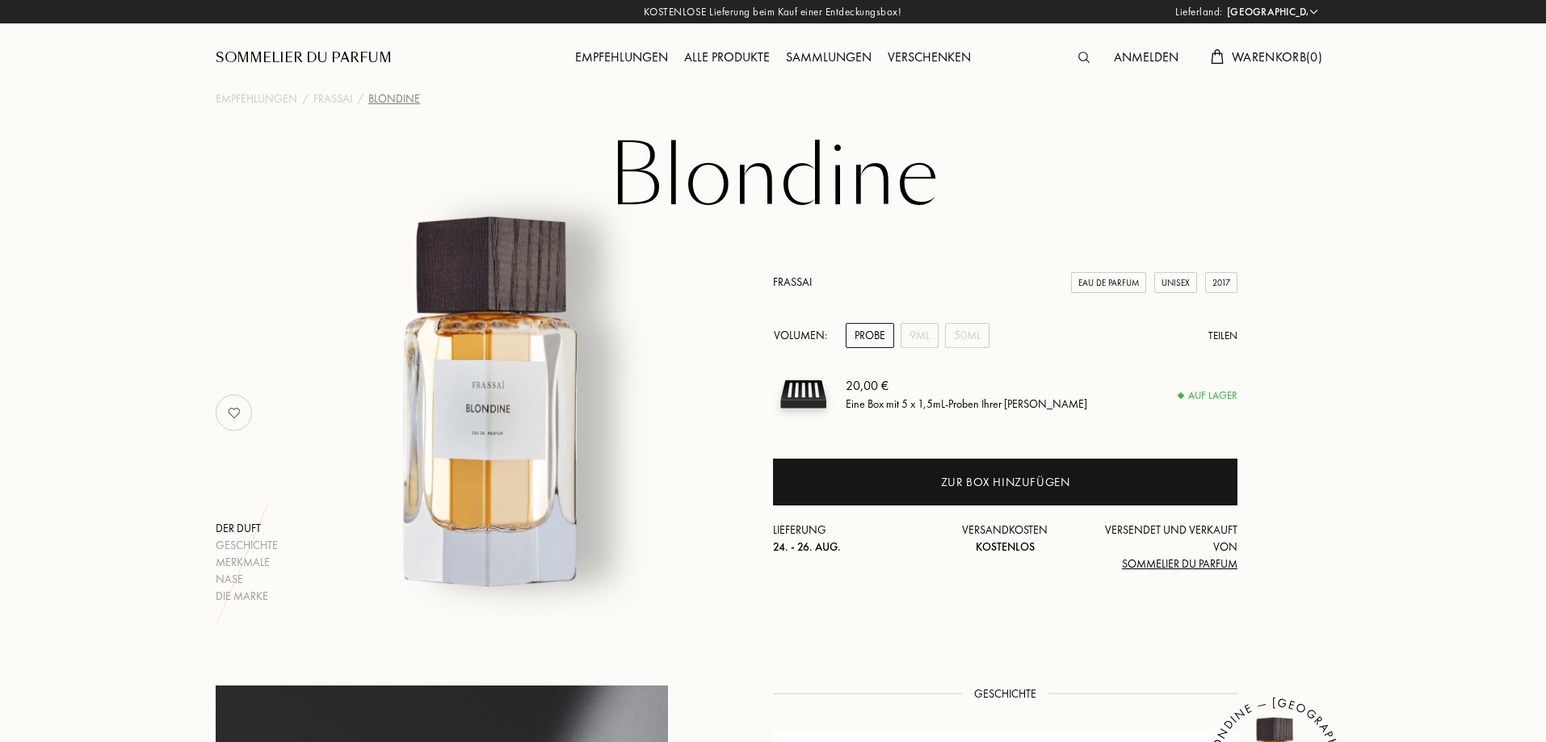
select select "DE"
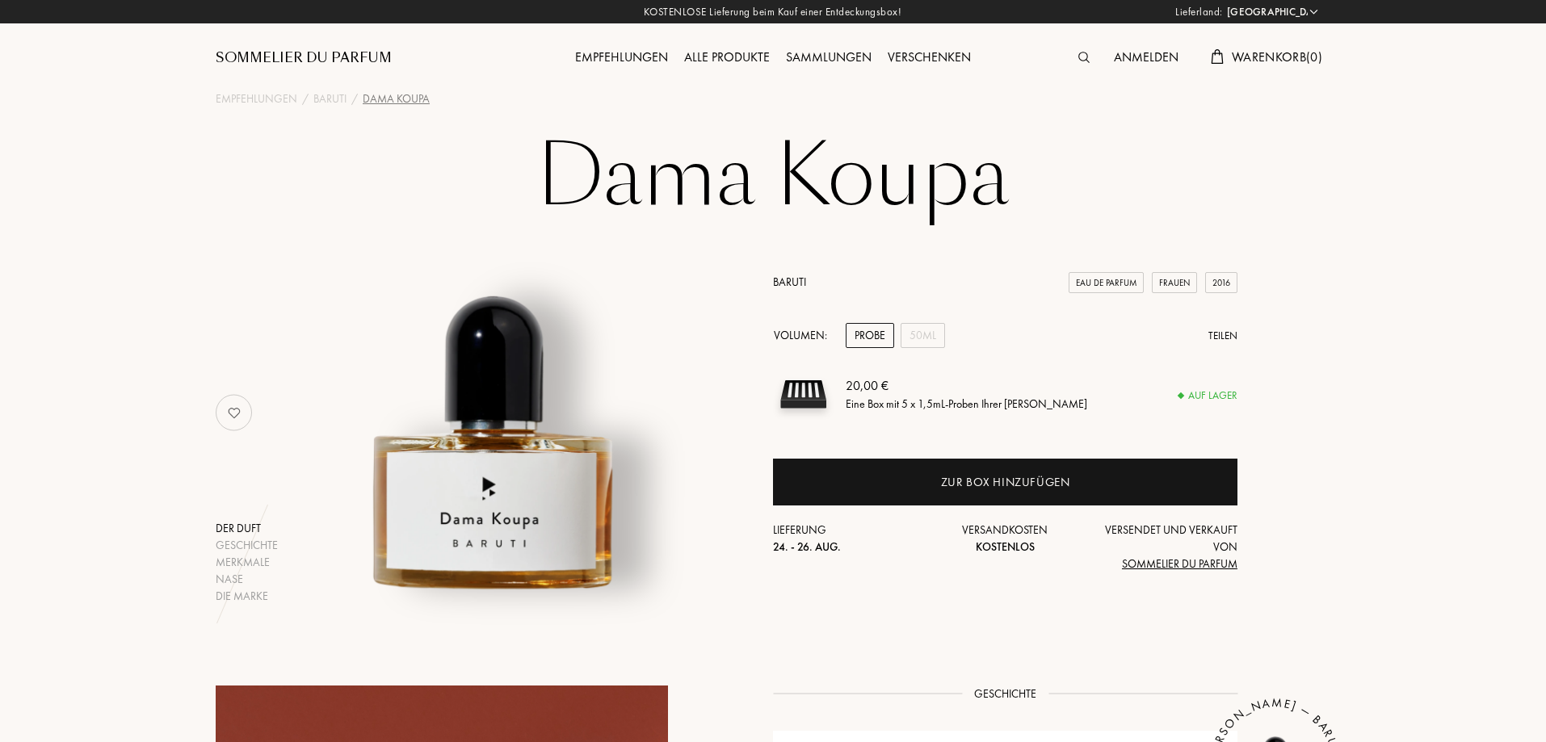
select select "DE"
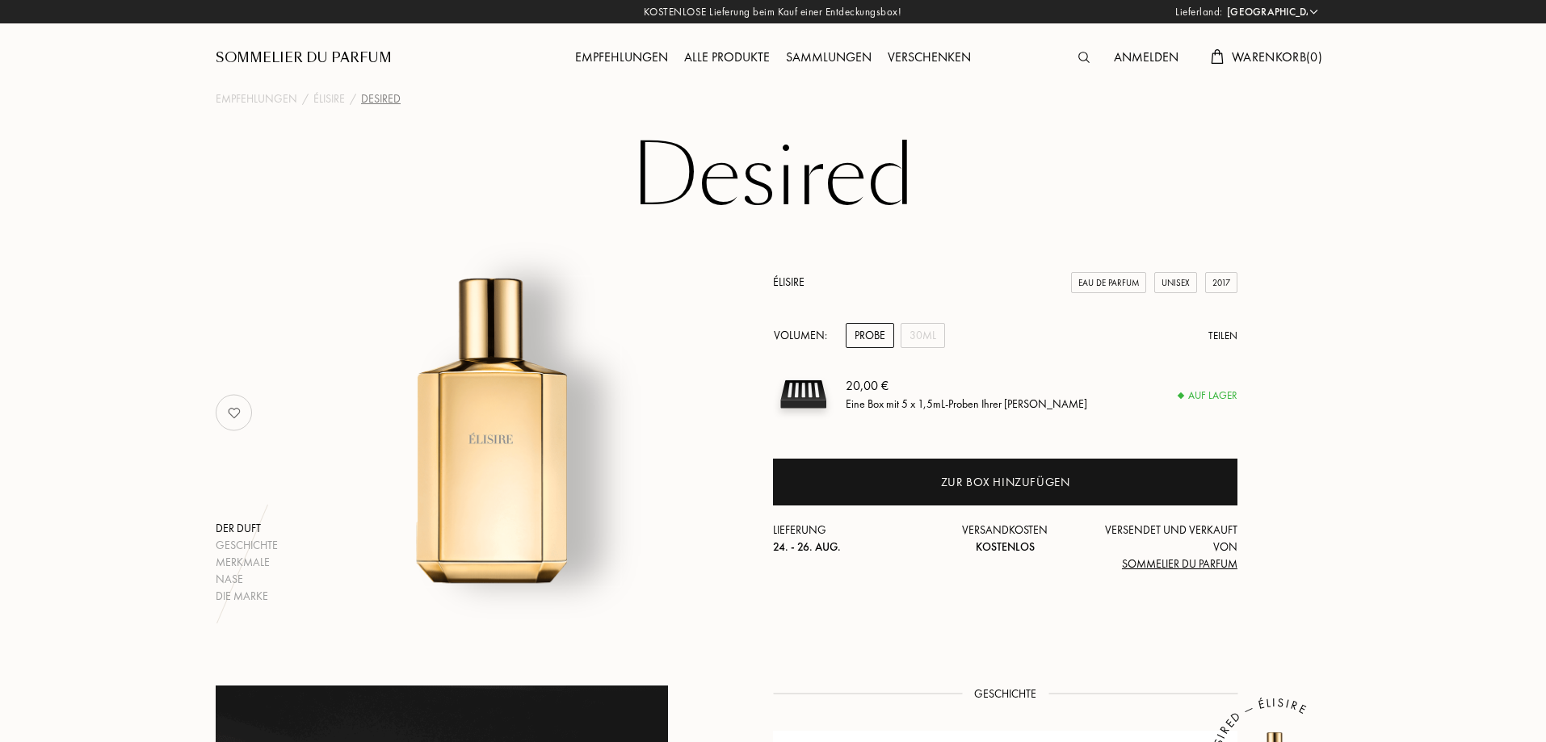
select select "DE"
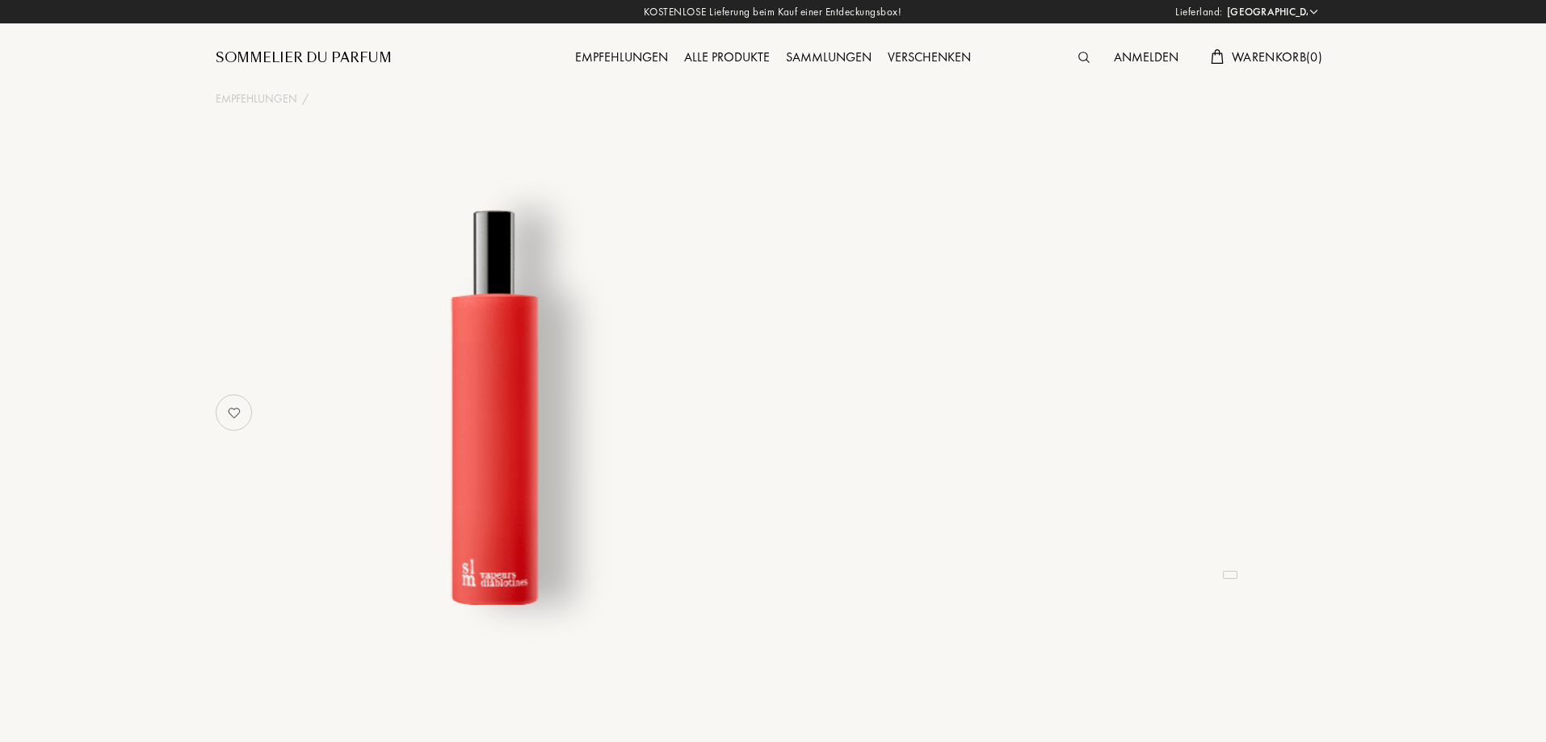
select select "DE"
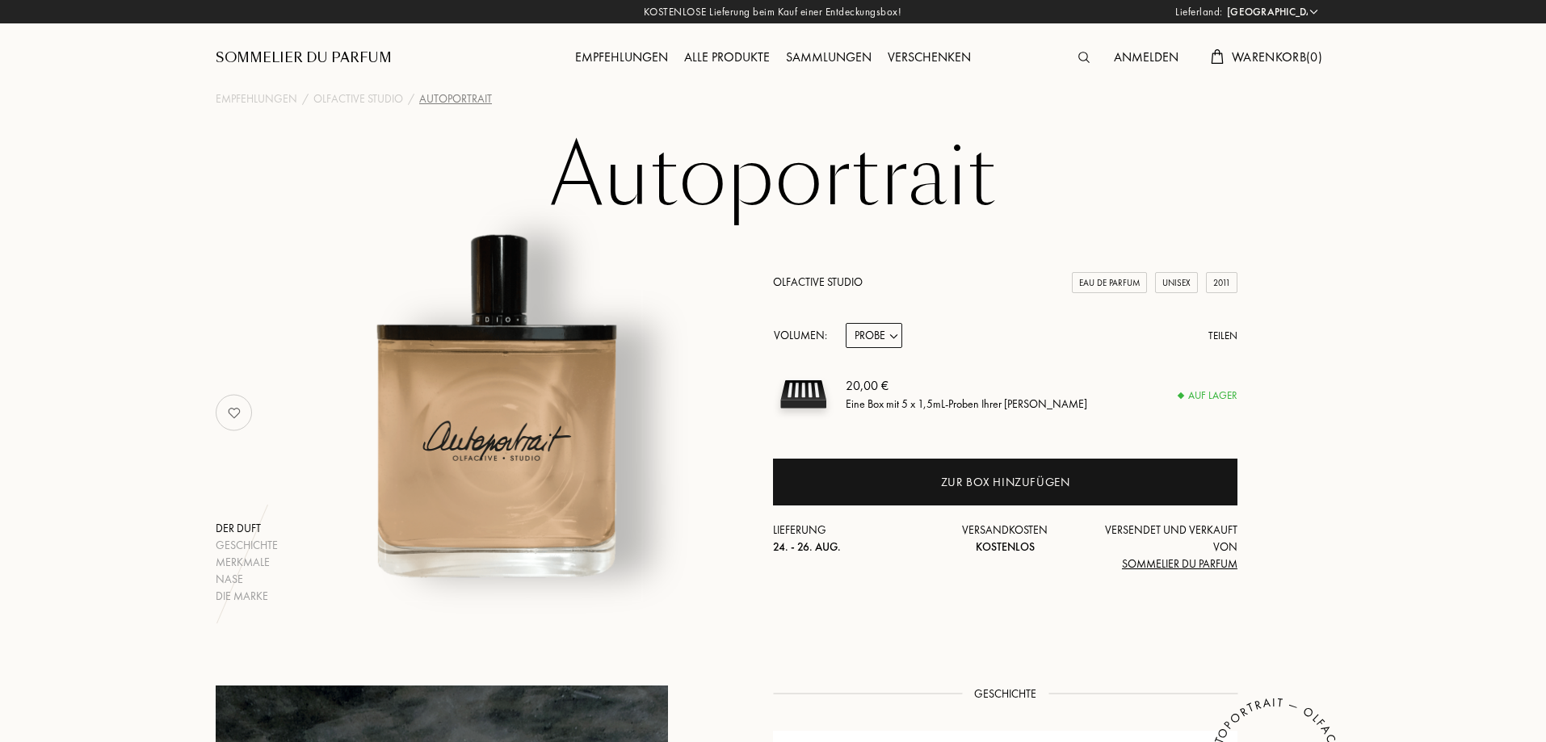
select select "DE"
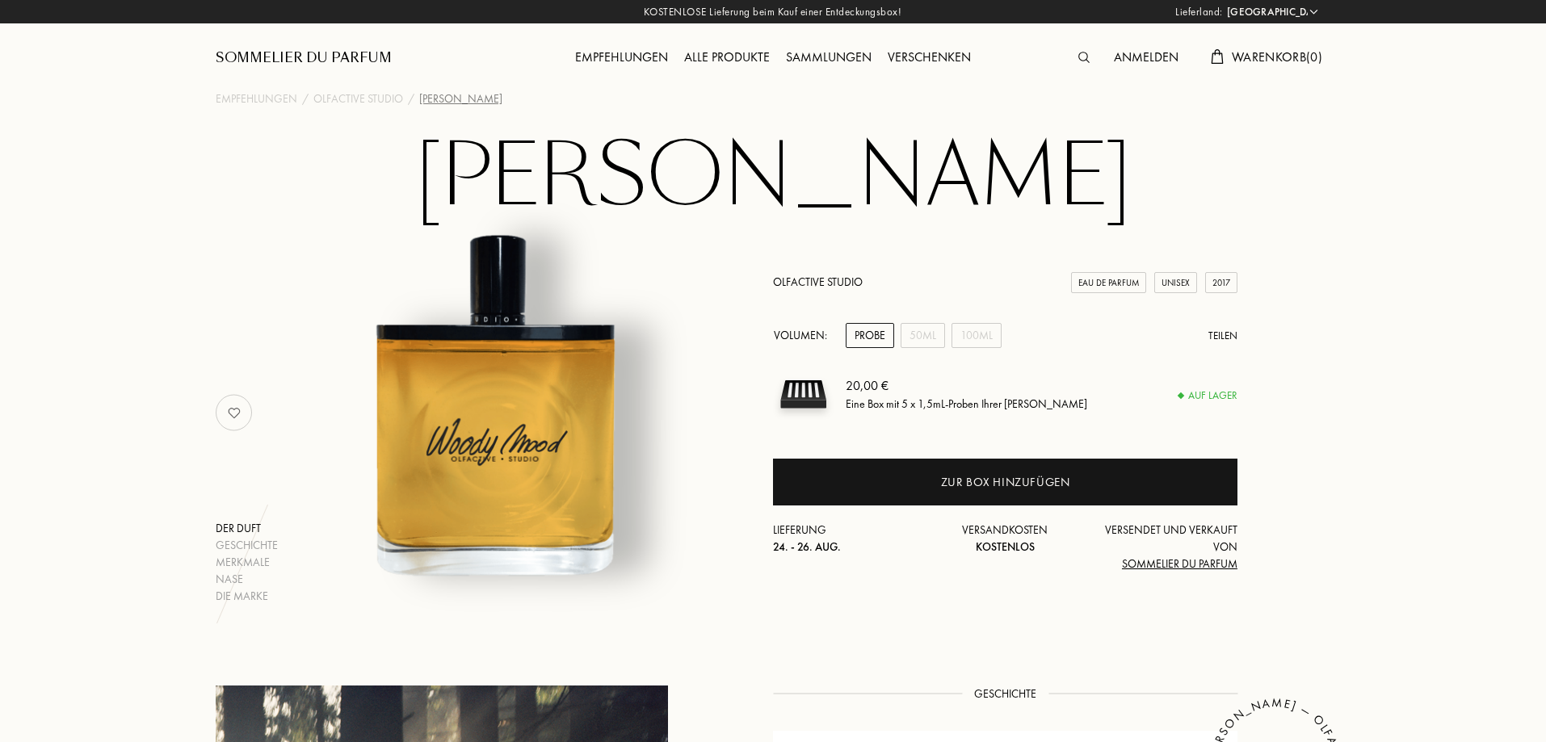
select select "DE"
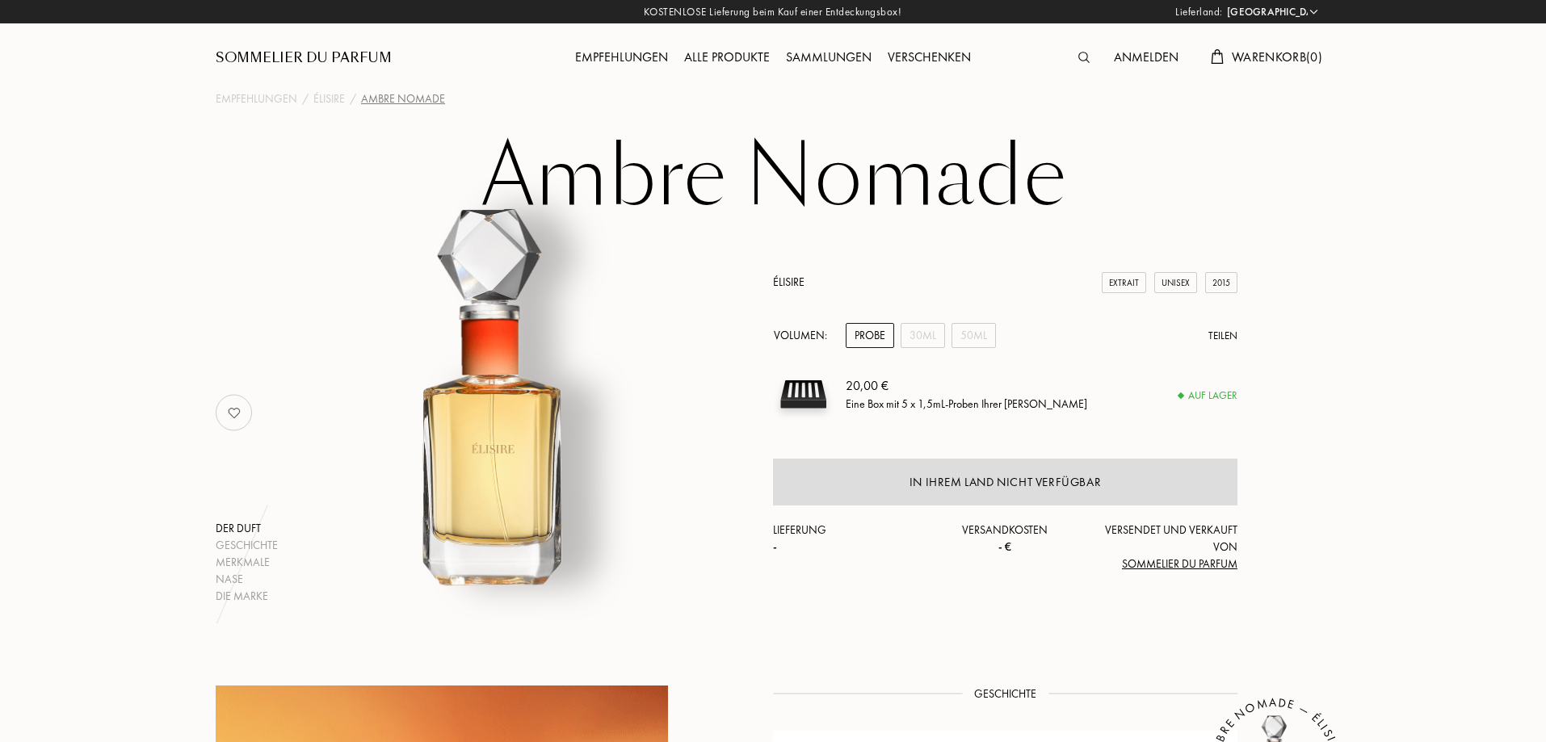
select select "DE"
